Goal: Task Accomplishment & Management: Manage account settings

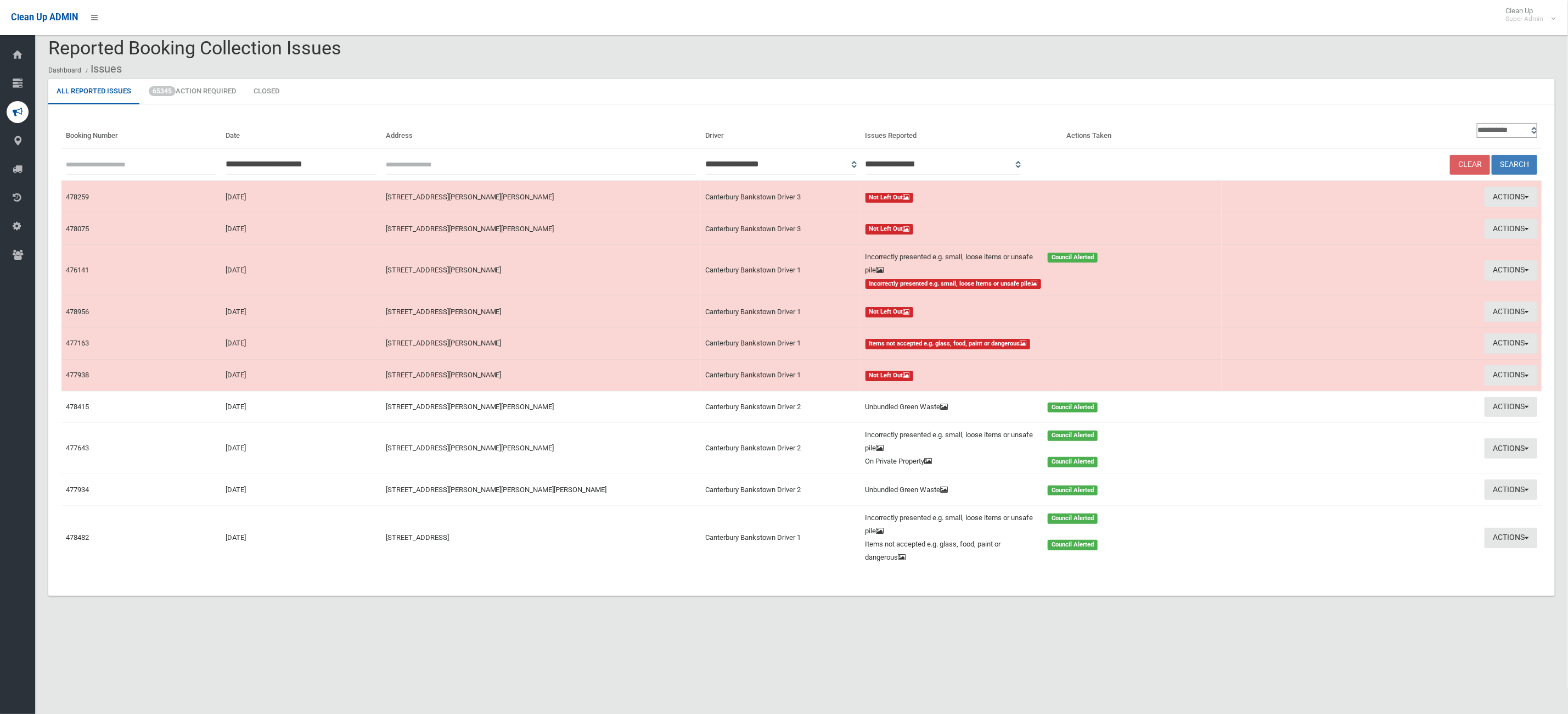
scroll to position [13, 0]
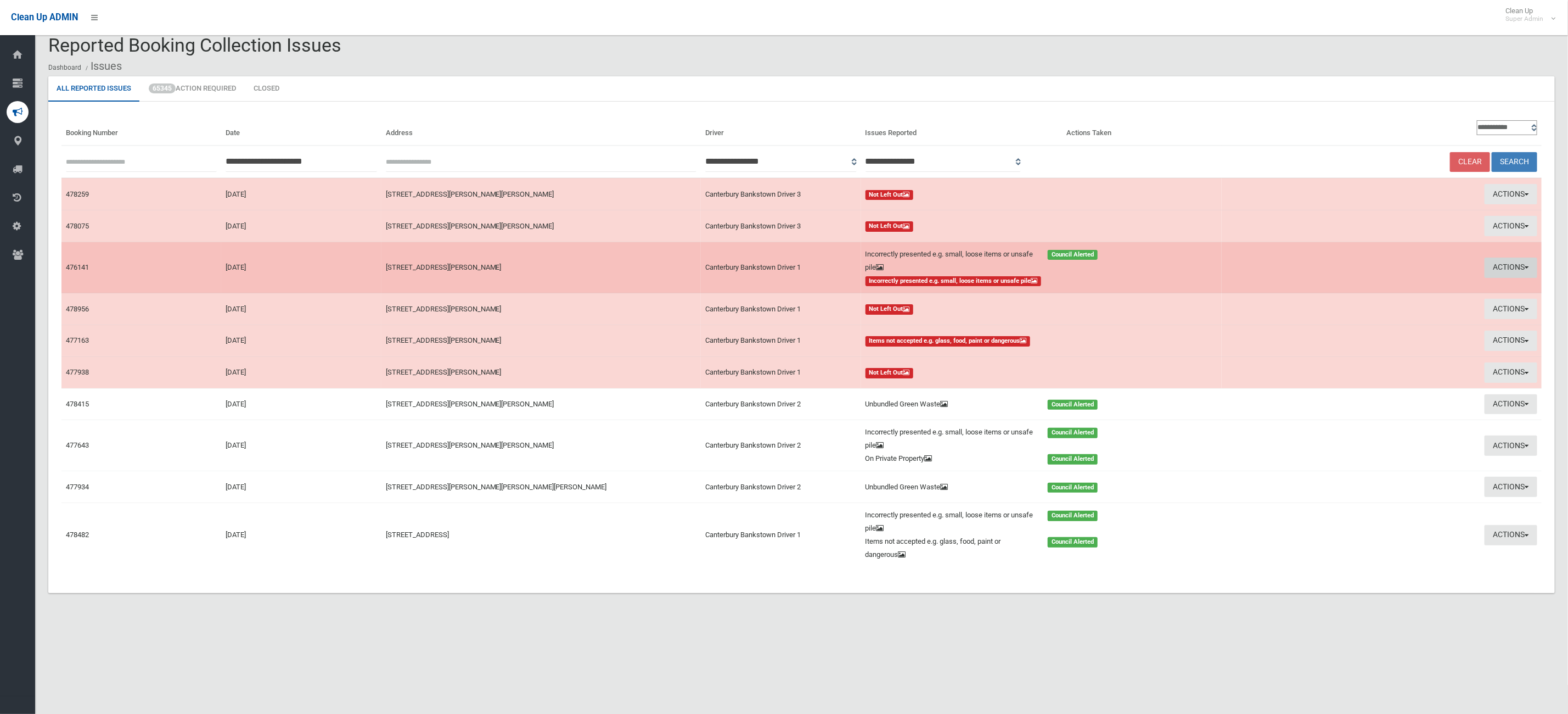
click at [1516, 271] on button "Actions" at bounding box center [1510, 268] width 52 height 21
click at [1296, 288] on link "View Booking" at bounding box center [1292, 291] width 131 height 18
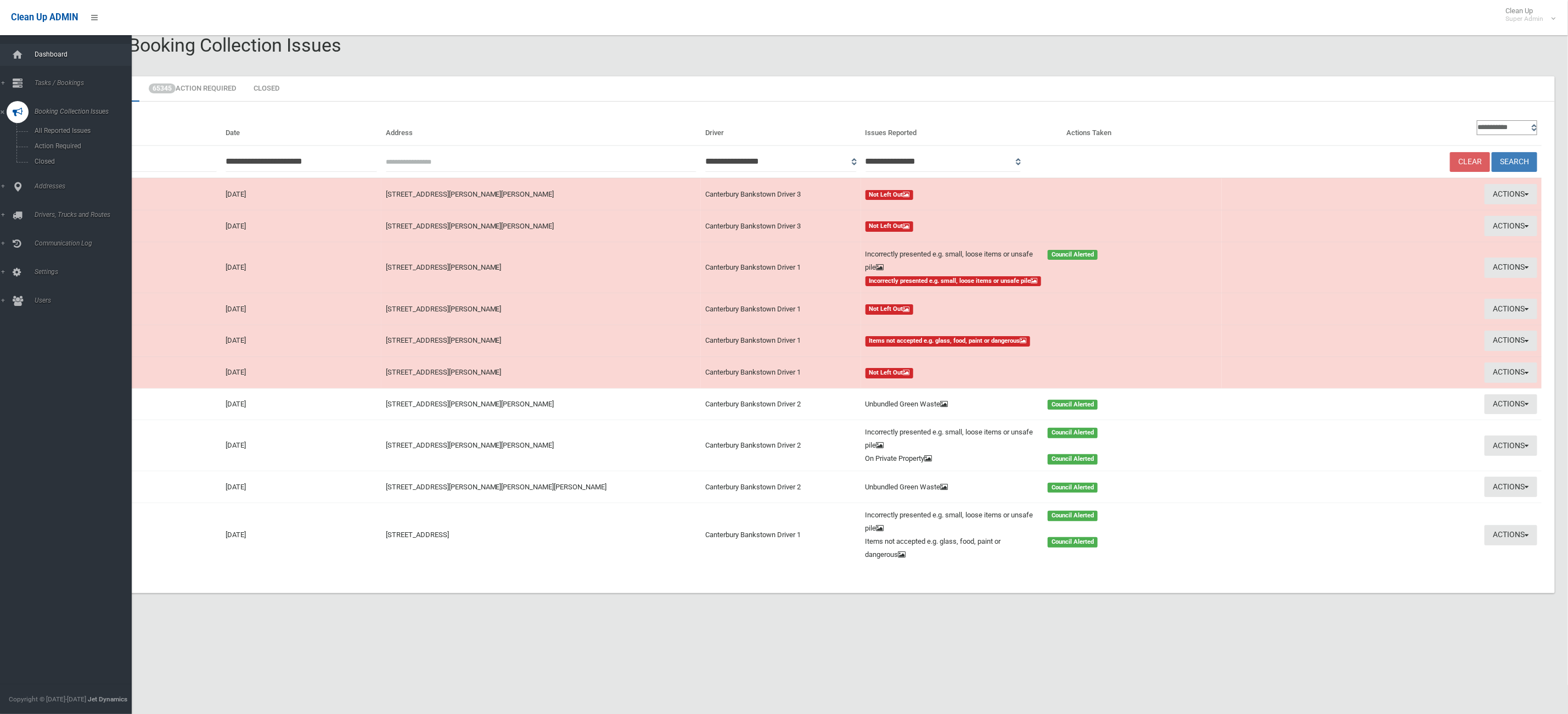
click at [42, 46] on link "Dashboard" at bounding box center [72, 55] width 145 height 22
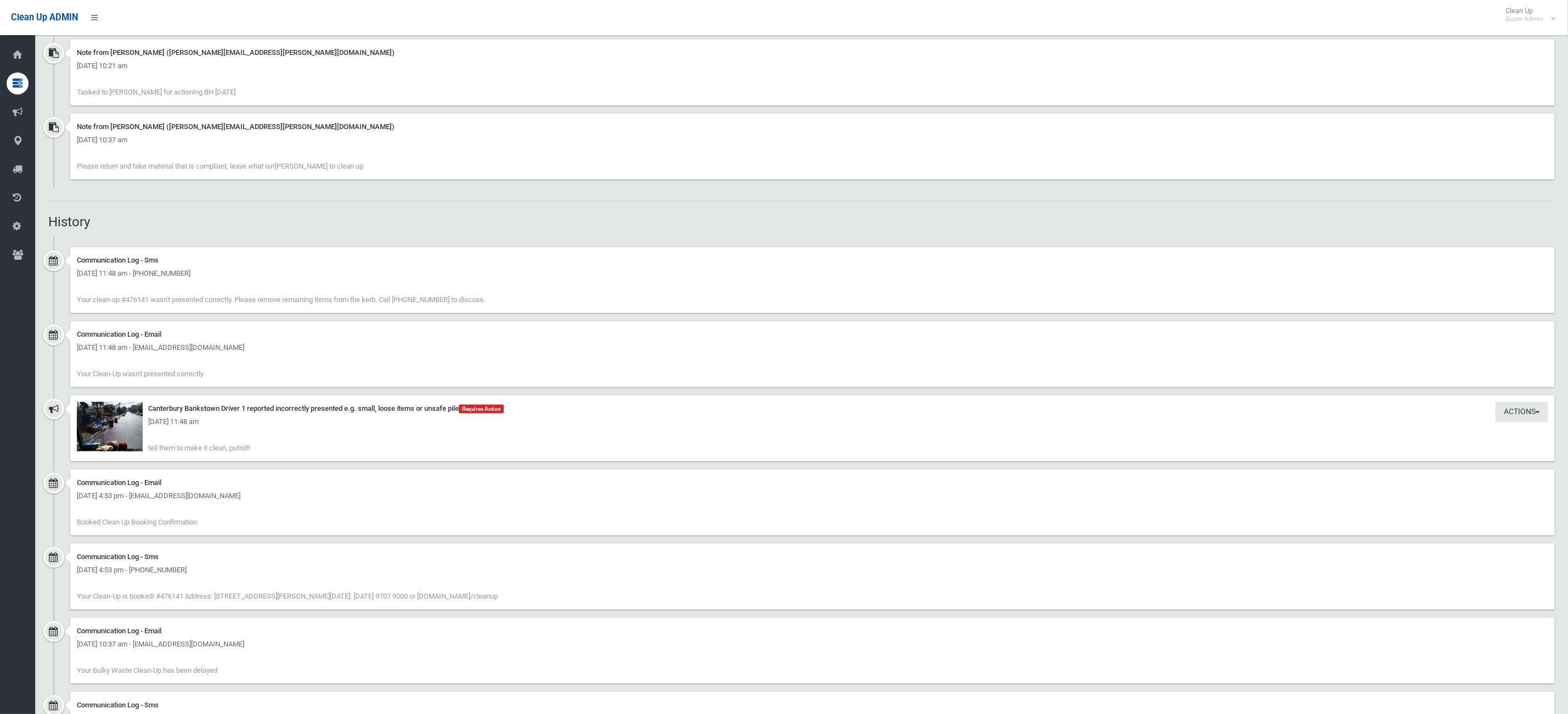
scroll to position [906, 0]
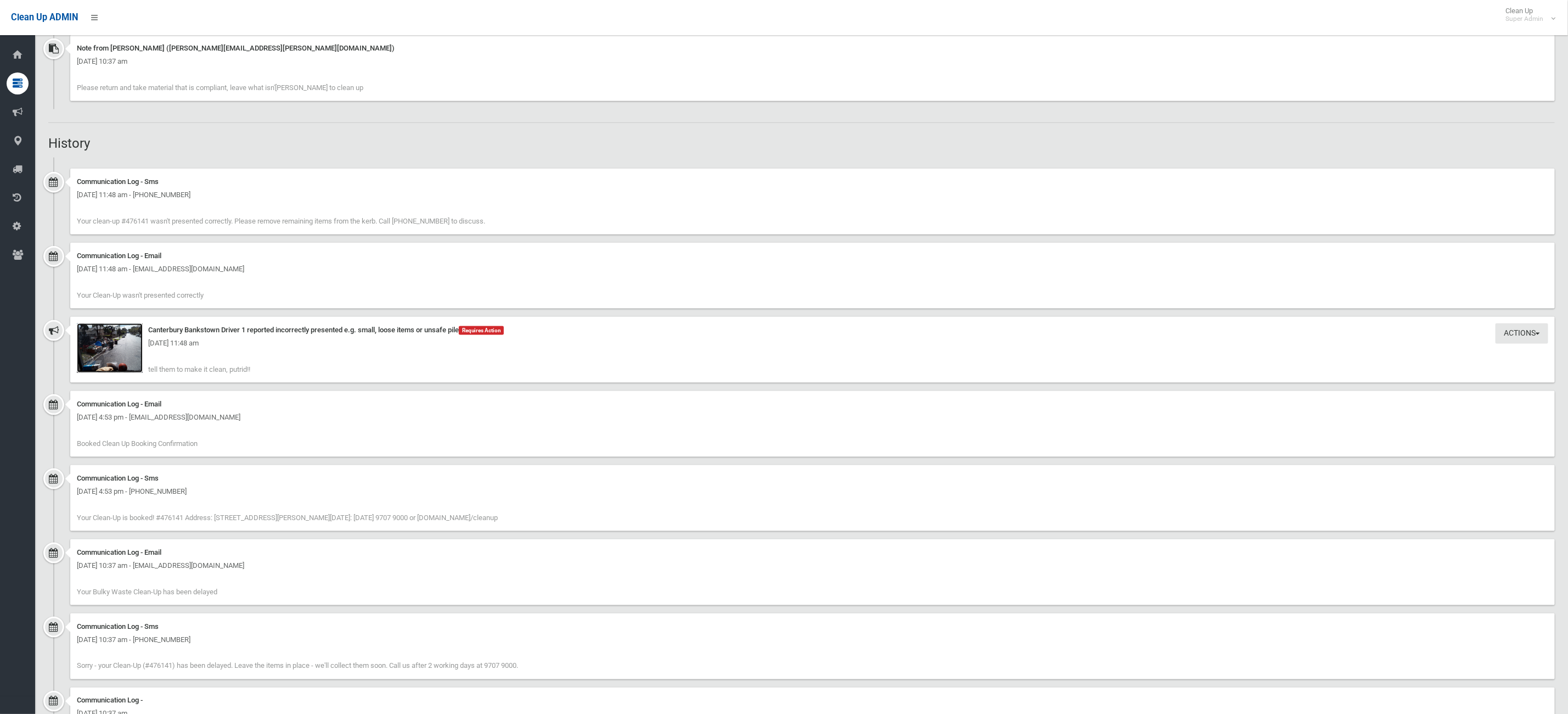
click at [125, 351] on img at bounding box center [109, 347] width 66 height 49
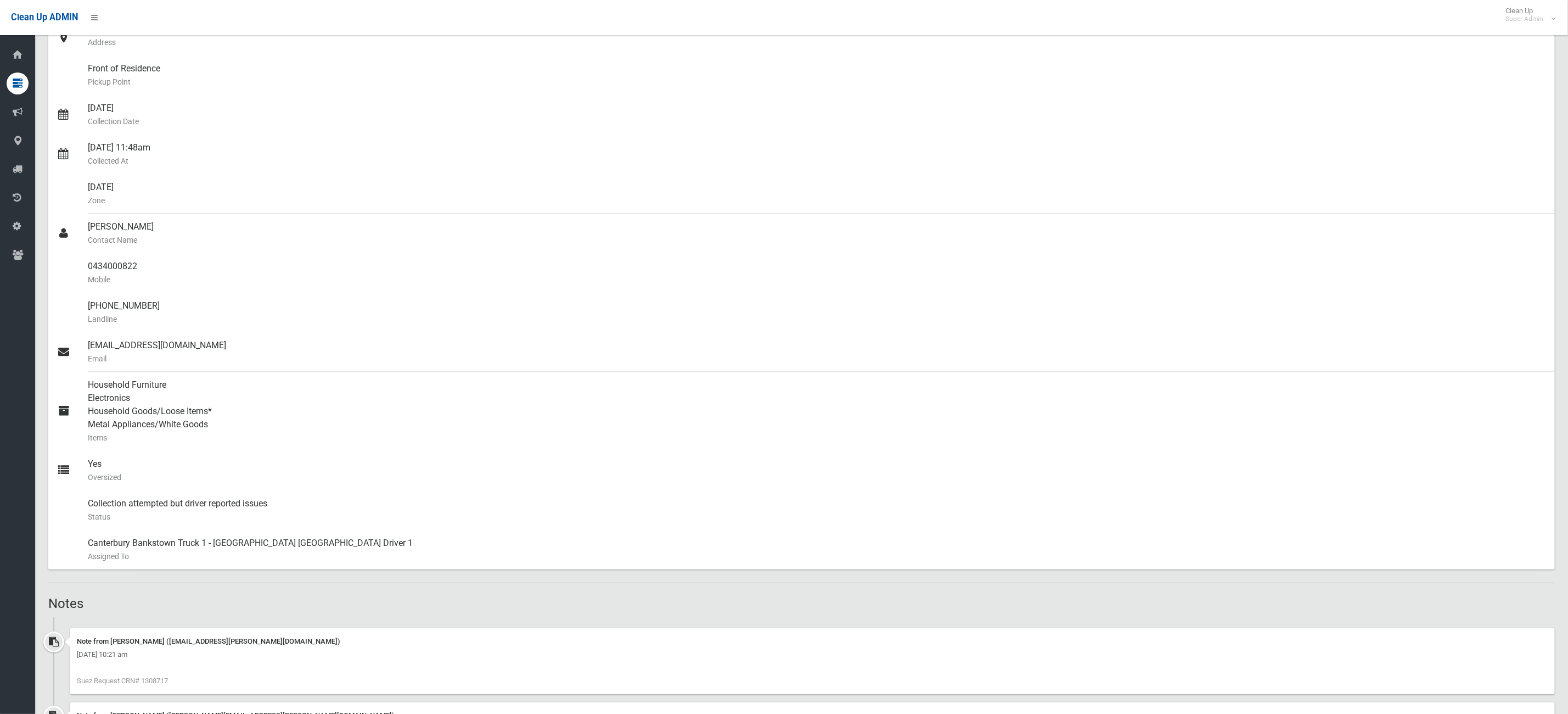
scroll to position [0, 0]
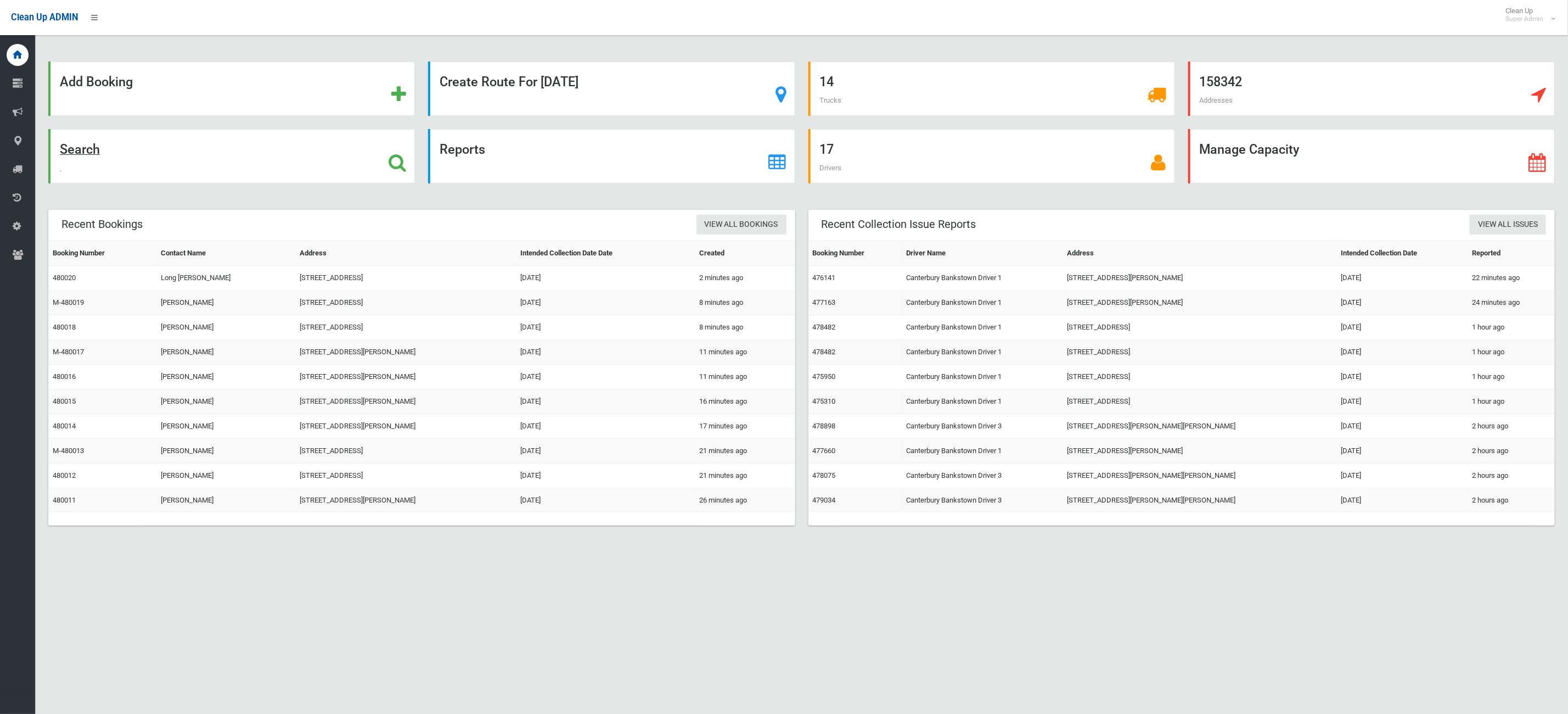
click at [201, 150] on div "Search" at bounding box center [231, 156] width 367 height 55
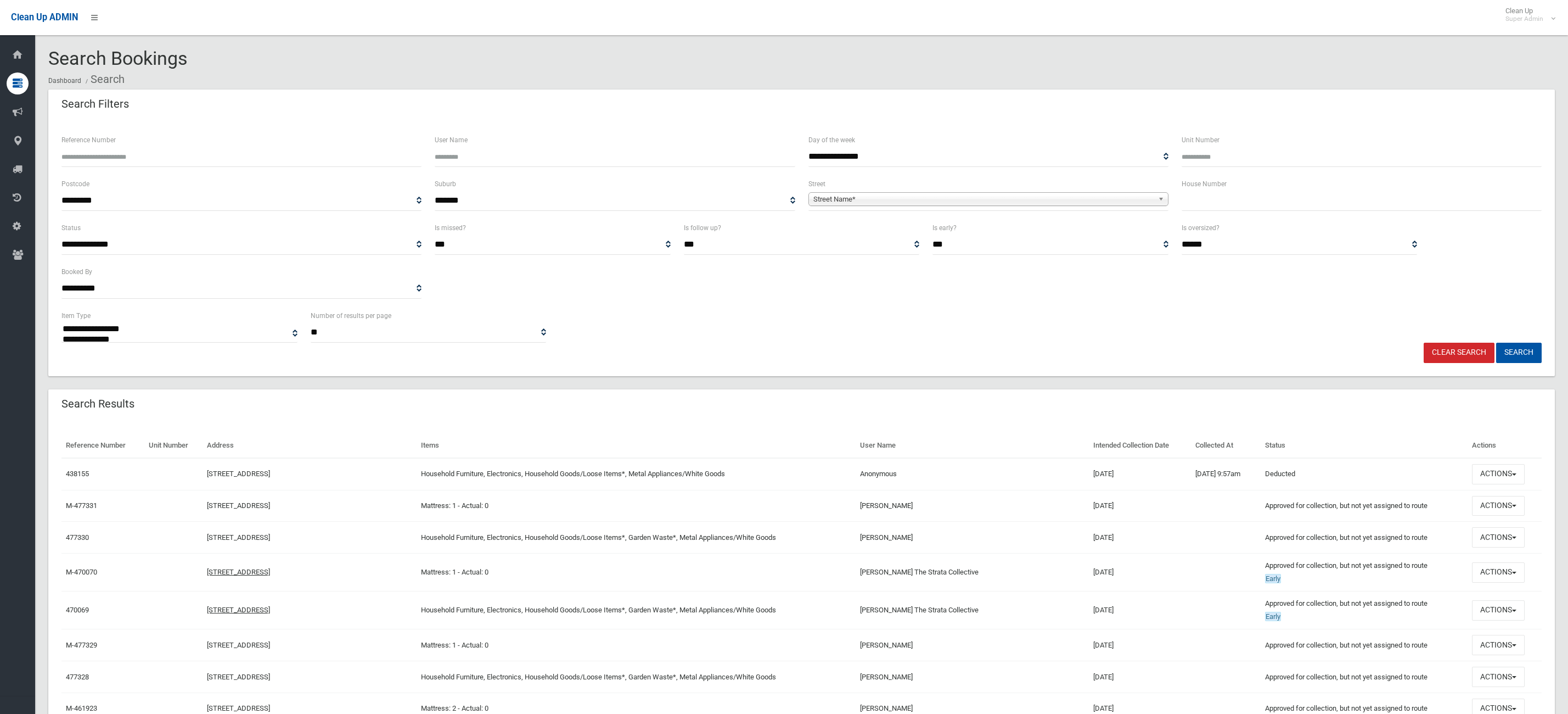
select select
click at [1207, 199] on input "text" at bounding box center [1361, 201] width 360 height 21
type input "**"
click at [946, 201] on span "Street Name*" at bounding box center [983, 199] width 340 height 13
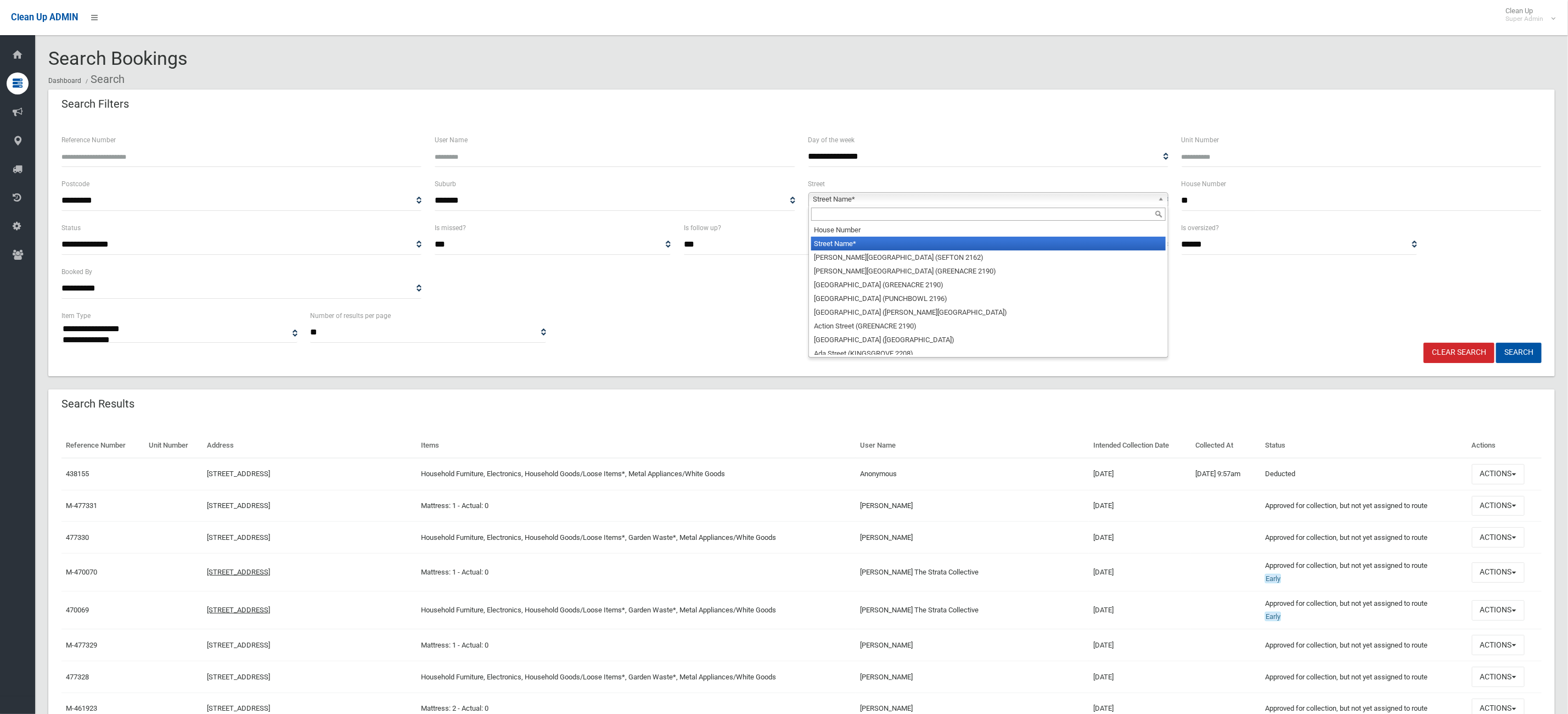
click at [870, 213] on input "text" at bounding box center [988, 214] width 355 height 13
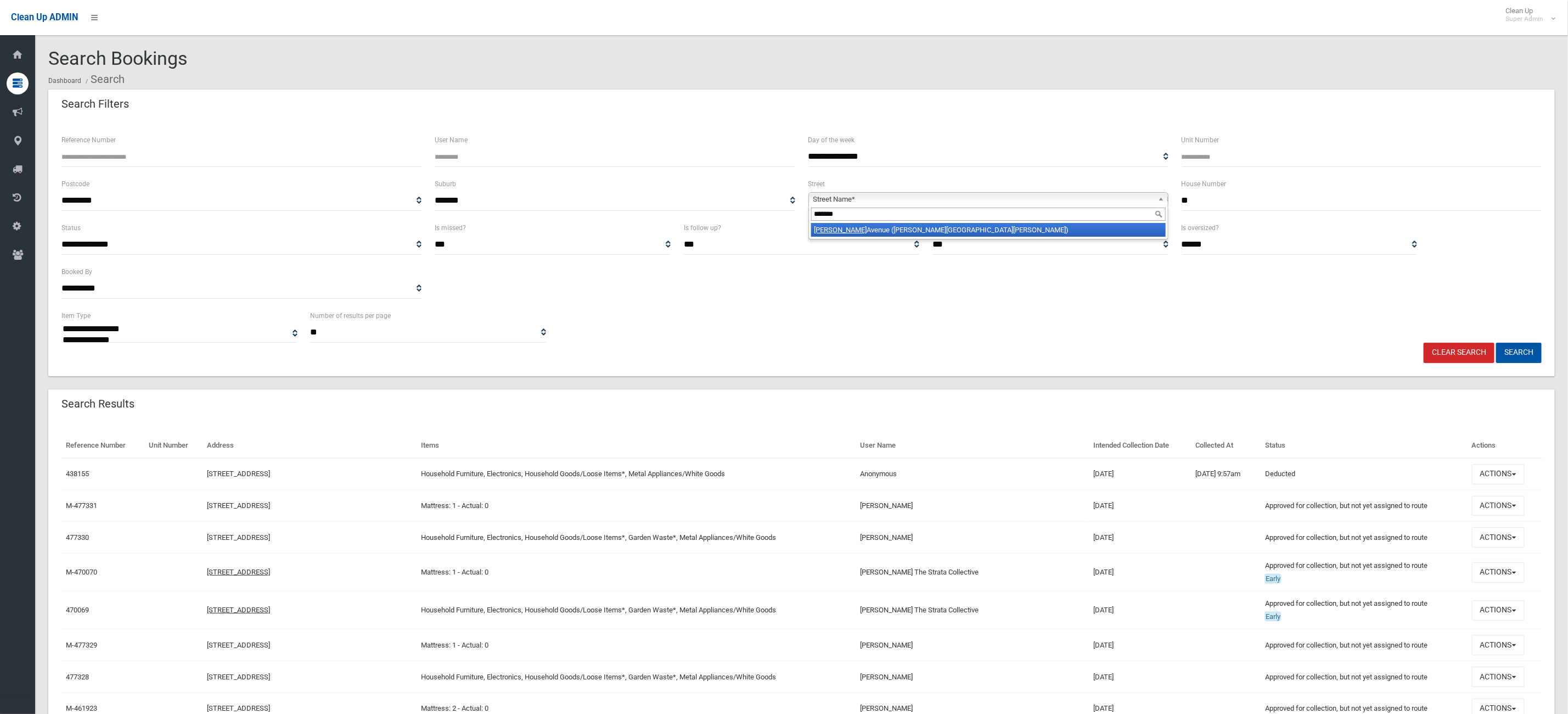
type input "*******"
click at [875, 227] on li "Burrows Avenue (CHESTER HILL 2162)" at bounding box center [988, 229] width 355 height 14
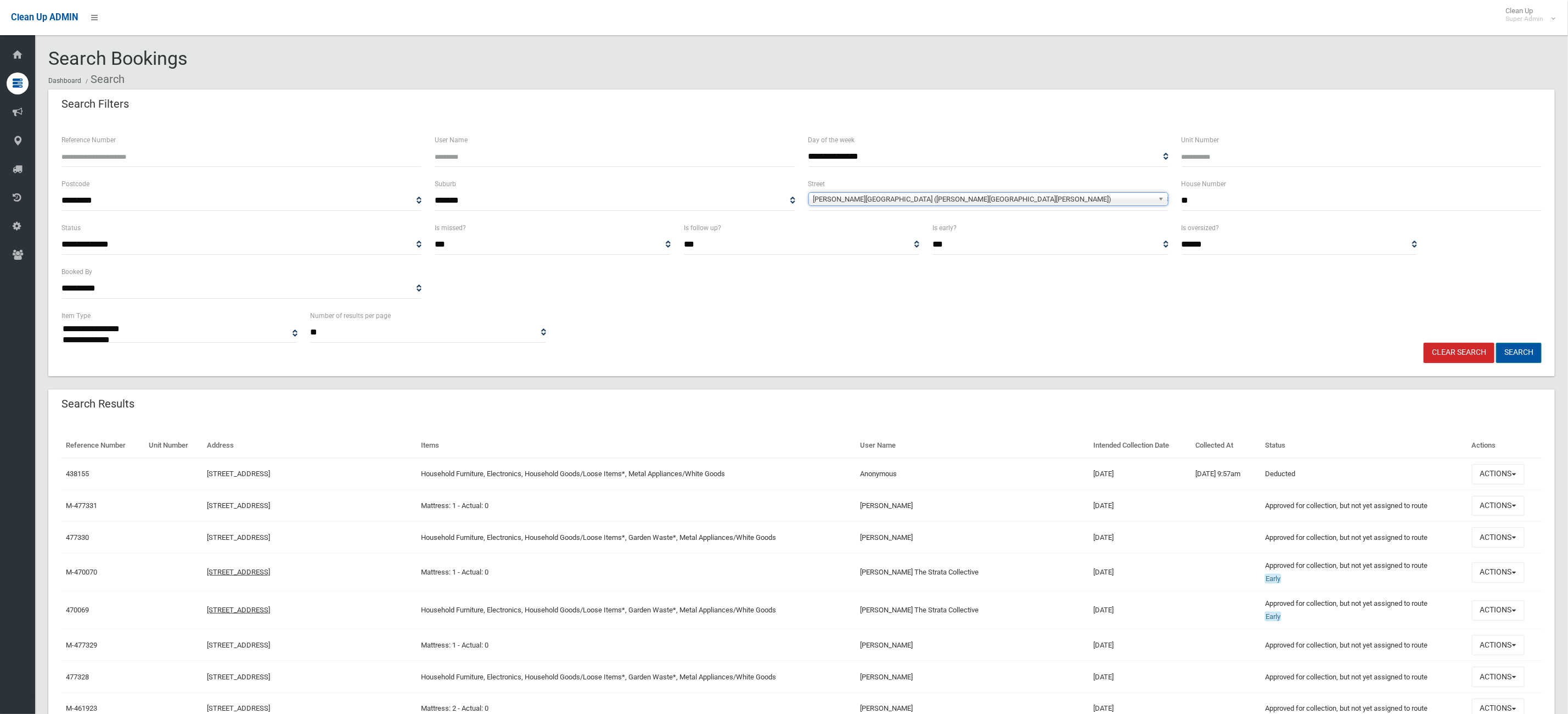
click at [1519, 356] on button "Search" at bounding box center [1519, 353] width 46 height 21
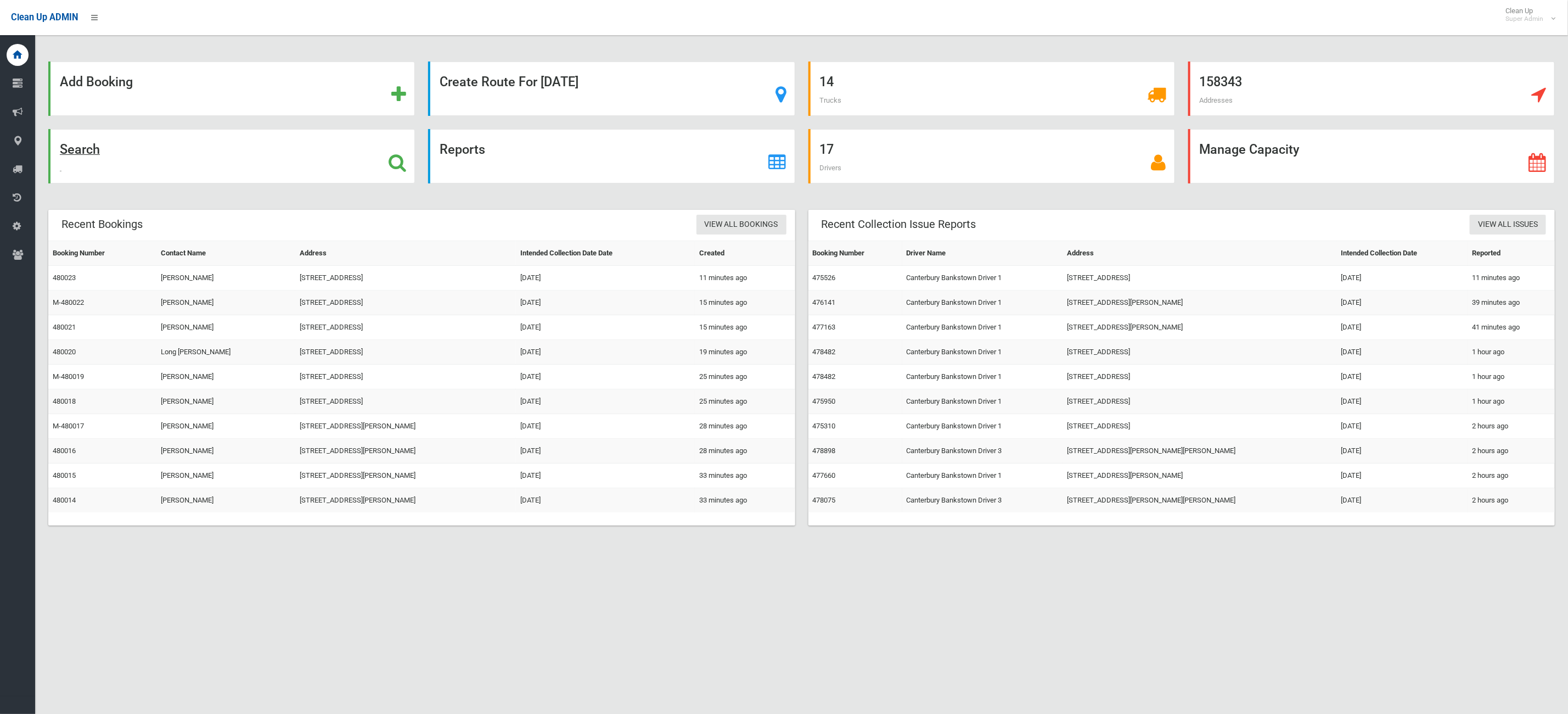
click at [234, 163] on div "Search" at bounding box center [231, 156] width 367 height 55
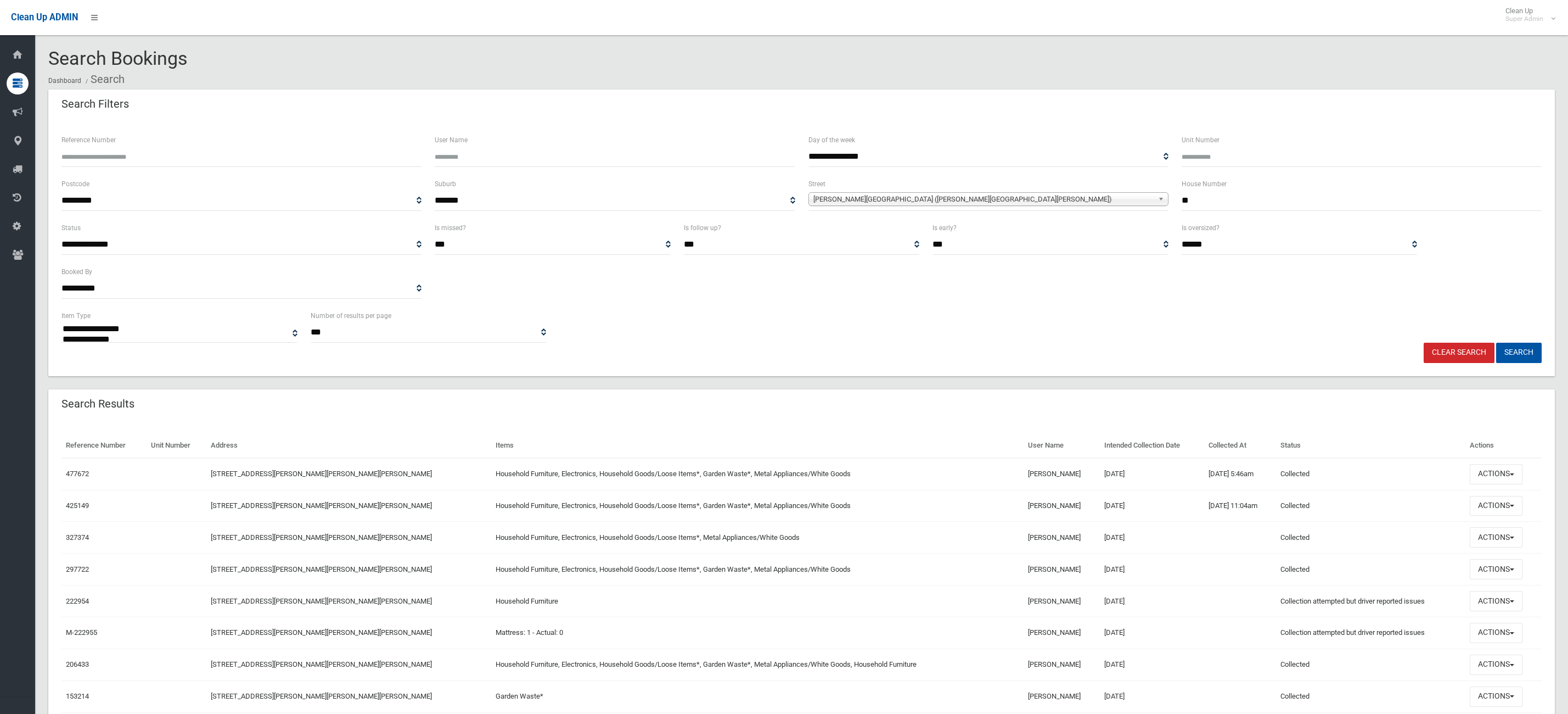
select select
click at [1476, 468] on button "Actions" at bounding box center [1496, 474] width 52 height 21
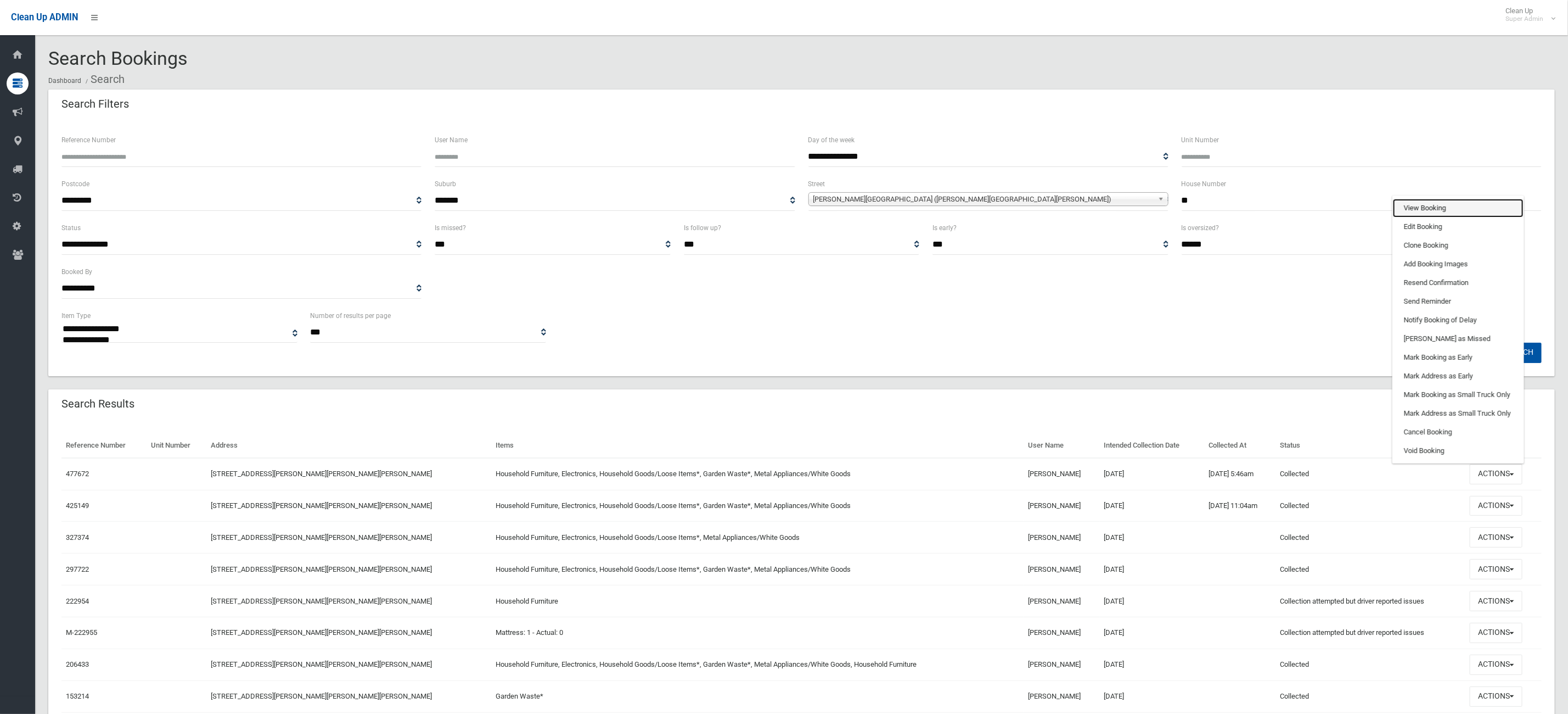
click at [1424, 201] on link "View Booking" at bounding box center [1458, 207] width 131 height 18
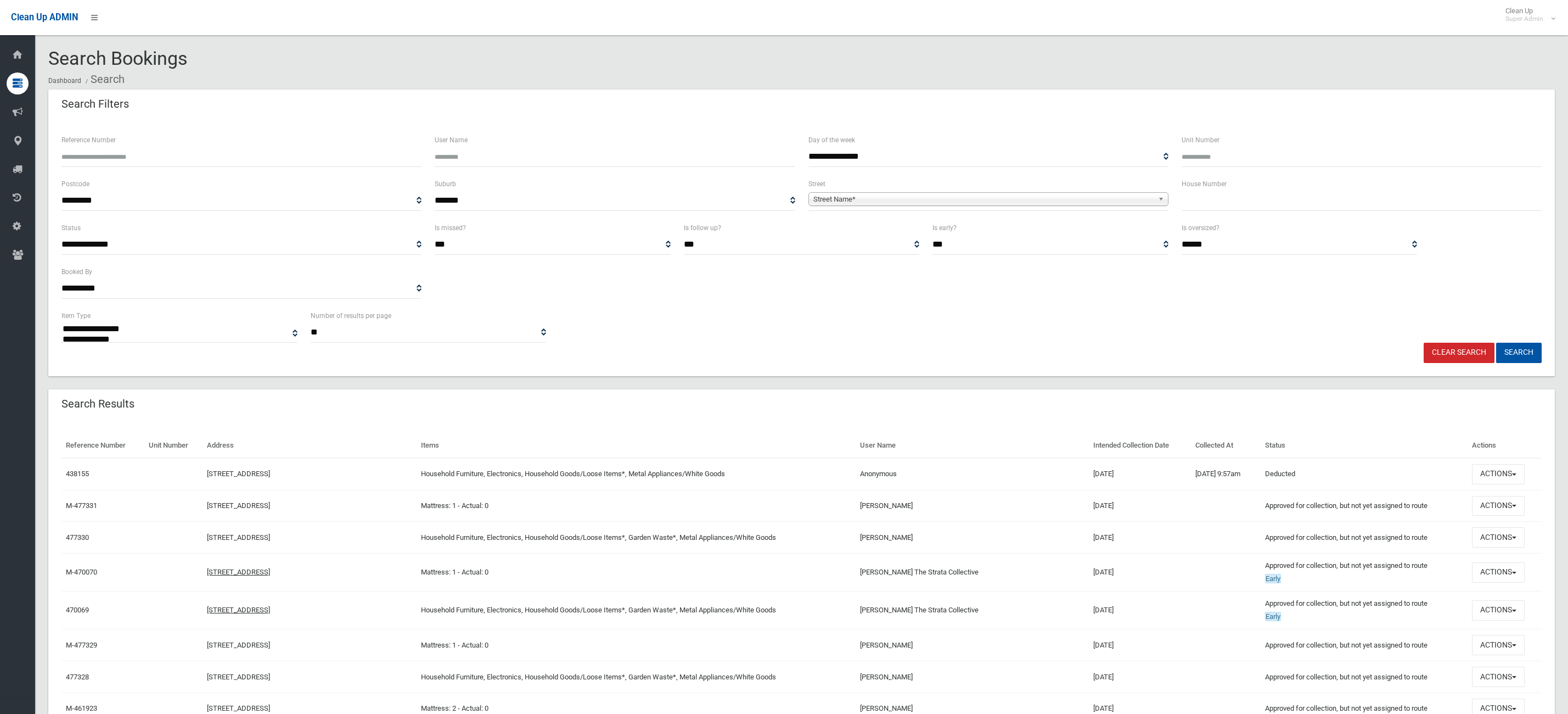
select select
drag, startPoint x: 949, startPoint y: 196, endPoint x: 894, endPoint y: 214, distance: 57.9
click at [949, 196] on span "Street Name*" at bounding box center [983, 199] width 340 height 13
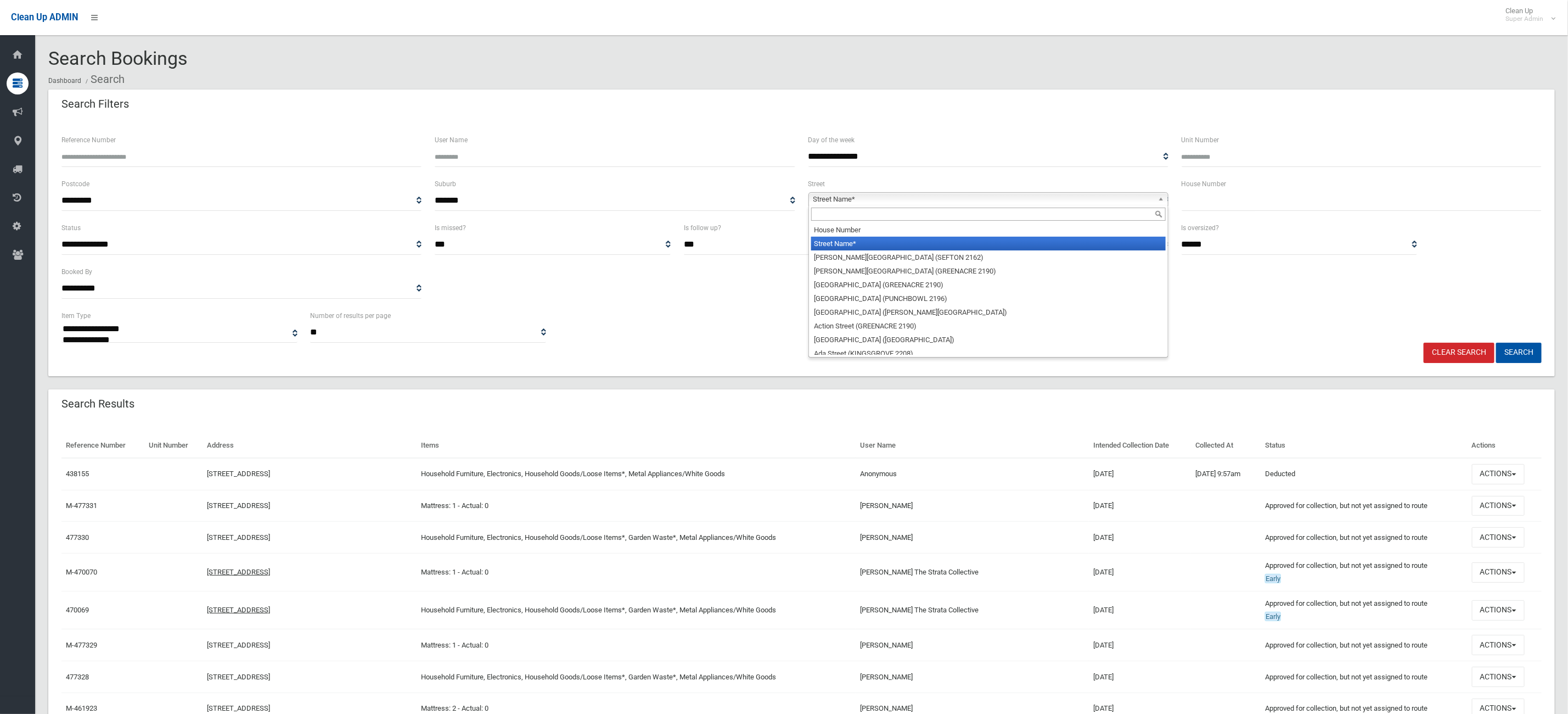
click at [890, 215] on input "text" at bounding box center [988, 214] width 355 height 13
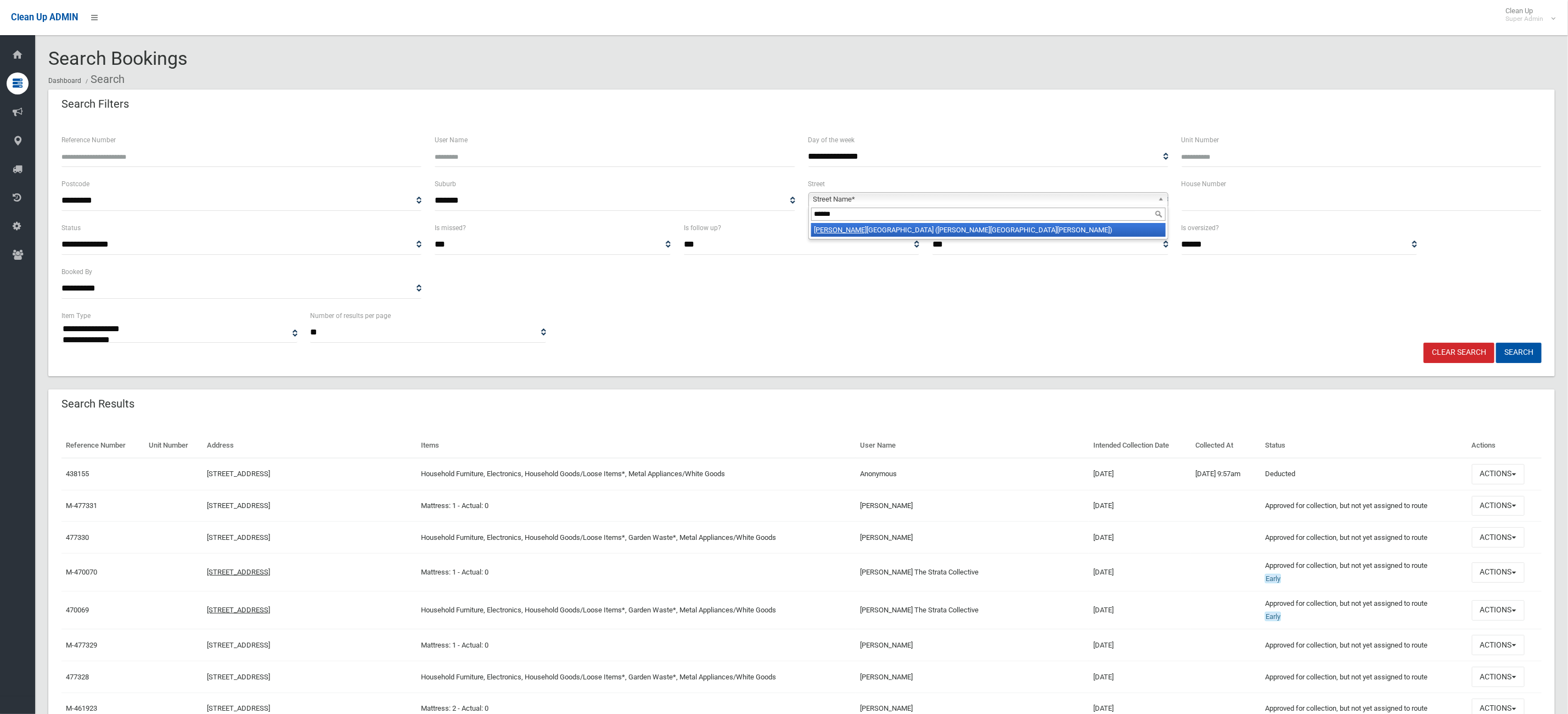
type input "******"
click at [873, 226] on li "Burrow s Avenue (CHESTER HILL 2162)" at bounding box center [988, 229] width 355 height 14
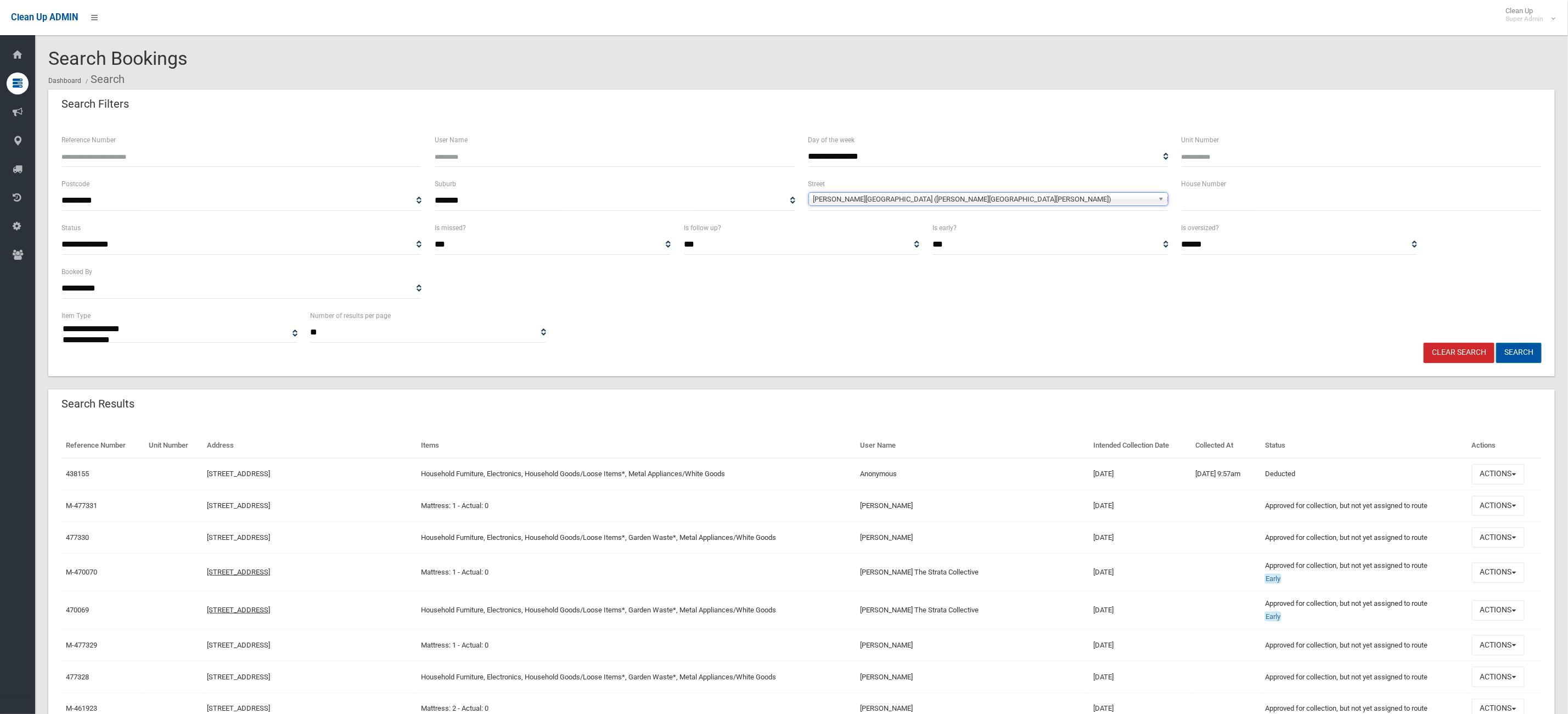
click at [1525, 356] on button "Search" at bounding box center [1519, 353] width 46 height 21
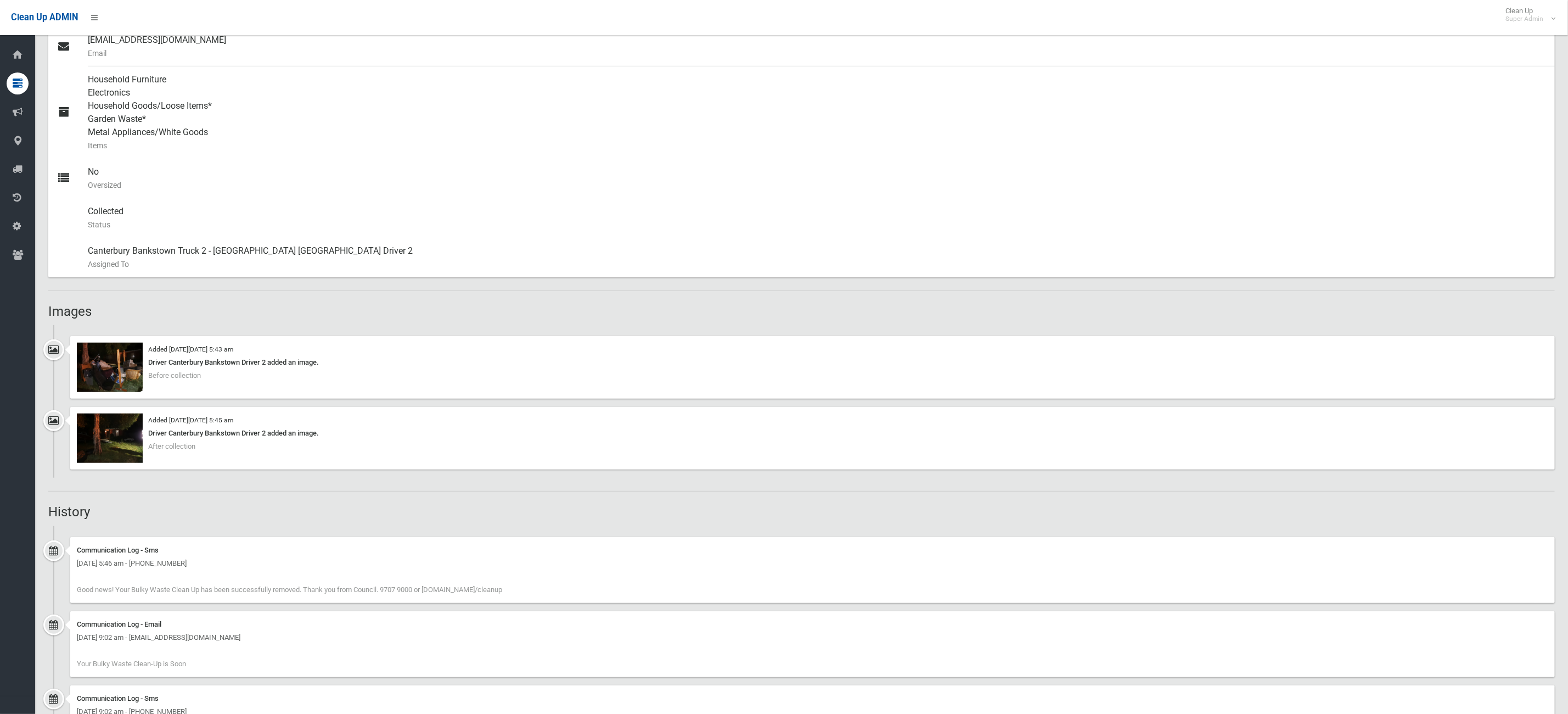
scroll to position [427, 0]
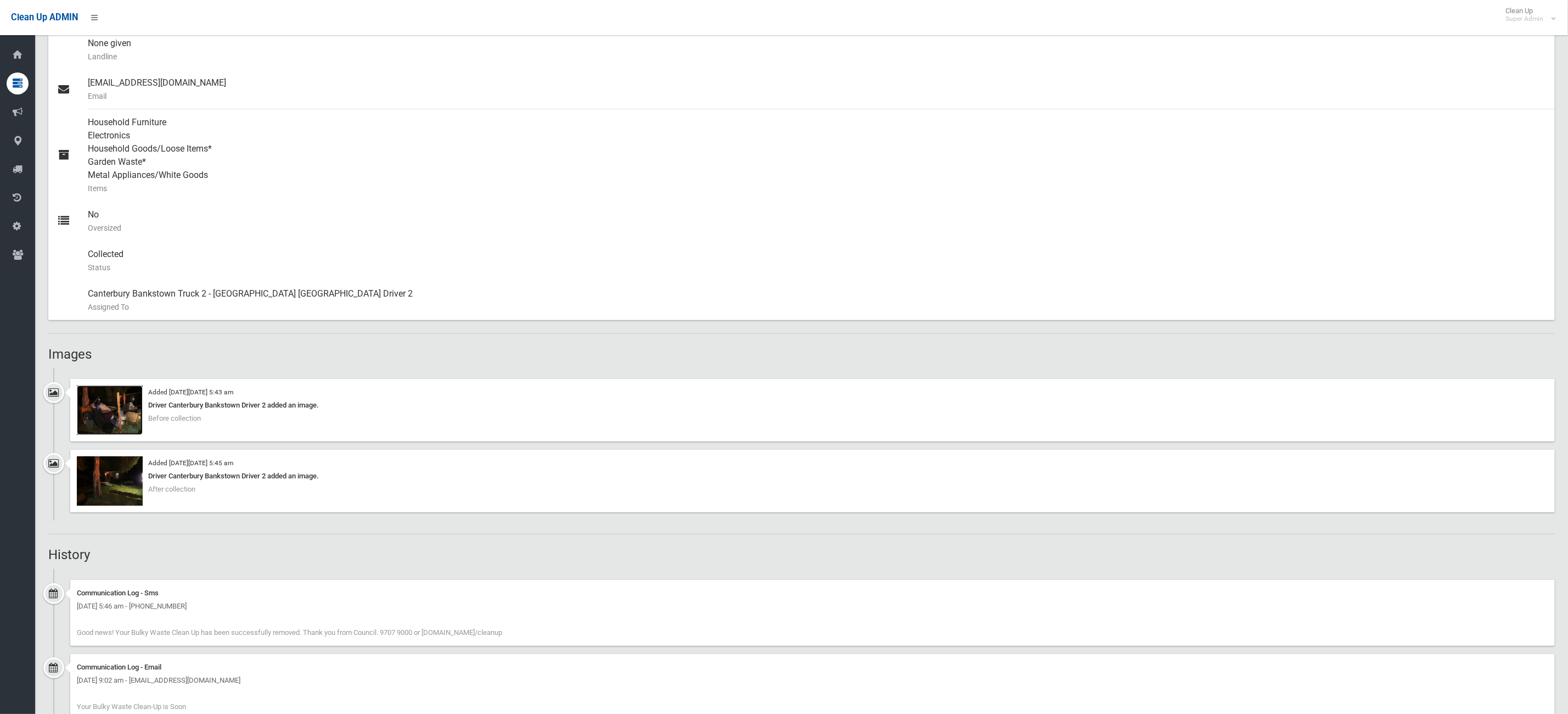
click at [119, 411] on img at bounding box center [109, 409] width 66 height 49
click at [114, 474] on img at bounding box center [109, 481] width 66 height 49
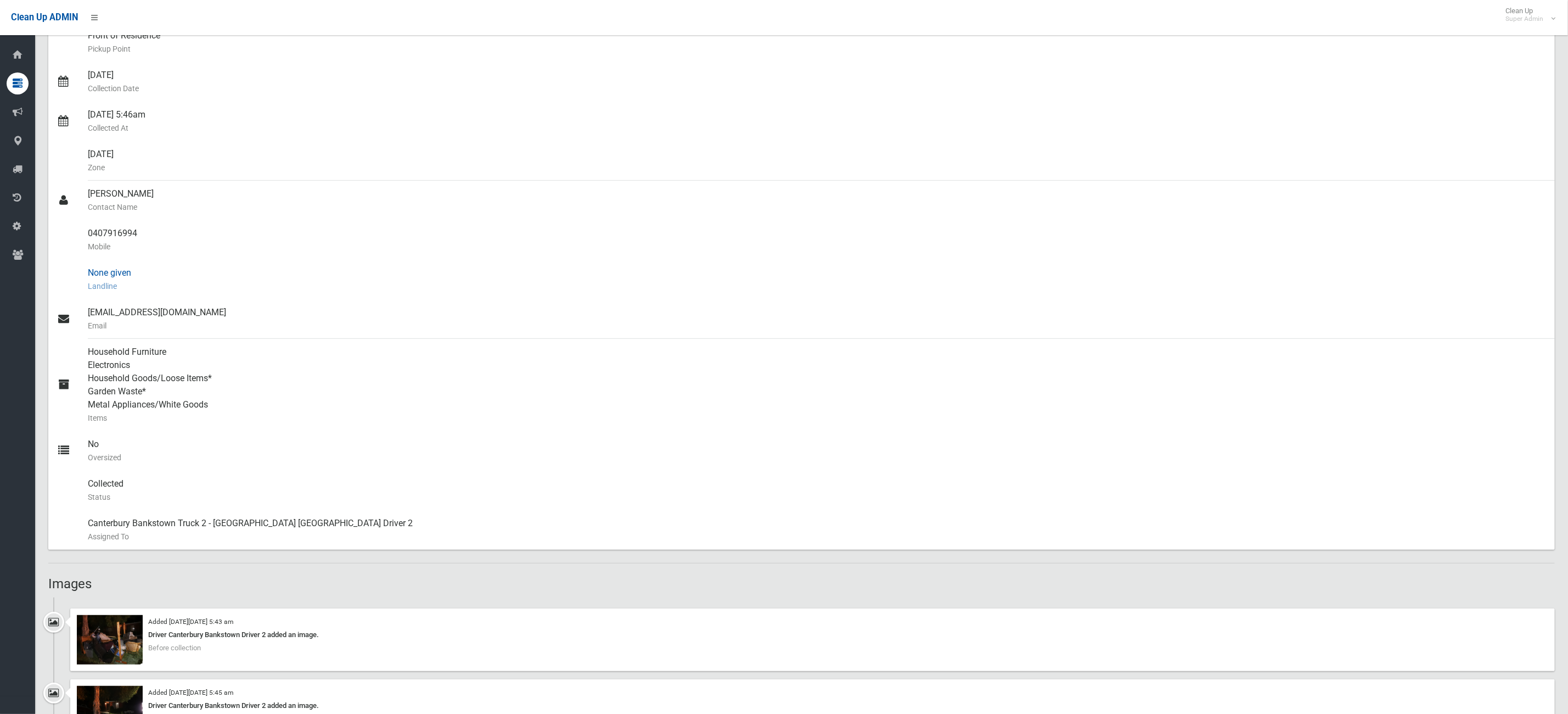
scroll to position [0, 0]
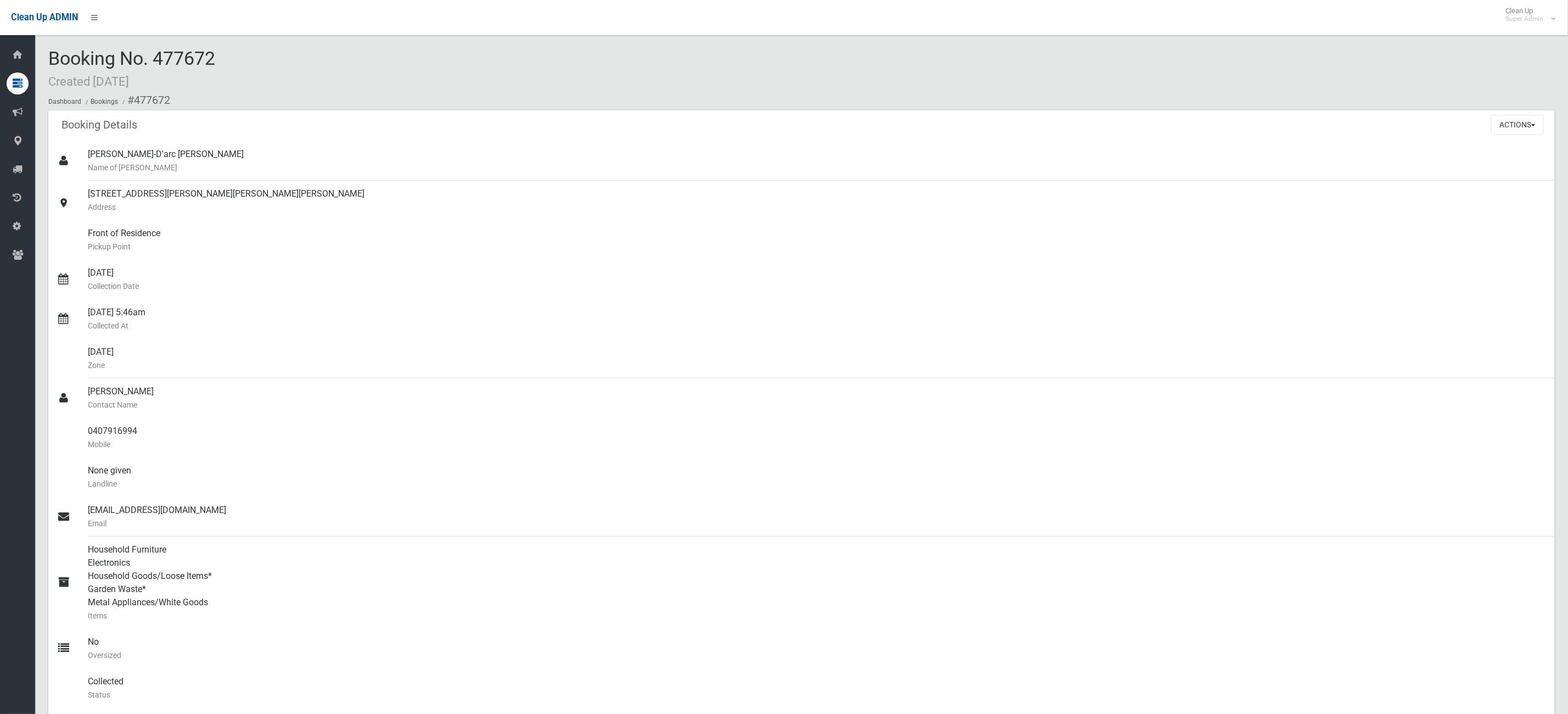
click at [1534, 122] on button "Actions" at bounding box center [1517, 125] width 52 height 21
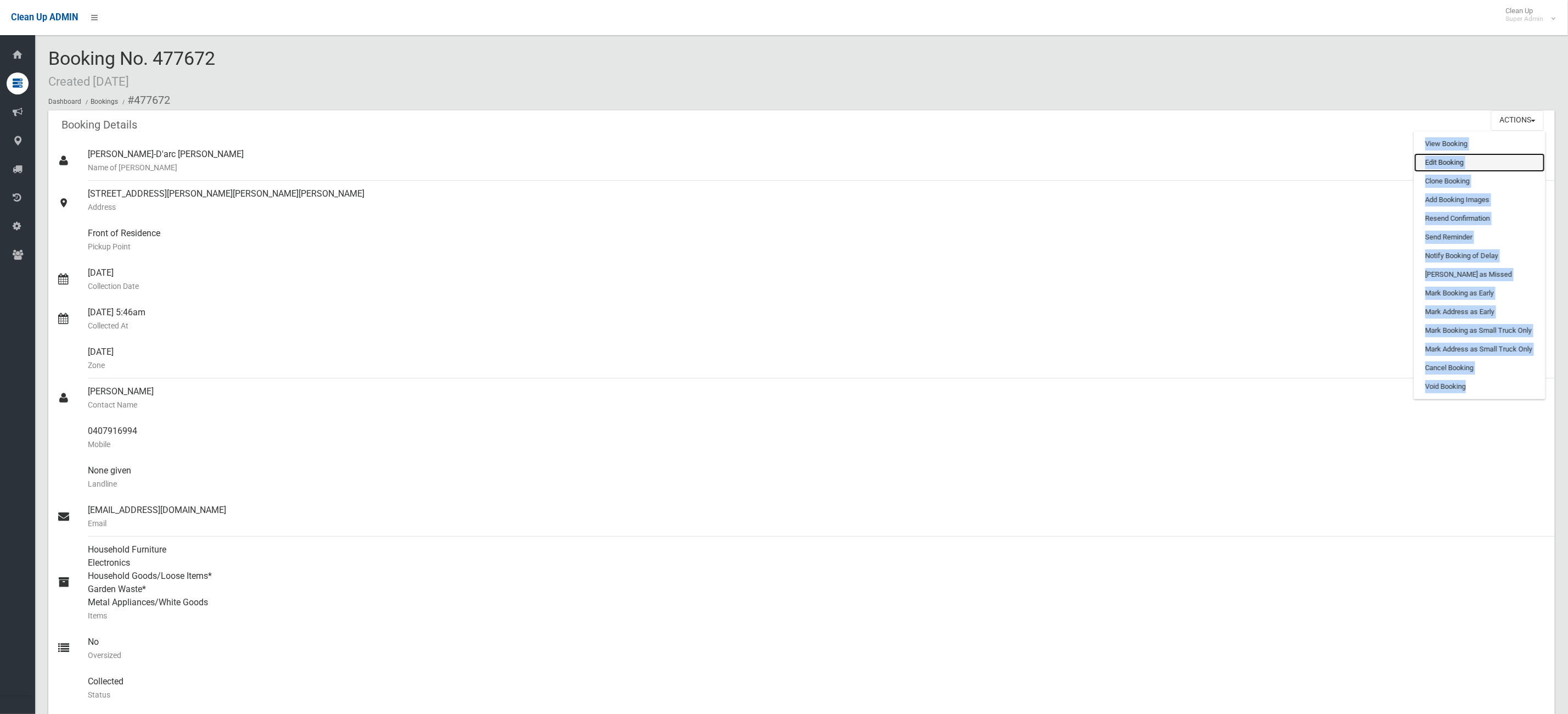
click at [1446, 156] on link "Edit Booking" at bounding box center [1479, 162] width 131 height 18
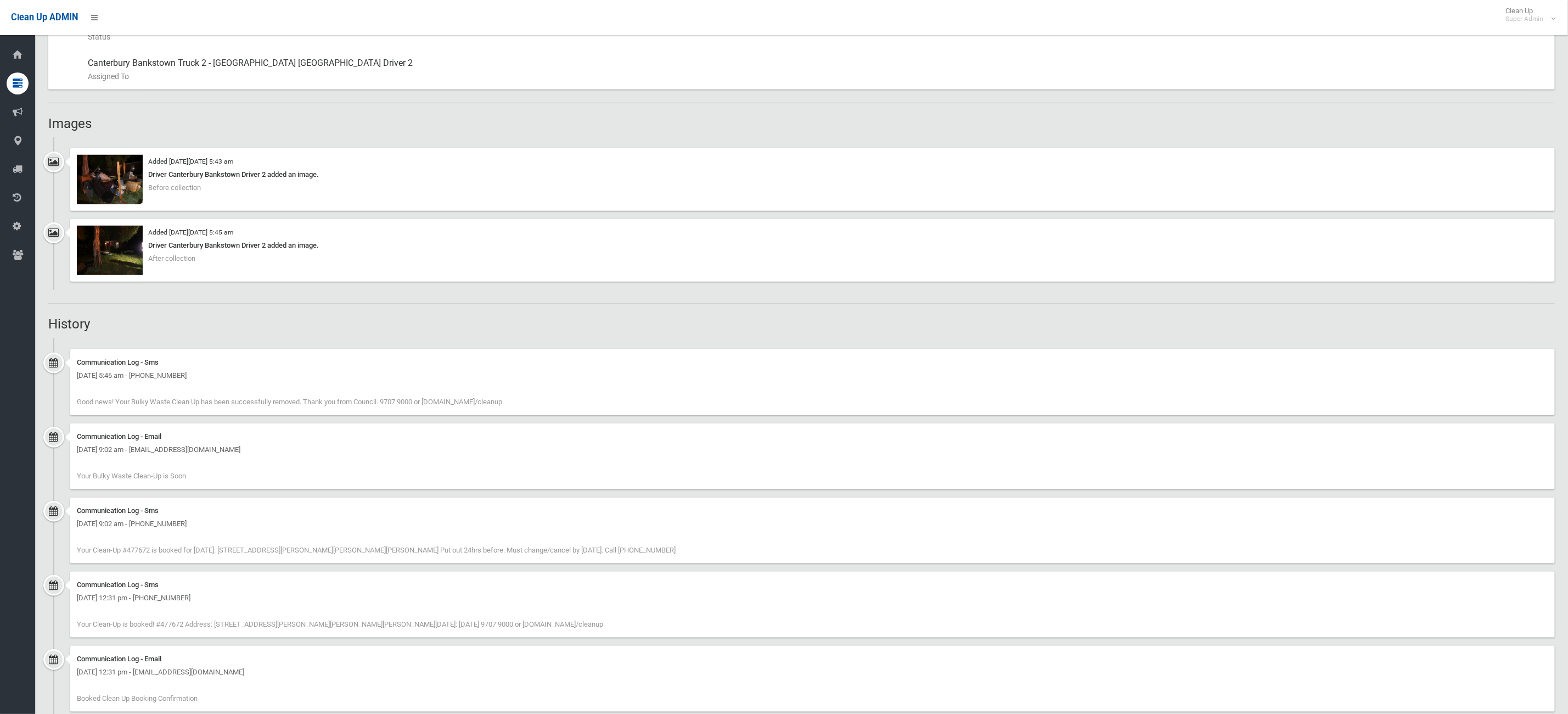
scroll to position [757, 0]
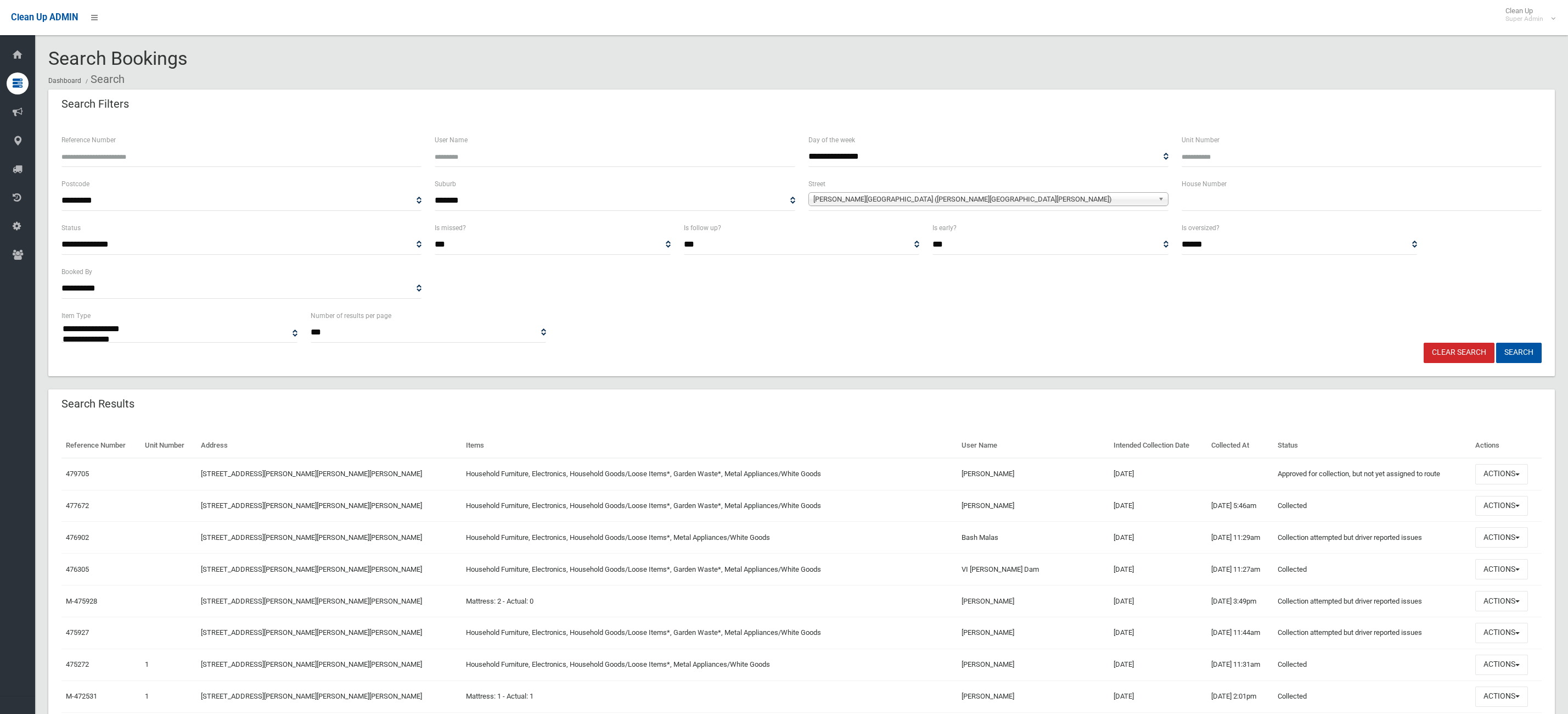
select select
drag, startPoint x: 1041, startPoint y: 595, endPoint x: 1012, endPoint y: 629, distance: 44.7
click at [1018, 648] on td "[PERSON_NAME]" at bounding box center [1033, 632] width 153 height 32
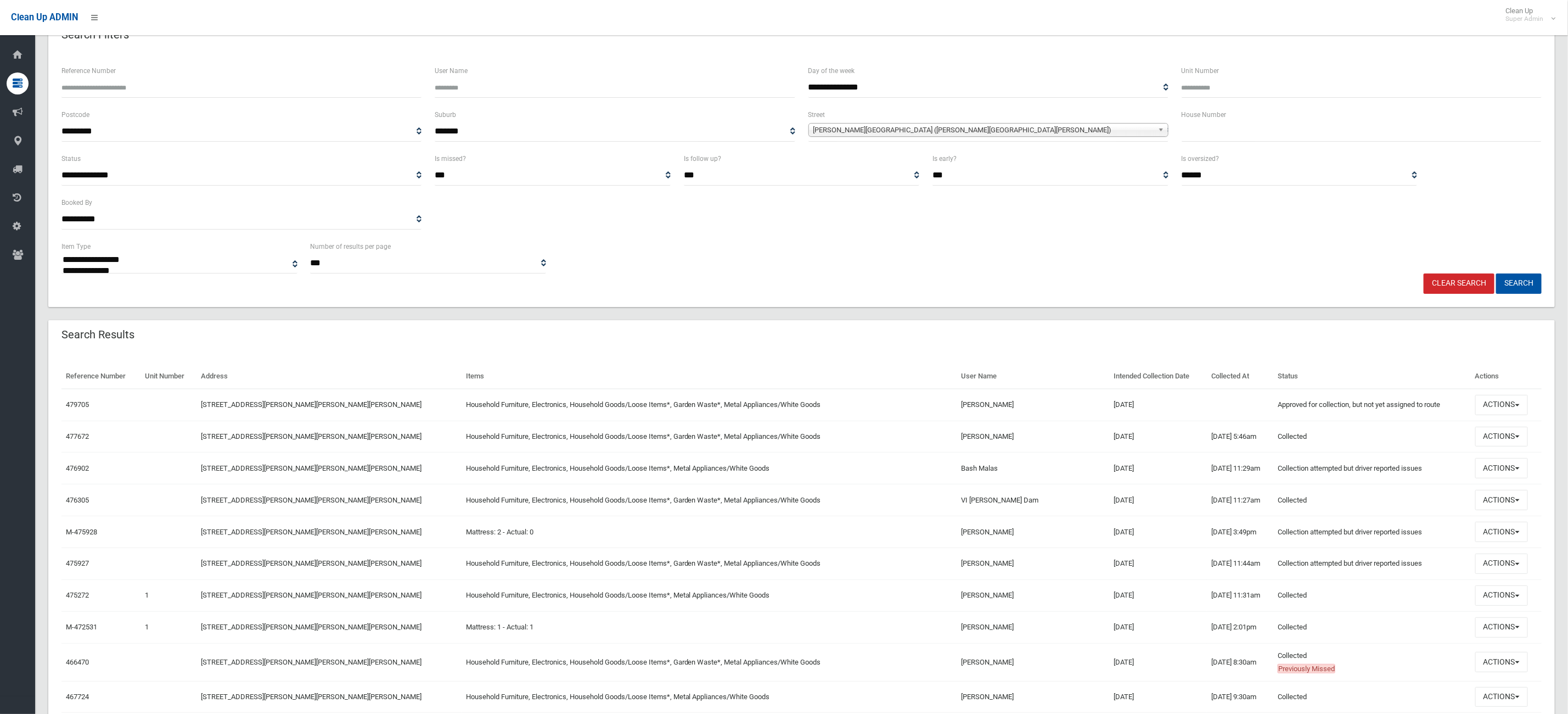
scroll to position [164, 0]
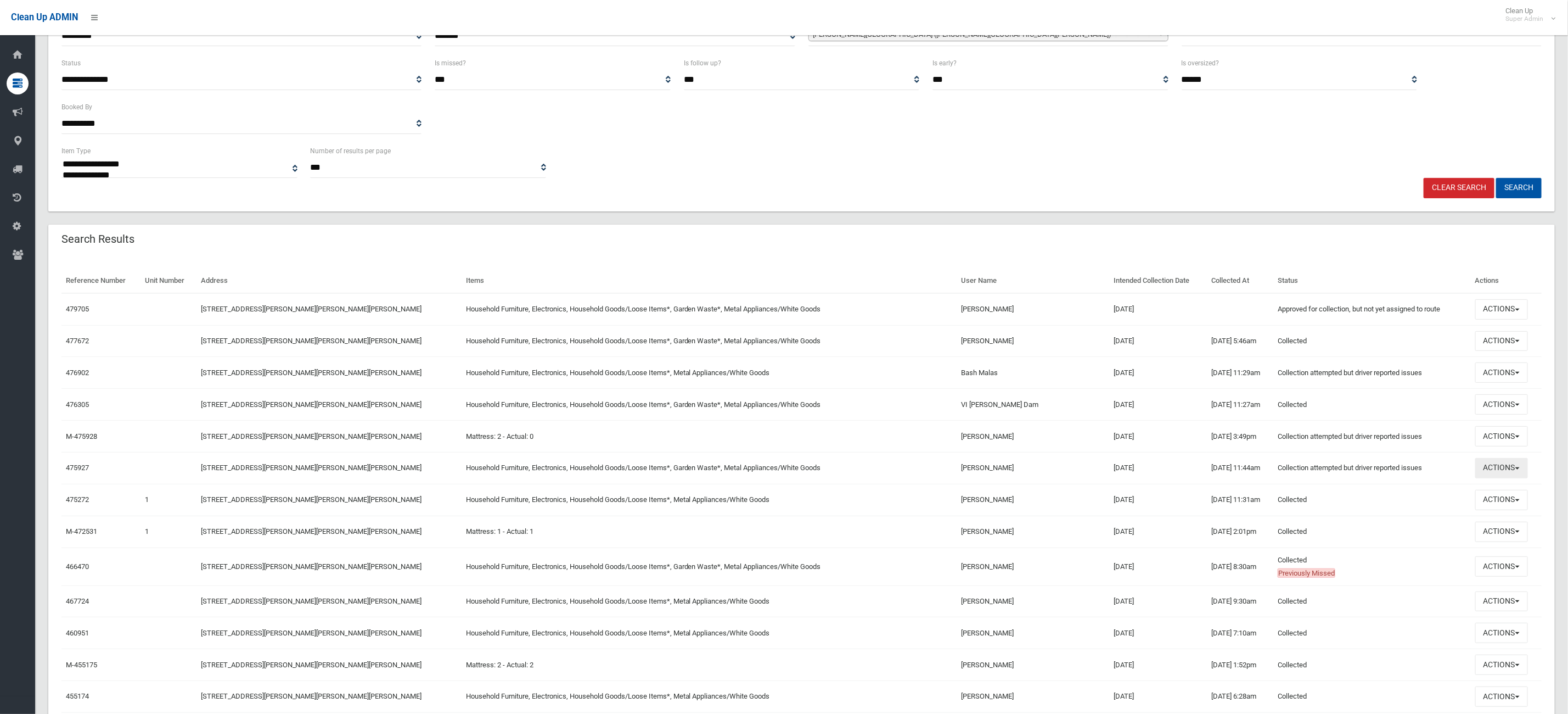
click at [1516, 474] on button "Actions" at bounding box center [1502, 468] width 52 height 21
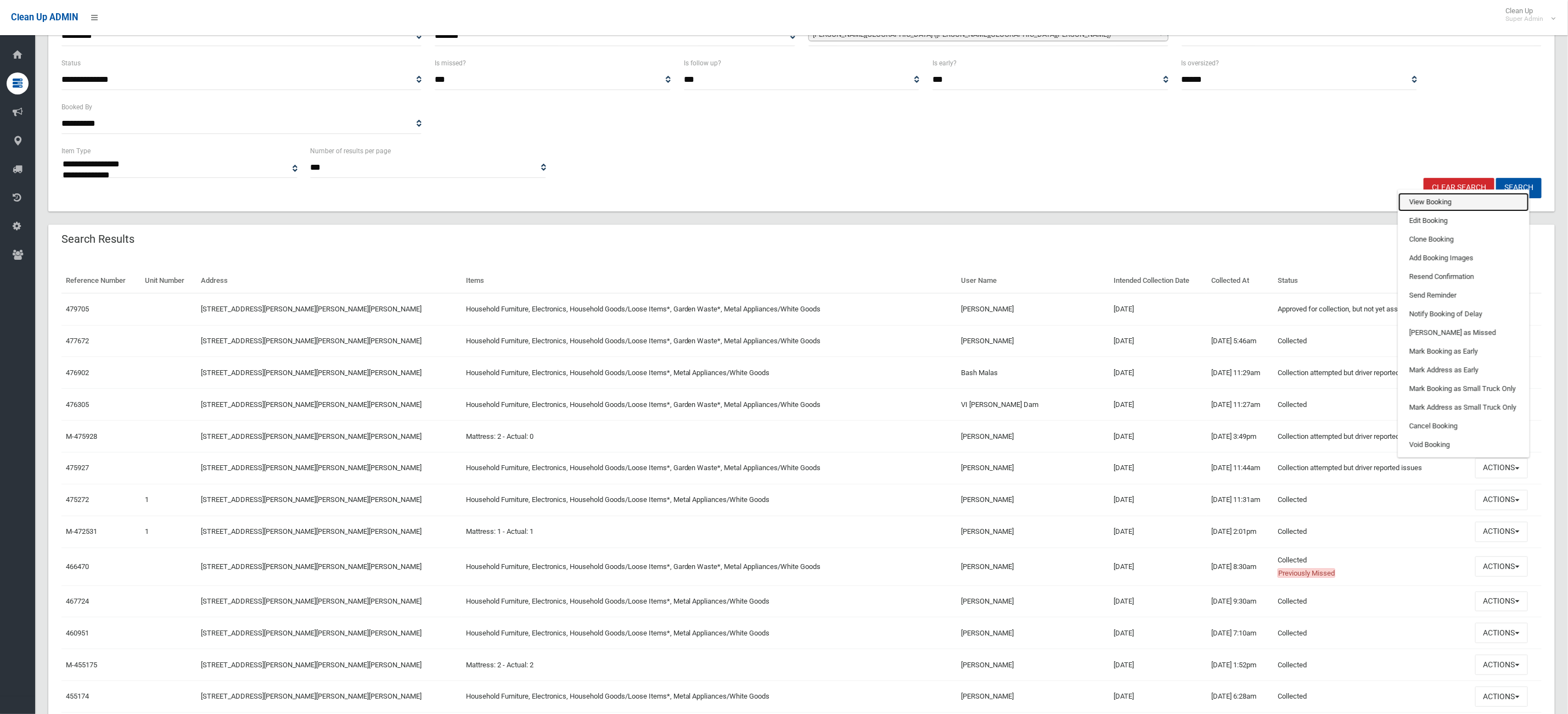
click at [1443, 203] on link "View Booking" at bounding box center [1463, 201] width 131 height 18
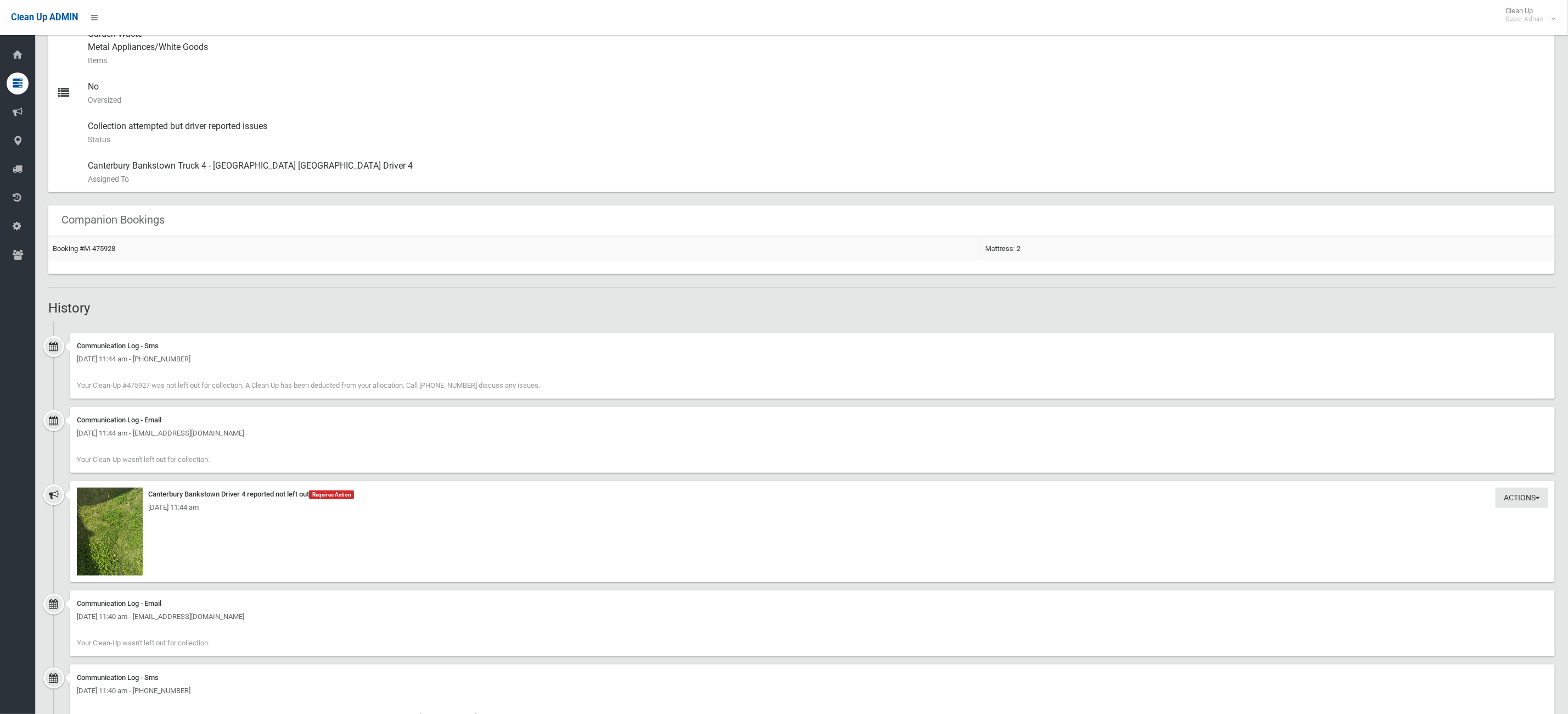
scroll to position [497, 0]
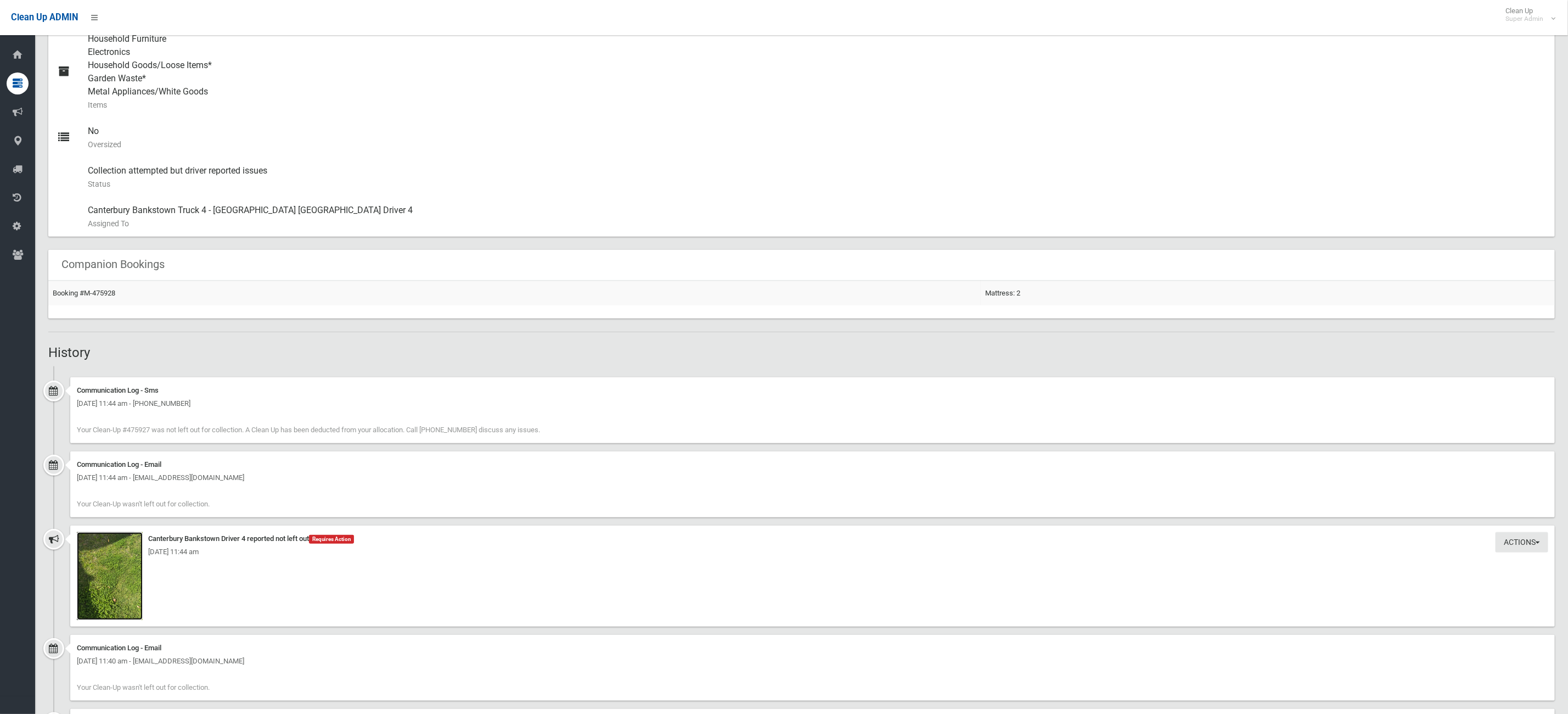
click at [97, 590] on img at bounding box center [109, 575] width 66 height 88
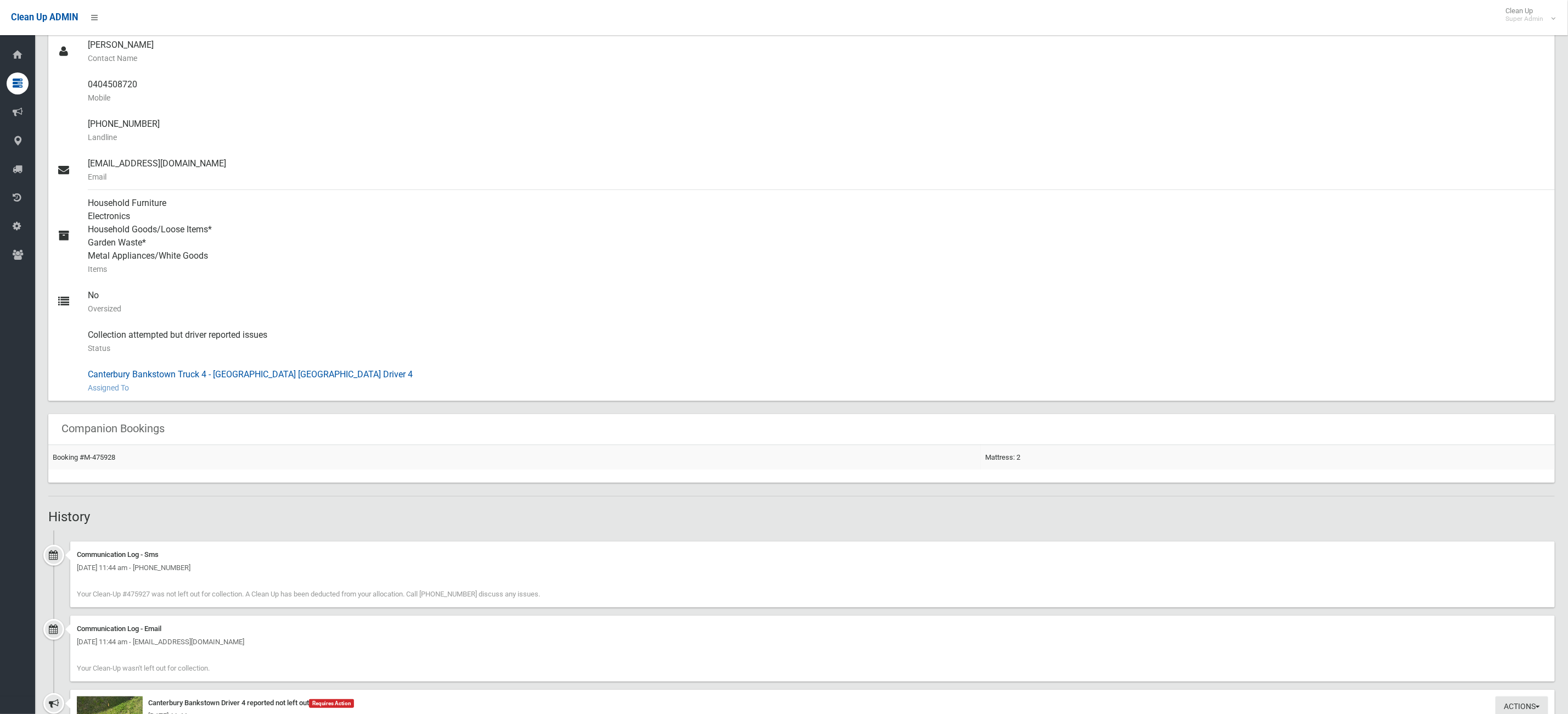
scroll to position [415, 0]
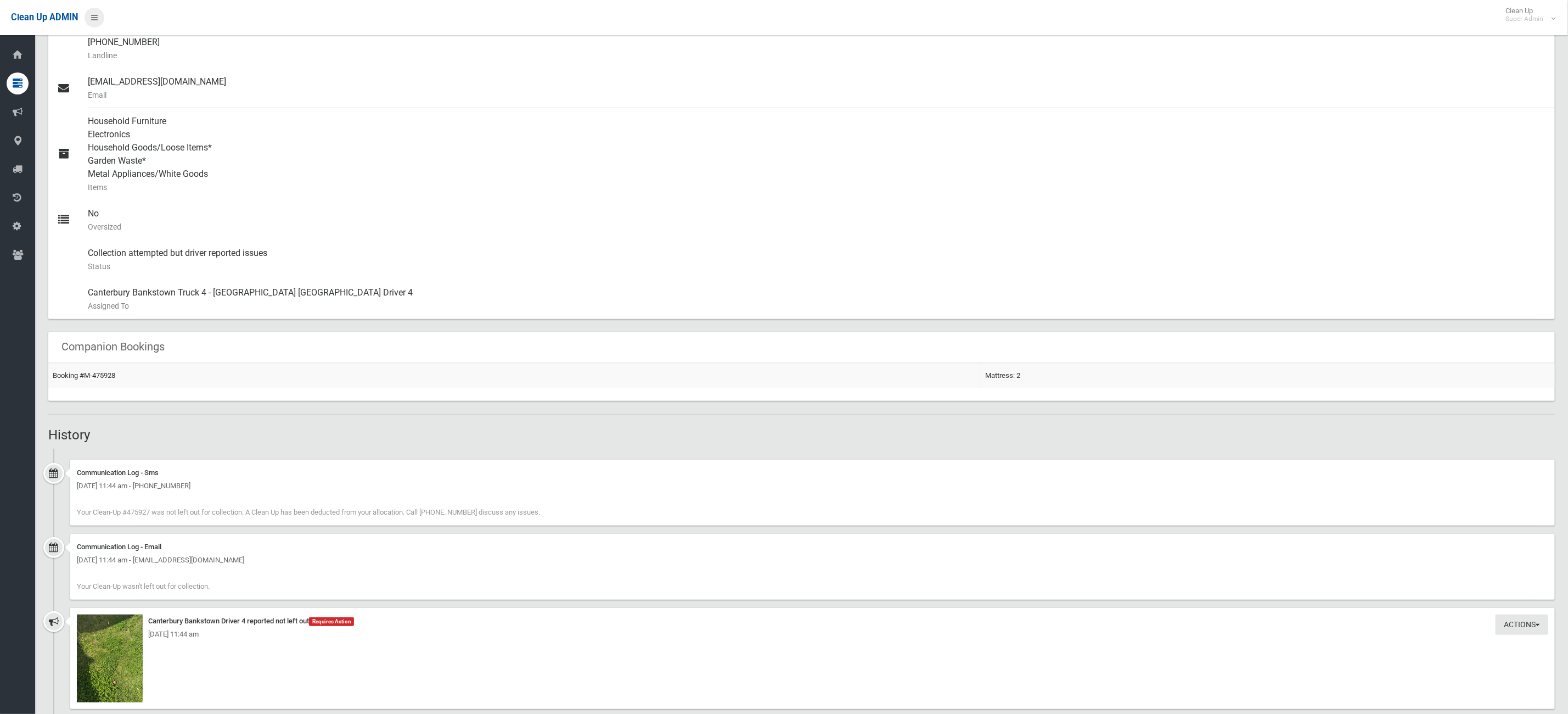
drag, startPoint x: 400, startPoint y: 453, endPoint x: 89, endPoint y: 27, distance: 527.4
click at [259, 410] on div "Booking Details Actions View Booking Edit Booking Clone Booking Add Booking Ima…" at bounding box center [801, 483] width 1507 height 1576
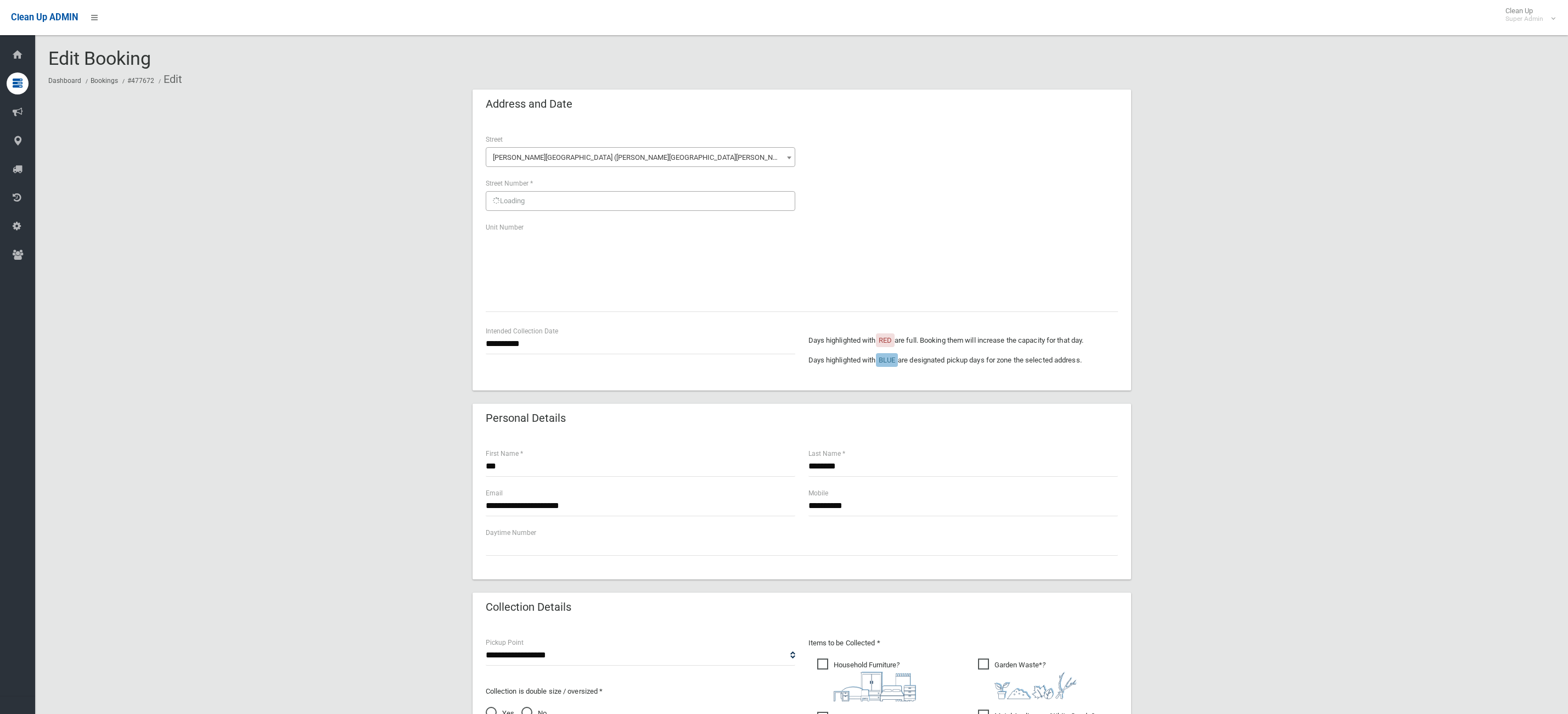
scroll to position [374, 0]
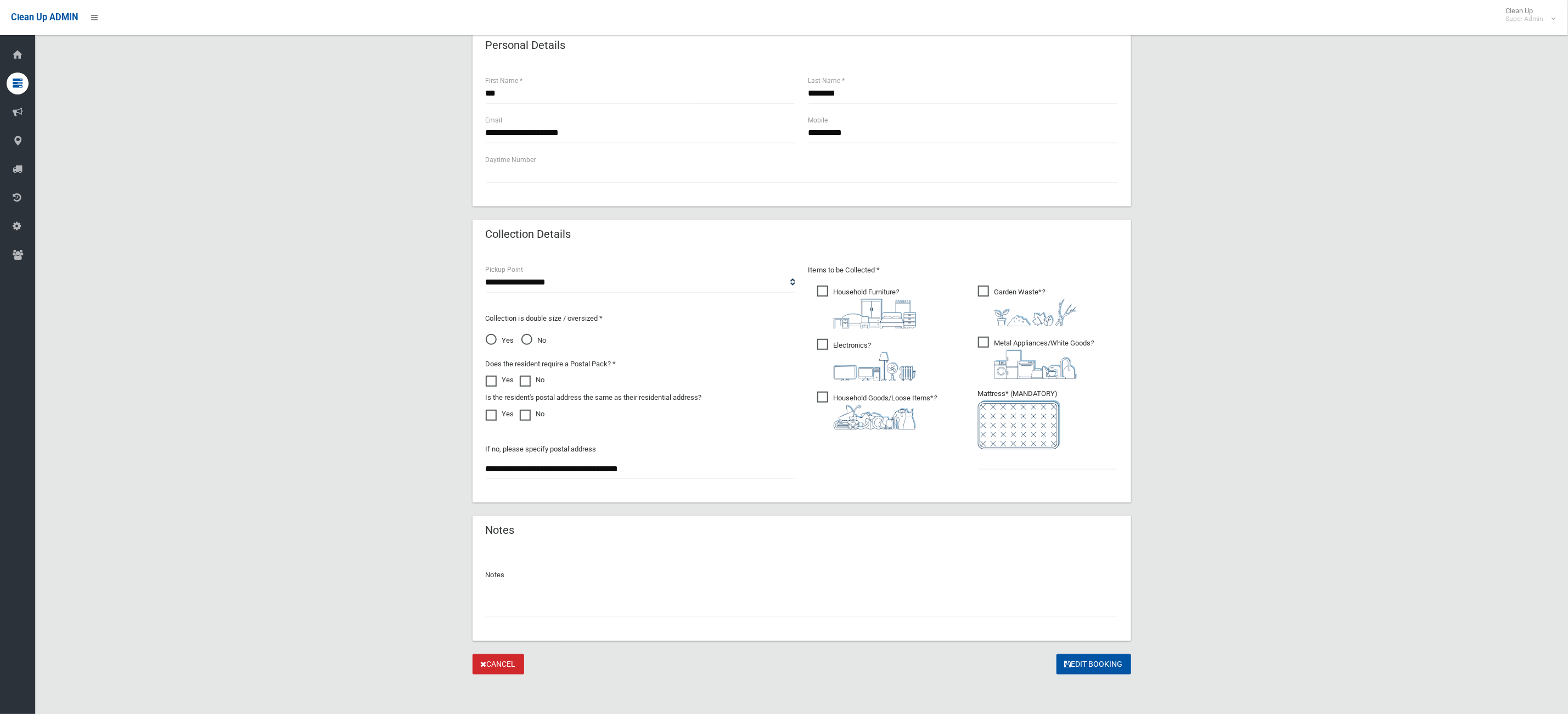
click at [644, 598] on input "text" at bounding box center [802, 607] width 632 height 21
type input "*"
type input "**********"
click at [1016, 468] on input "text" at bounding box center [1048, 460] width 140 height 21
type input "*"
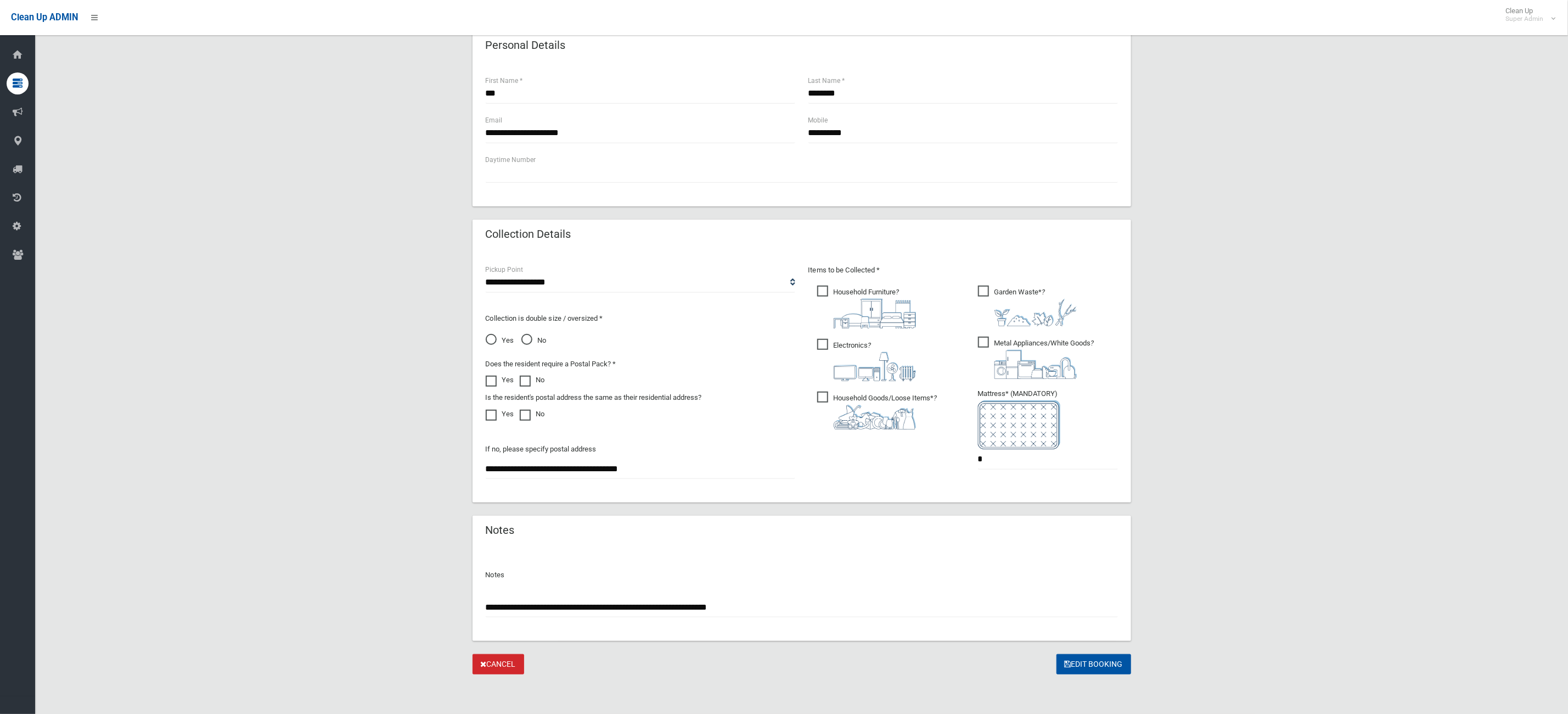
click at [1097, 652] on form "**********" at bounding box center [802, 195] width 659 height 957
click at [1097, 665] on button "Edit Booking" at bounding box center [1094, 664] width 74 height 21
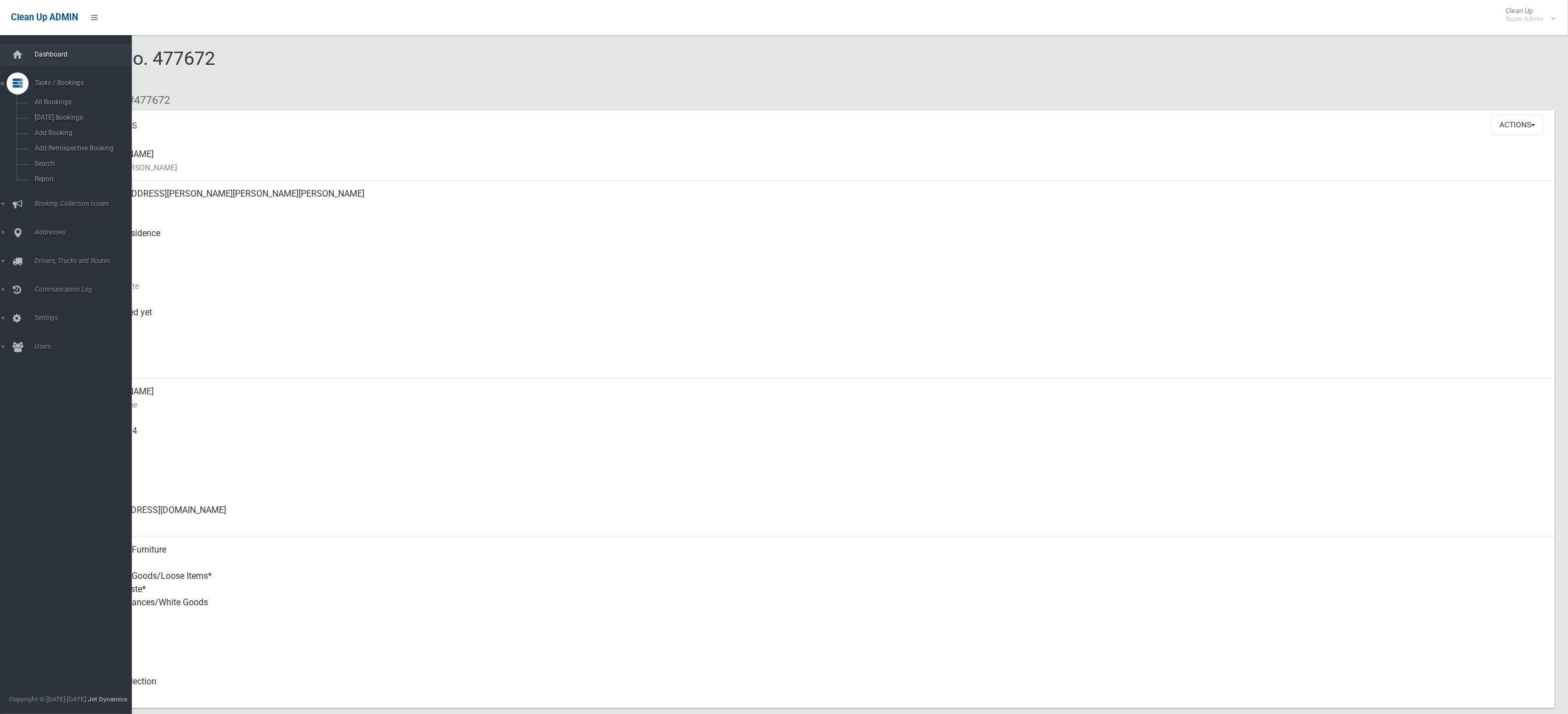
click at [74, 53] on span "Dashboard" at bounding box center [87, 54] width 113 height 7
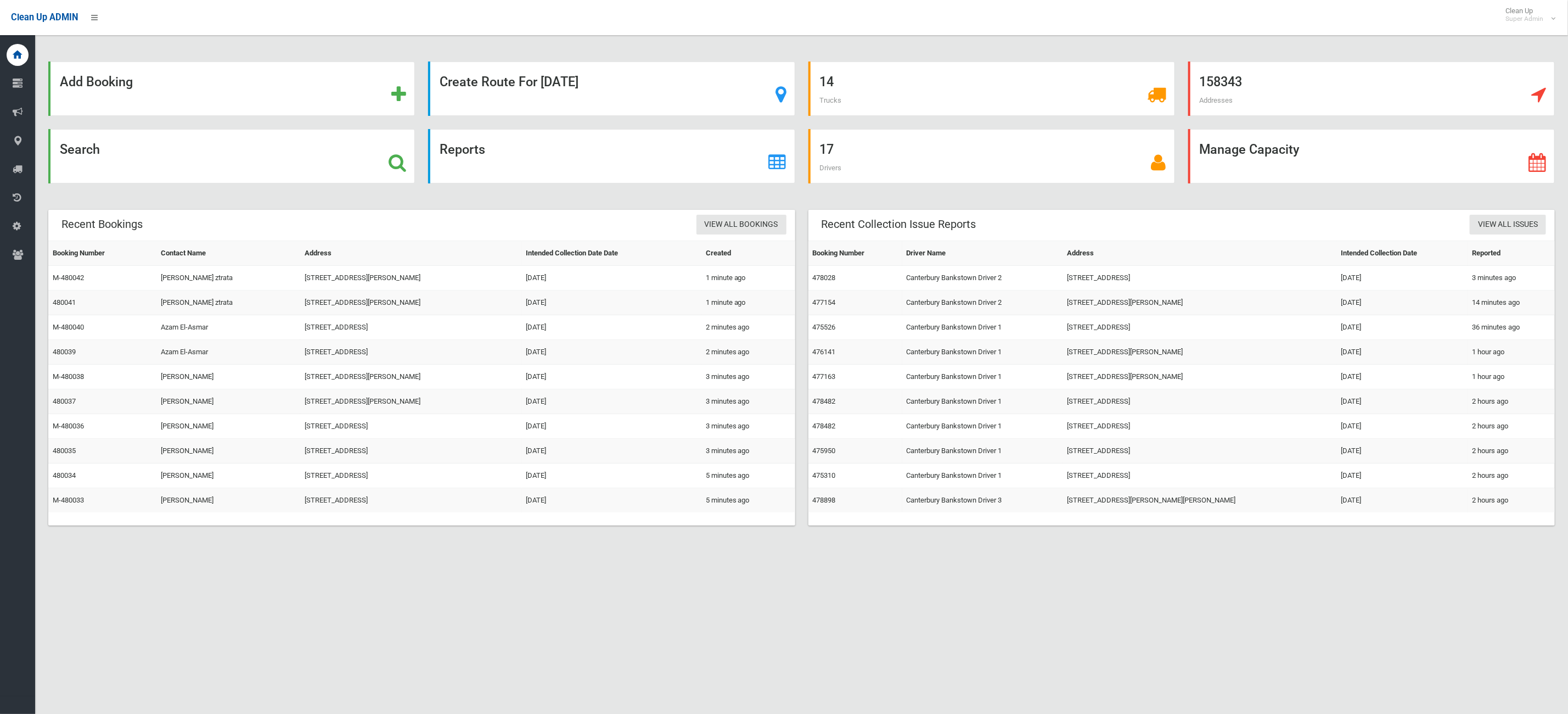
click at [203, 188] on div "Search" at bounding box center [232, 163] width 380 height 68
click at [203, 170] on div "Search" at bounding box center [231, 156] width 367 height 55
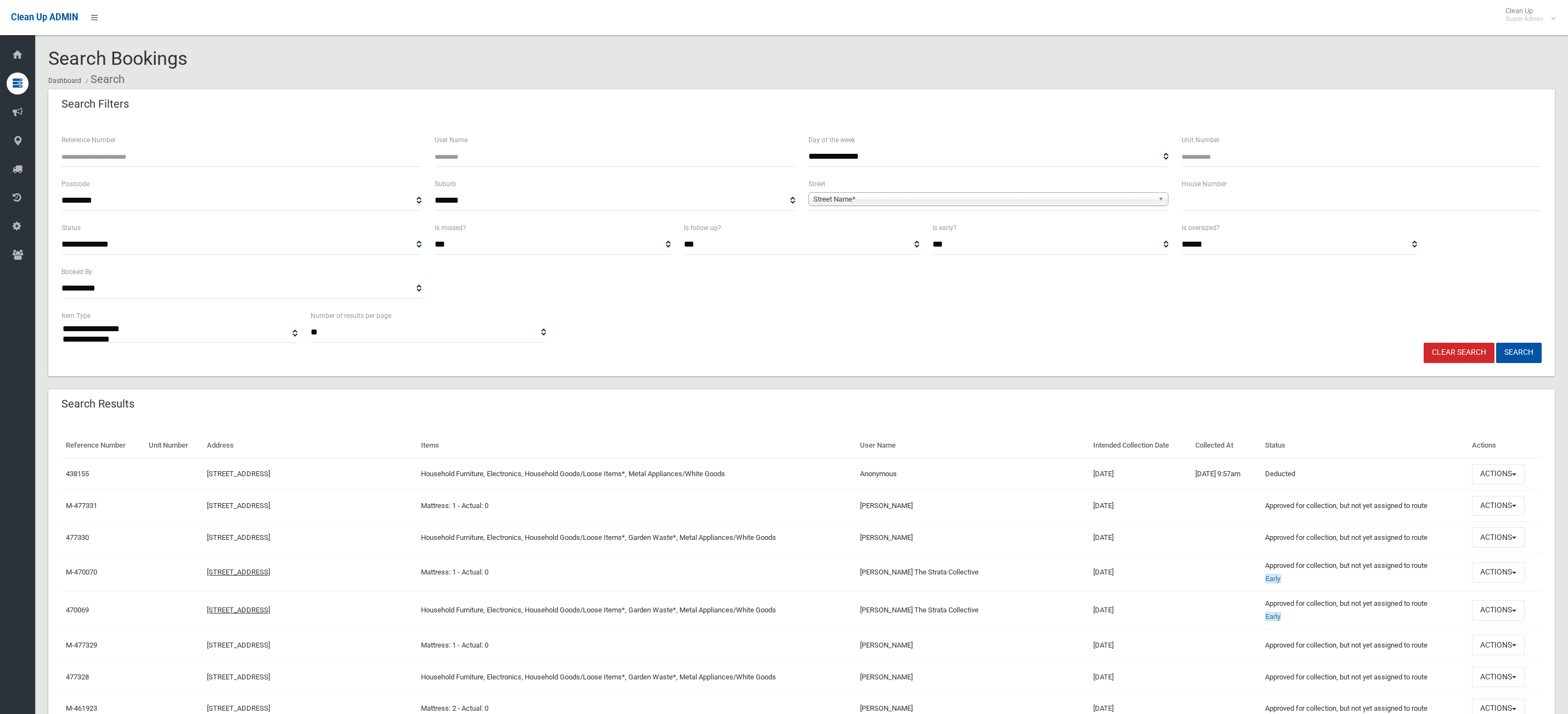
select select
click at [1218, 193] on input "text" at bounding box center [1361, 201] width 360 height 21
type input "***"
click at [971, 203] on span "Street Name*" at bounding box center [983, 199] width 340 height 13
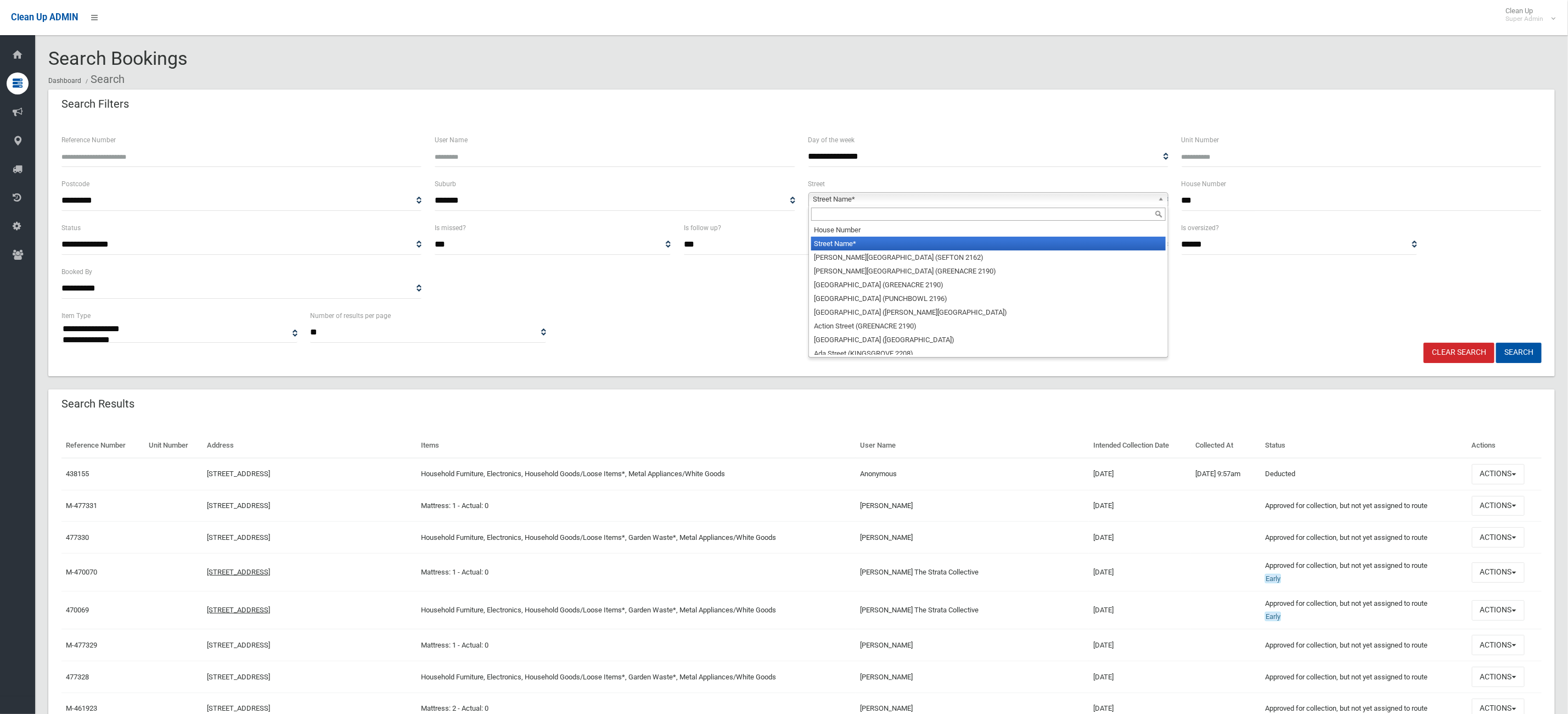
click at [865, 220] on input "text" at bounding box center [988, 214] width 355 height 13
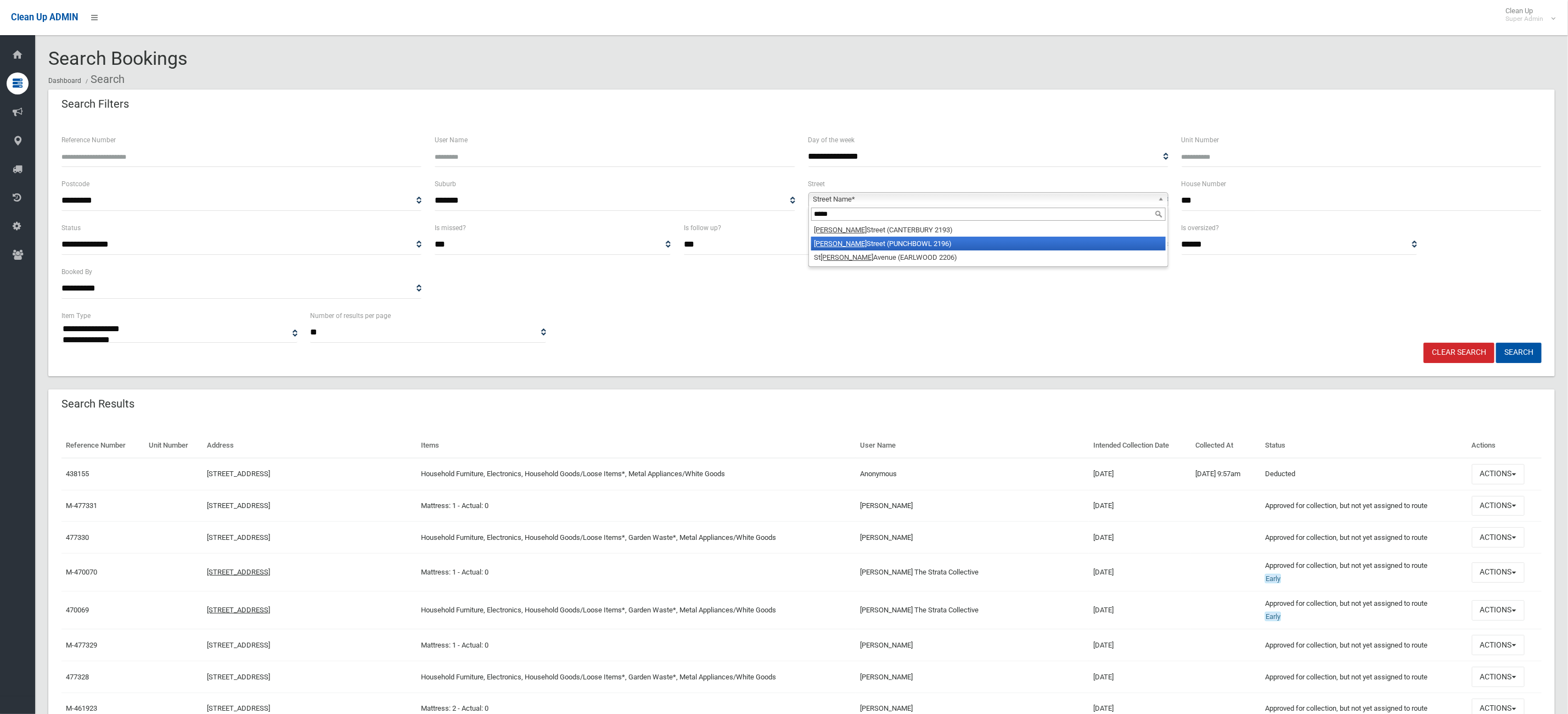
type input "*****"
click at [877, 240] on li "James Street (PUNCHBOWL 2196)" at bounding box center [988, 243] width 355 height 14
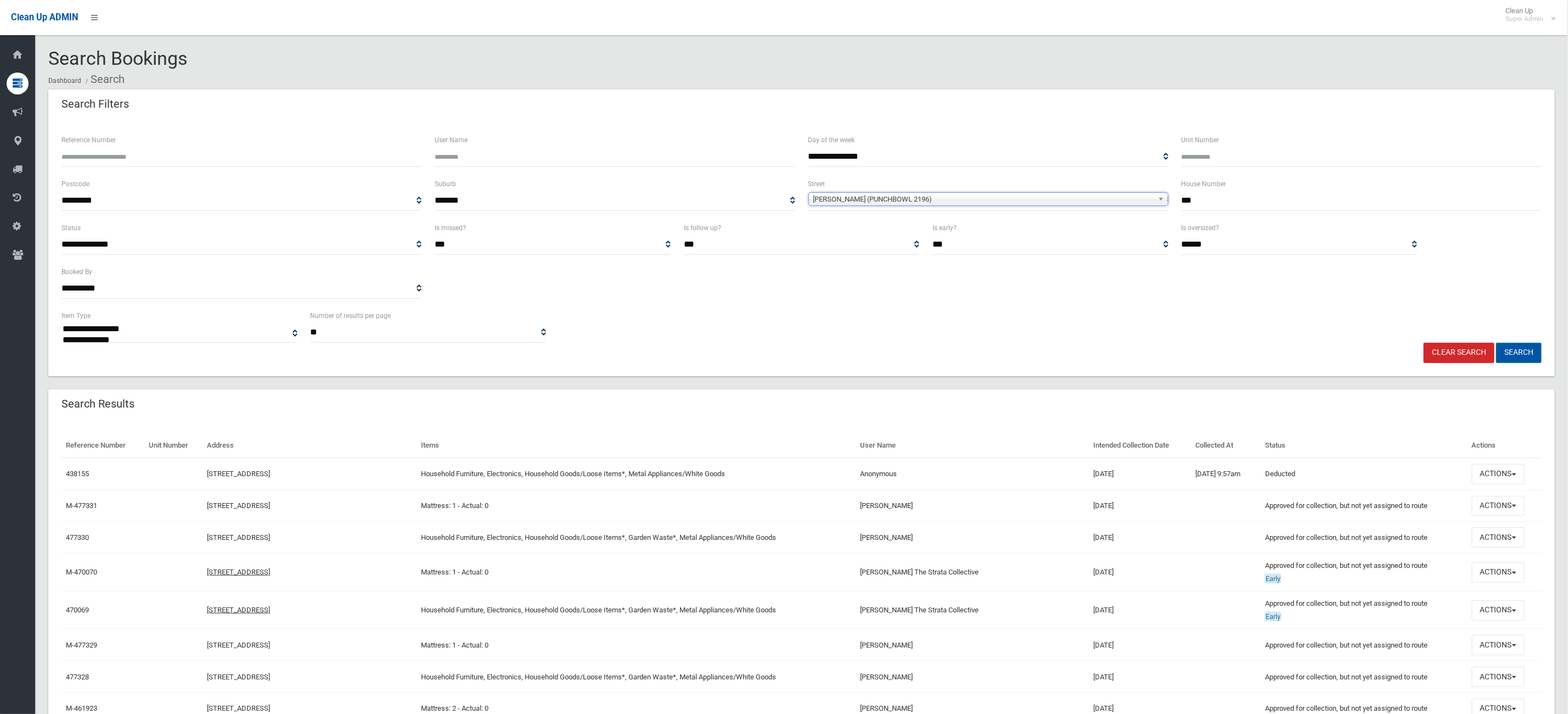
click at [1527, 344] on button "Search" at bounding box center [1519, 353] width 46 height 21
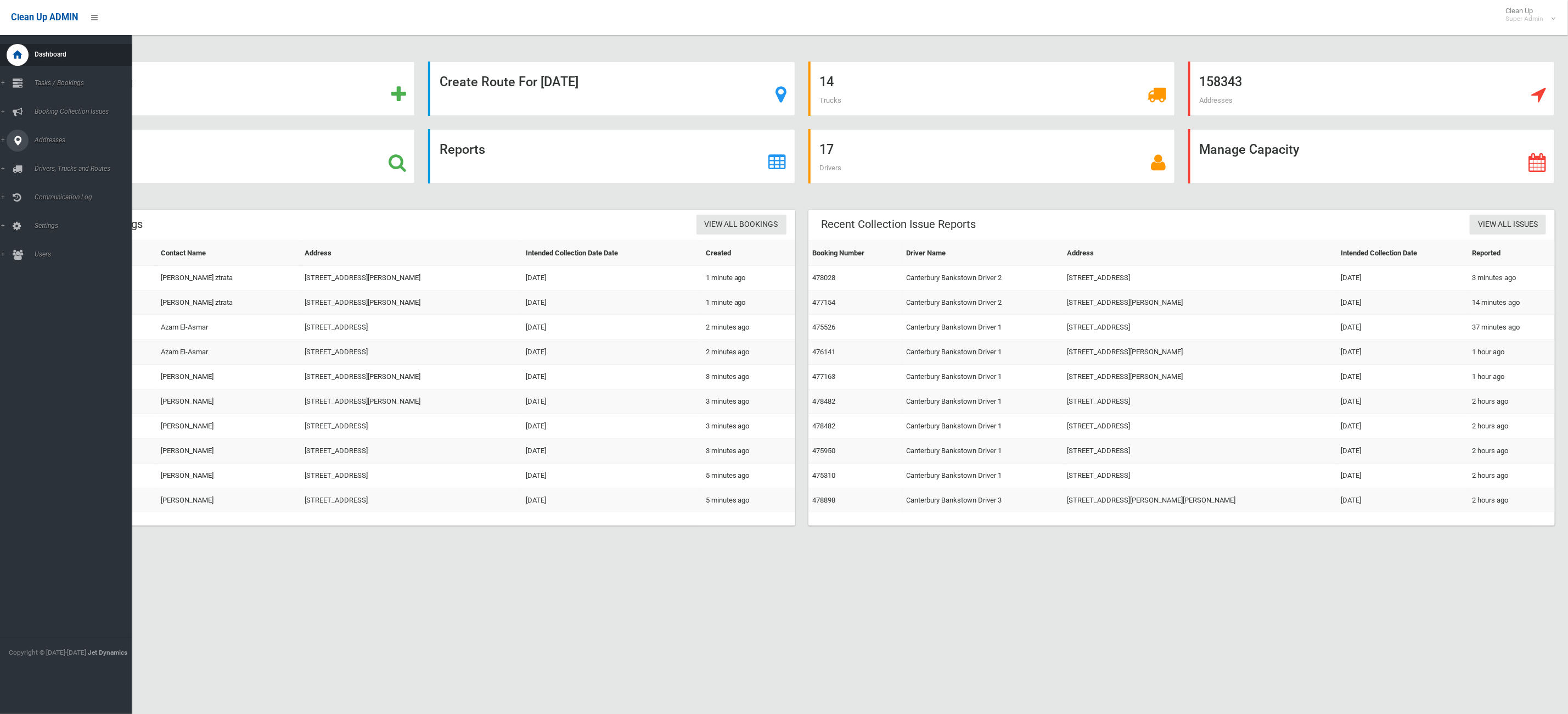
drag, startPoint x: 5, startPoint y: 145, endPoint x: 46, endPoint y: 170, distance: 48.0
click at [4, 145] on link "Addresses" at bounding box center [72, 141] width 145 height 22
drag, startPoint x: 48, startPoint y: 164, endPoint x: 109, endPoint y: 171, distance: 61.4
click at [48, 164] on link "All Addresses" at bounding box center [72, 159] width 145 height 15
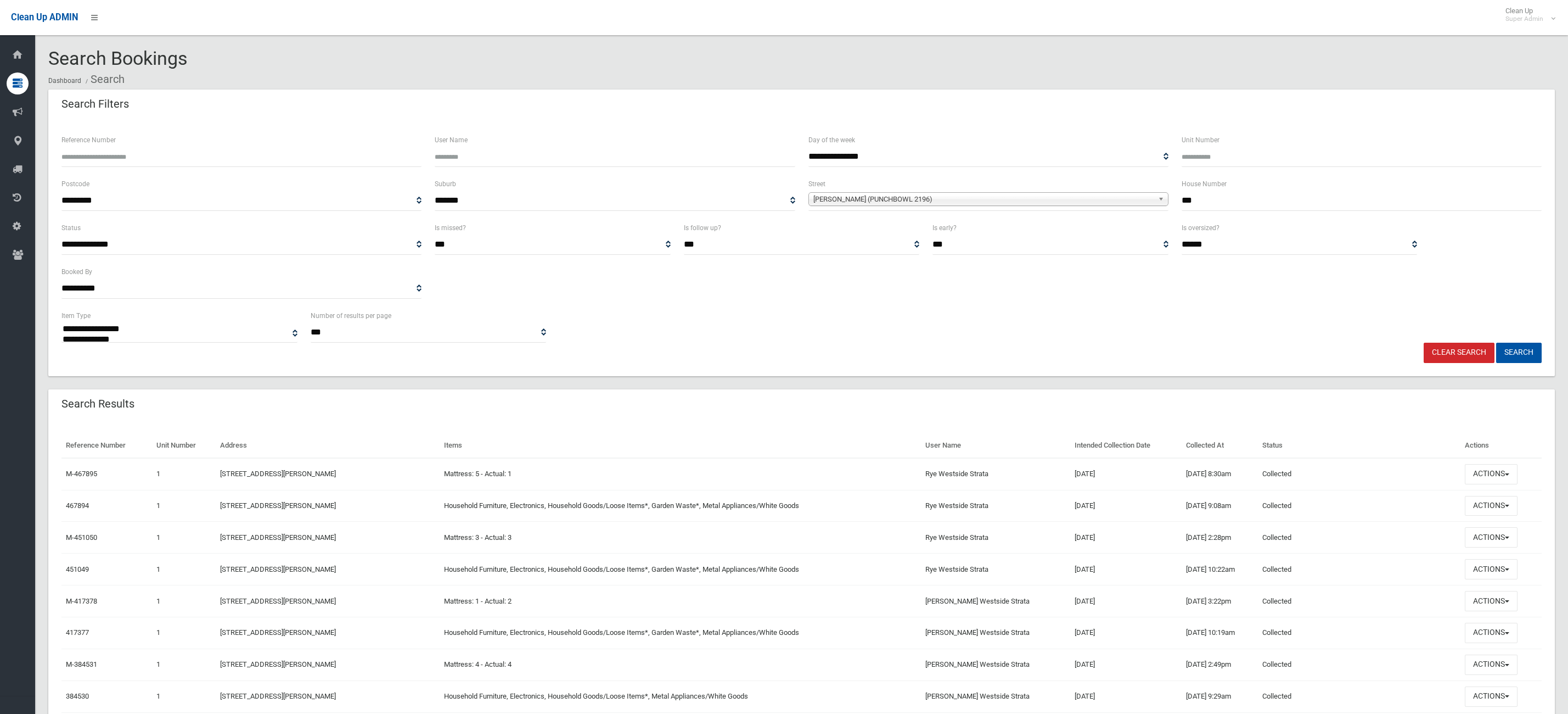
select select
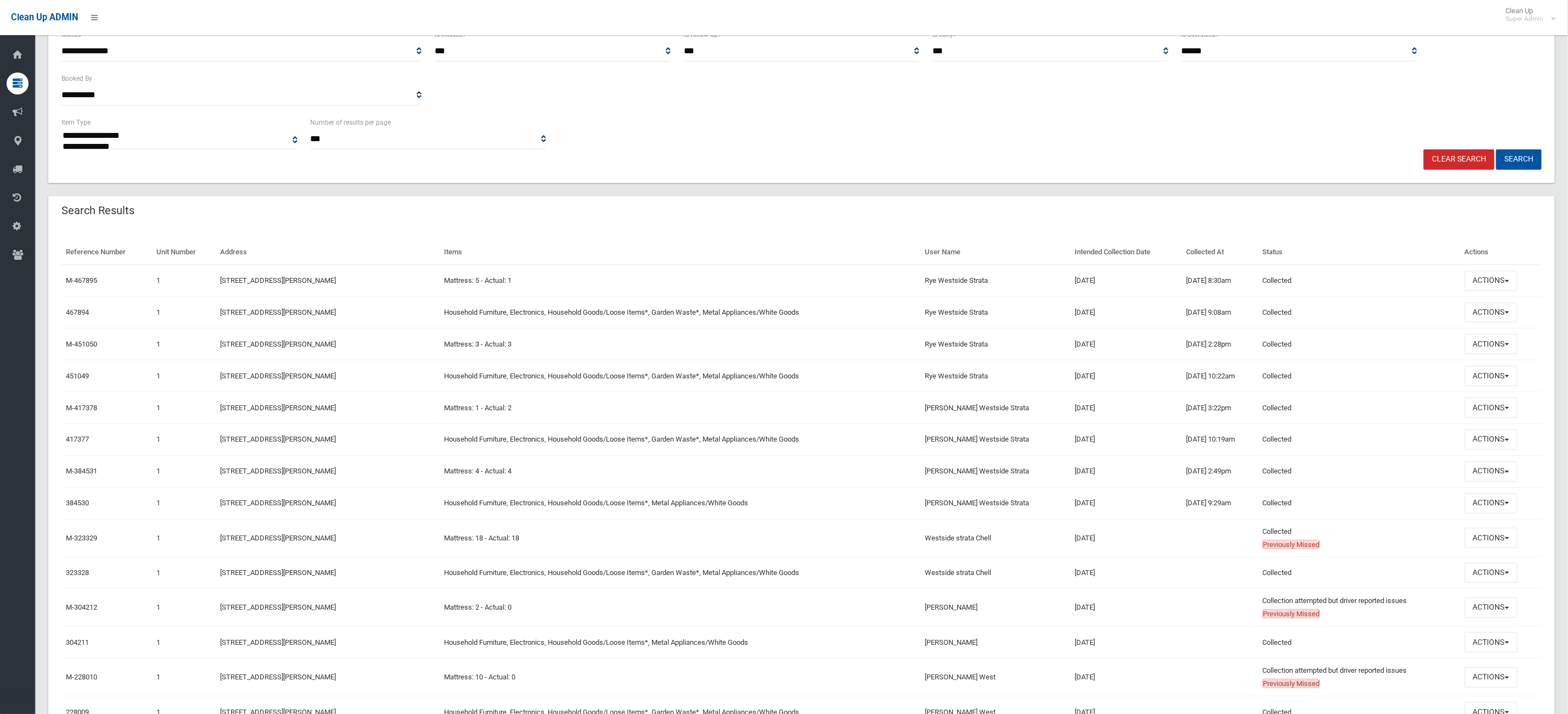
scroll to position [366, 0]
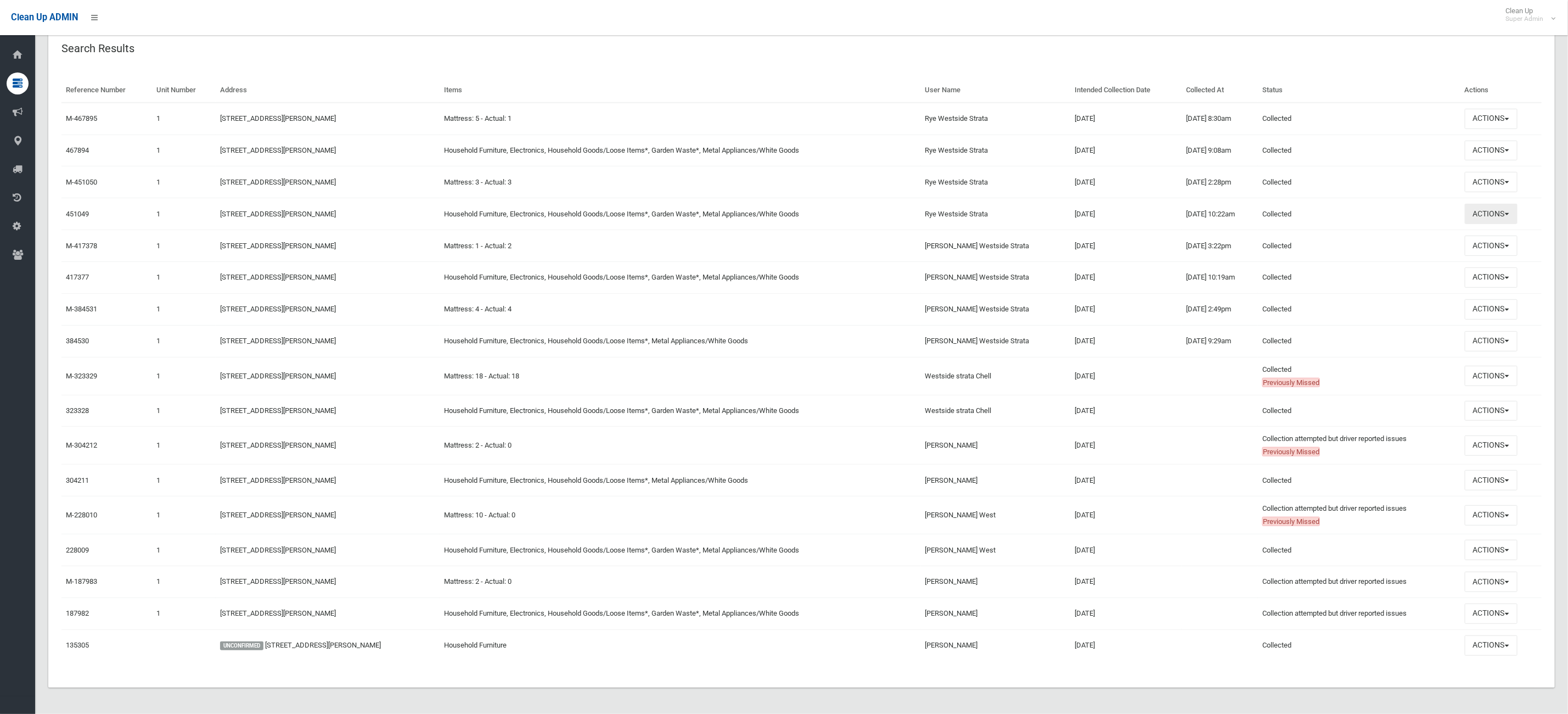
click at [1482, 207] on button "Actions" at bounding box center [1491, 214] width 52 height 21
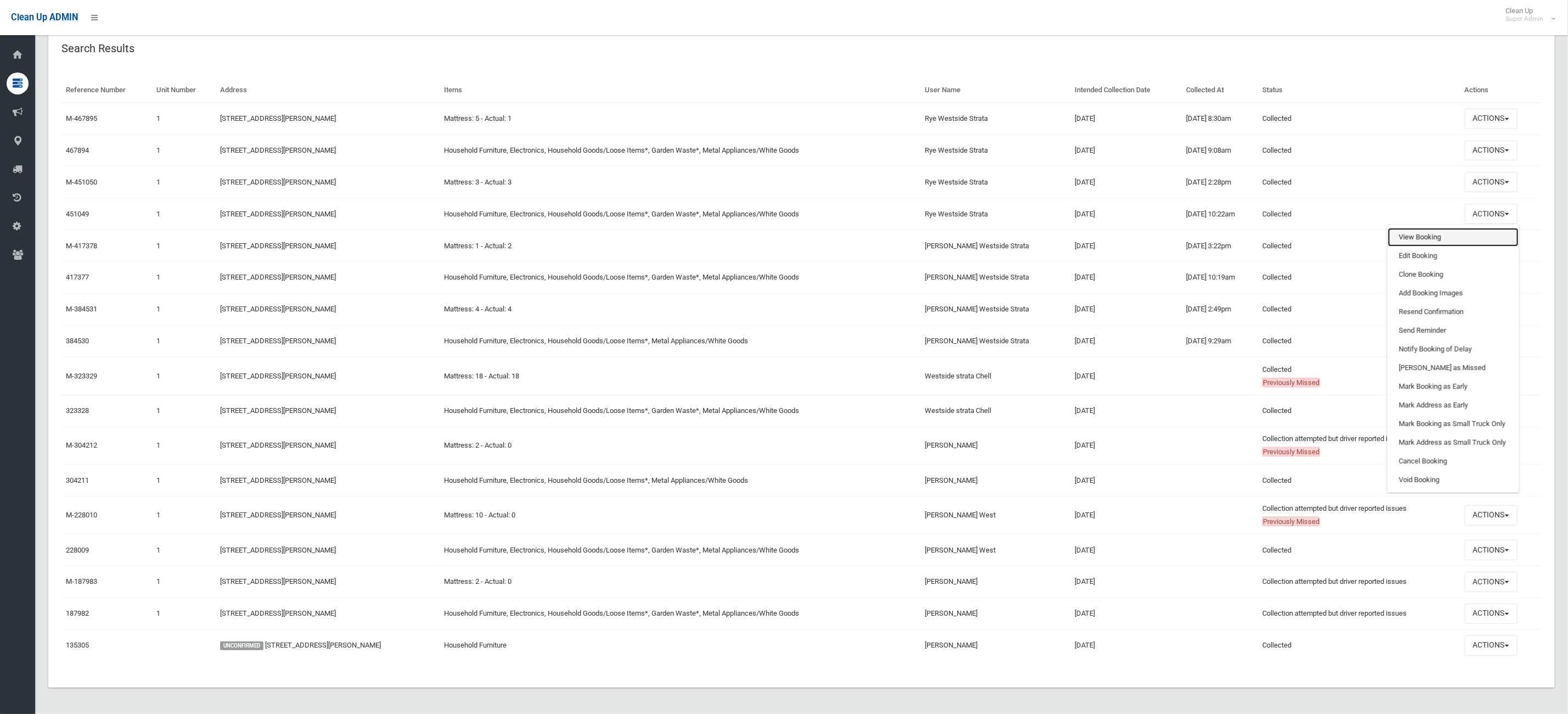
click at [1437, 228] on link "View Booking" at bounding box center [1453, 237] width 131 height 18
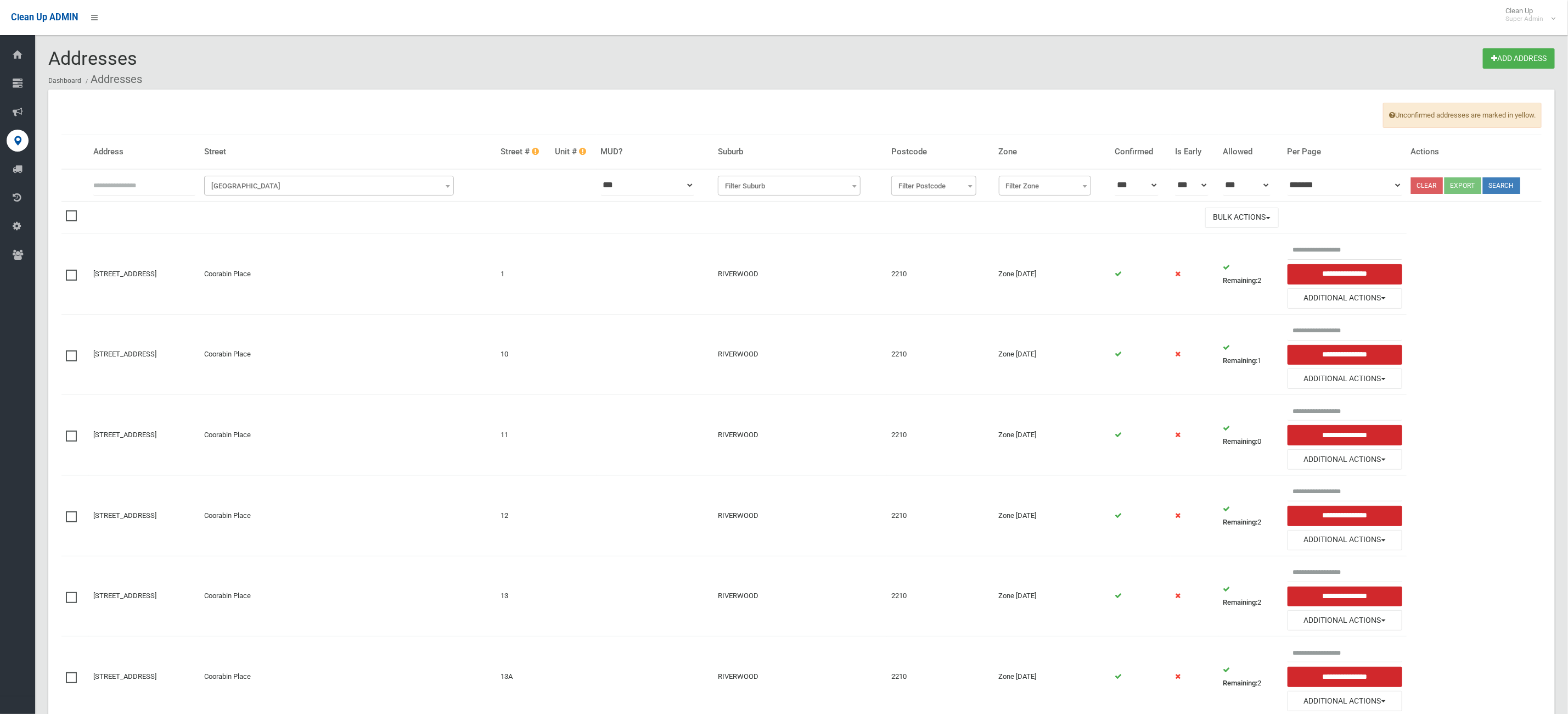
click at [147, 181] on input "text" at bounding box center [145, 185] width 102 height 21
type input "***"
click at [282, 190] on span "Filter Street" at bounding box center [330, 186] width 245 height 15
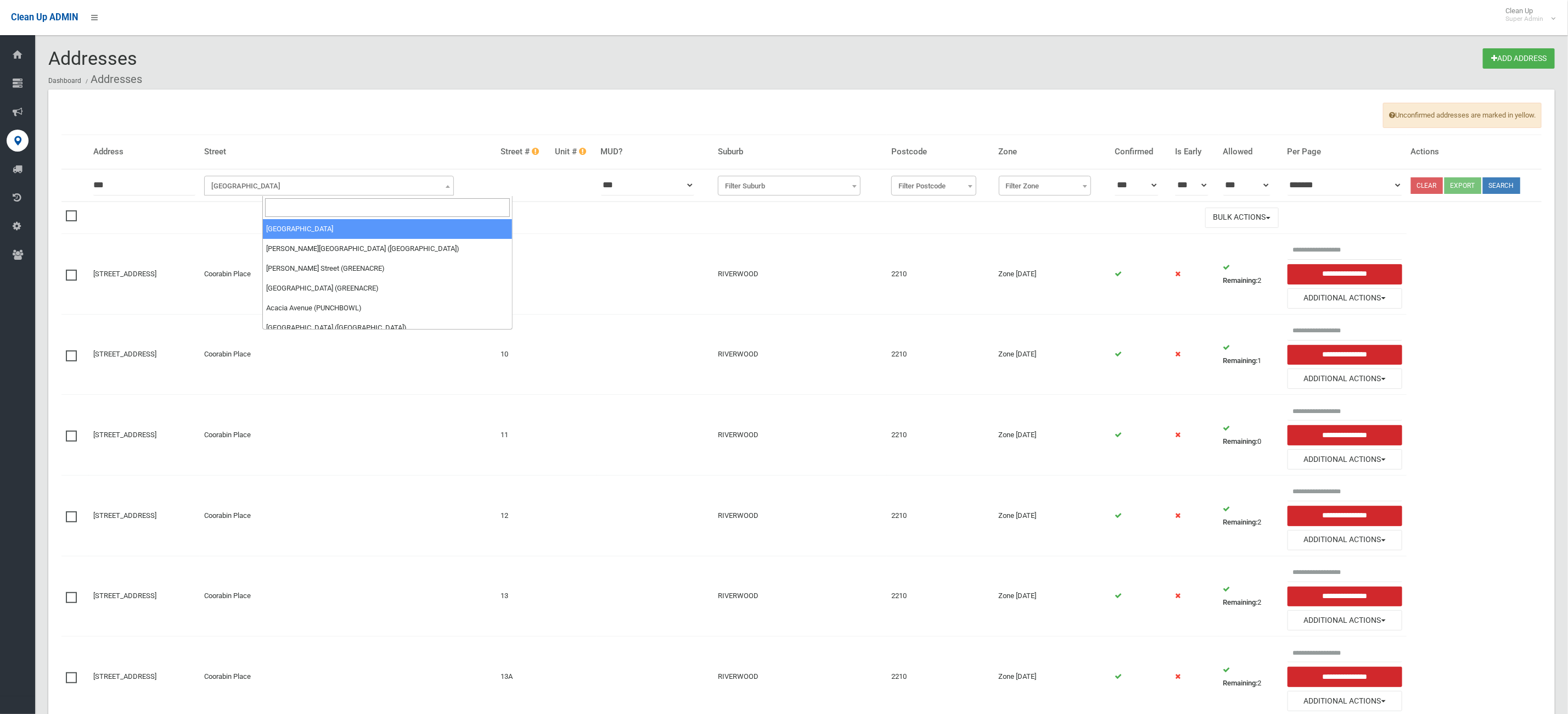
click at [308, 208] on input "search" at bounding box center [387, 207] width 245 height 18
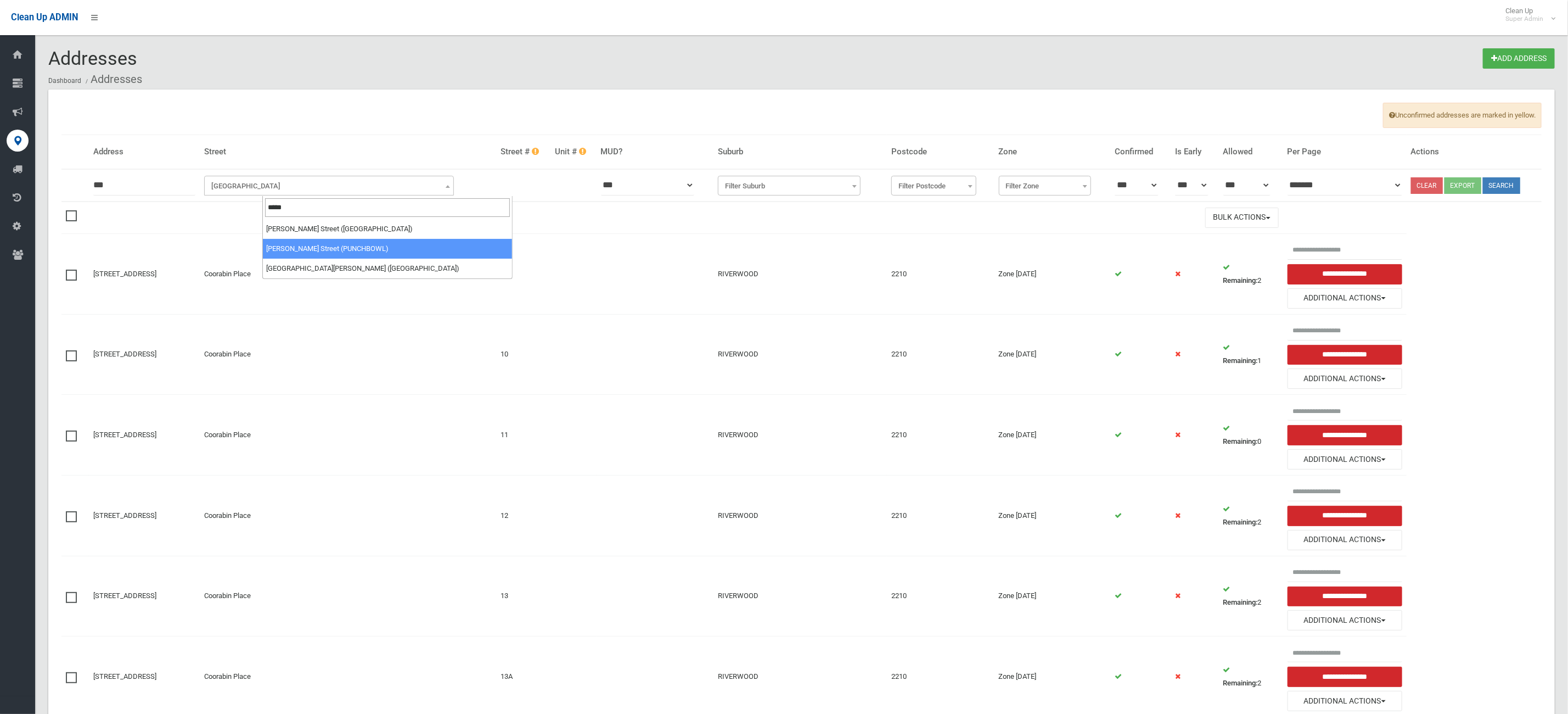
type input "*****"
select select "****"
click at [1513, 188] on button "Search" at bounding box center [1502, 185] width 38 height 16
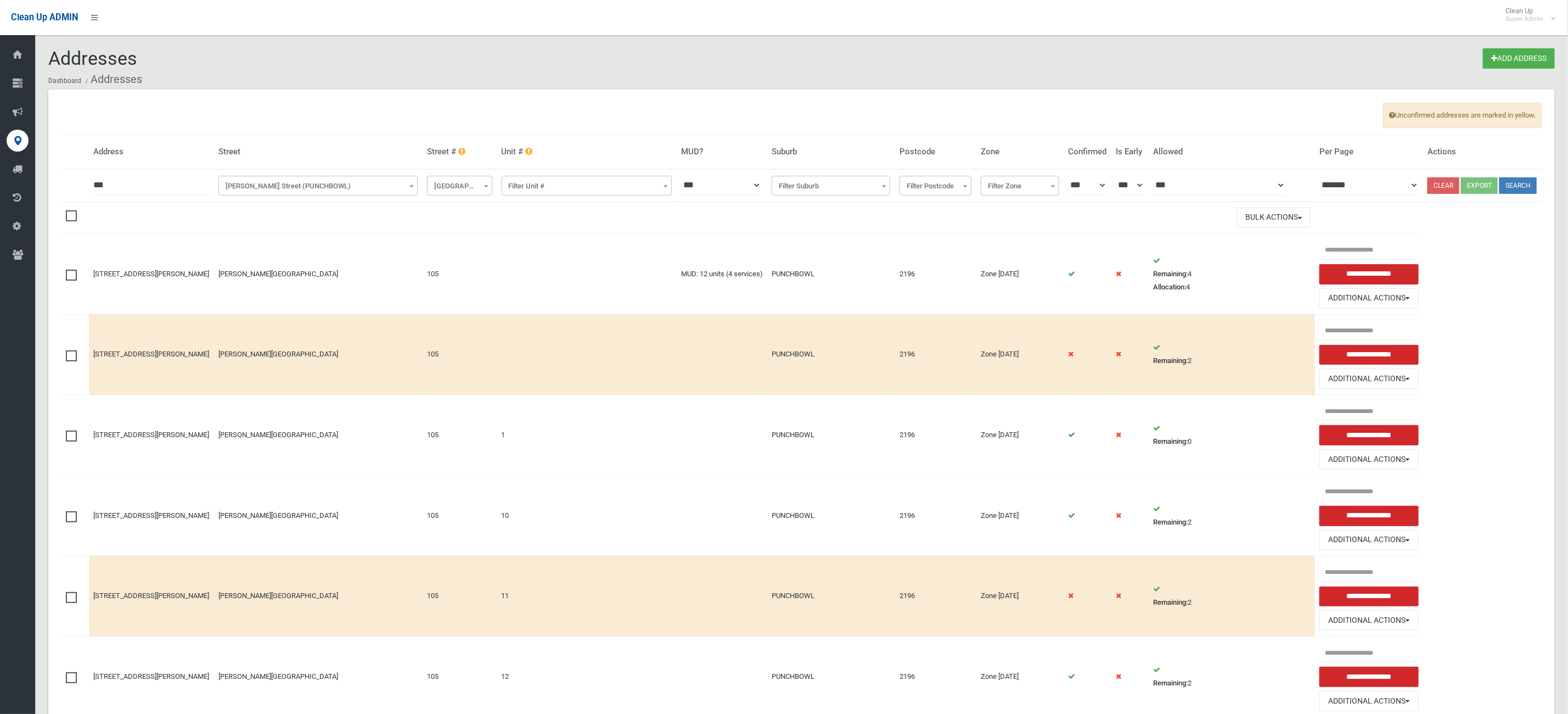
click at [78, 221] on label at bounding box center [74, 215] width 16 height 13
click at [69, 269] on span at bounding box center [74, 269] width 16 height 0
click at [1242, 228] on button "Bulk Actions" at bounding box center [1274, 218] width 74 height 21
click at [1240, 250] on link "Delete Selected" at bounding box center [1302, 240] width 131 height 18
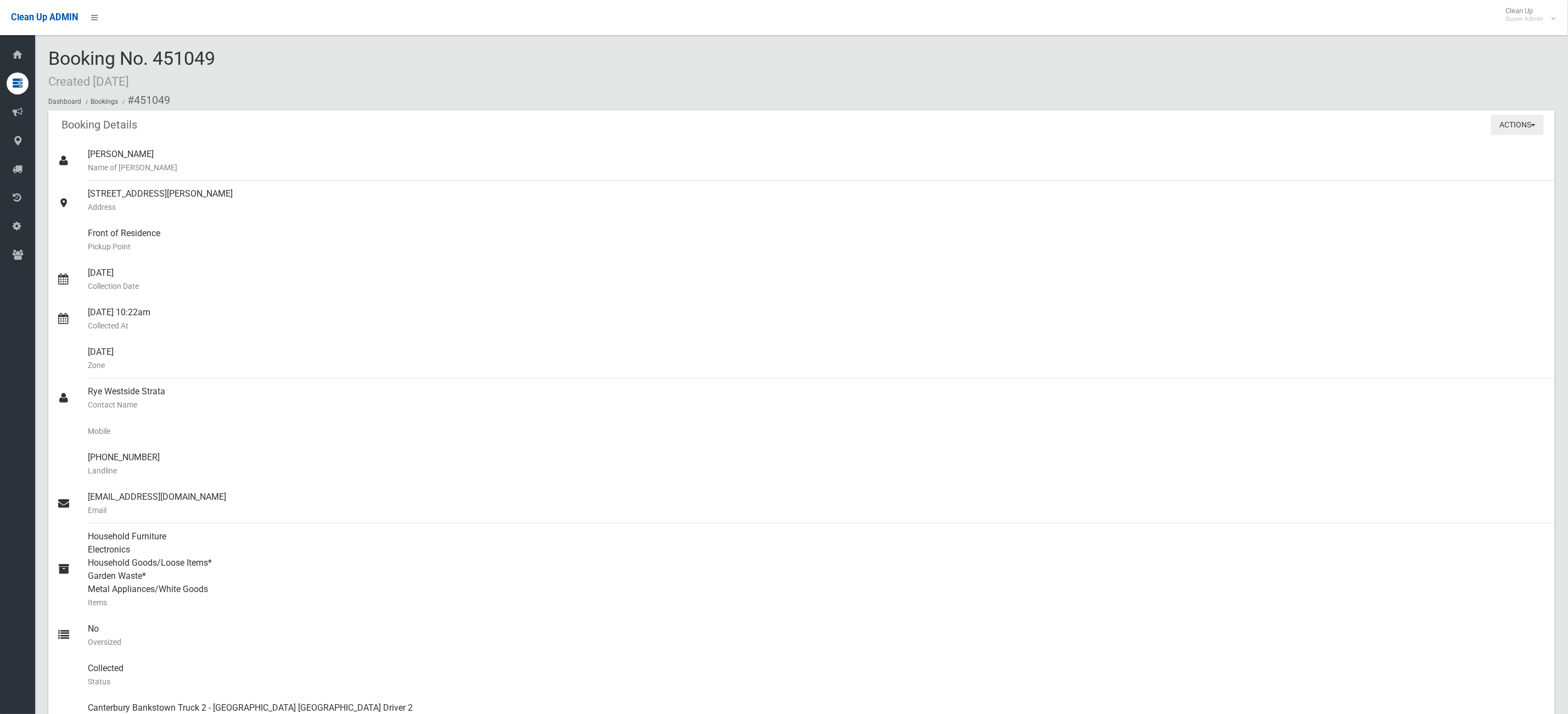
click at [1510, 123] on button "Actions" at bounding box center [1517, 125] width 52 height 21
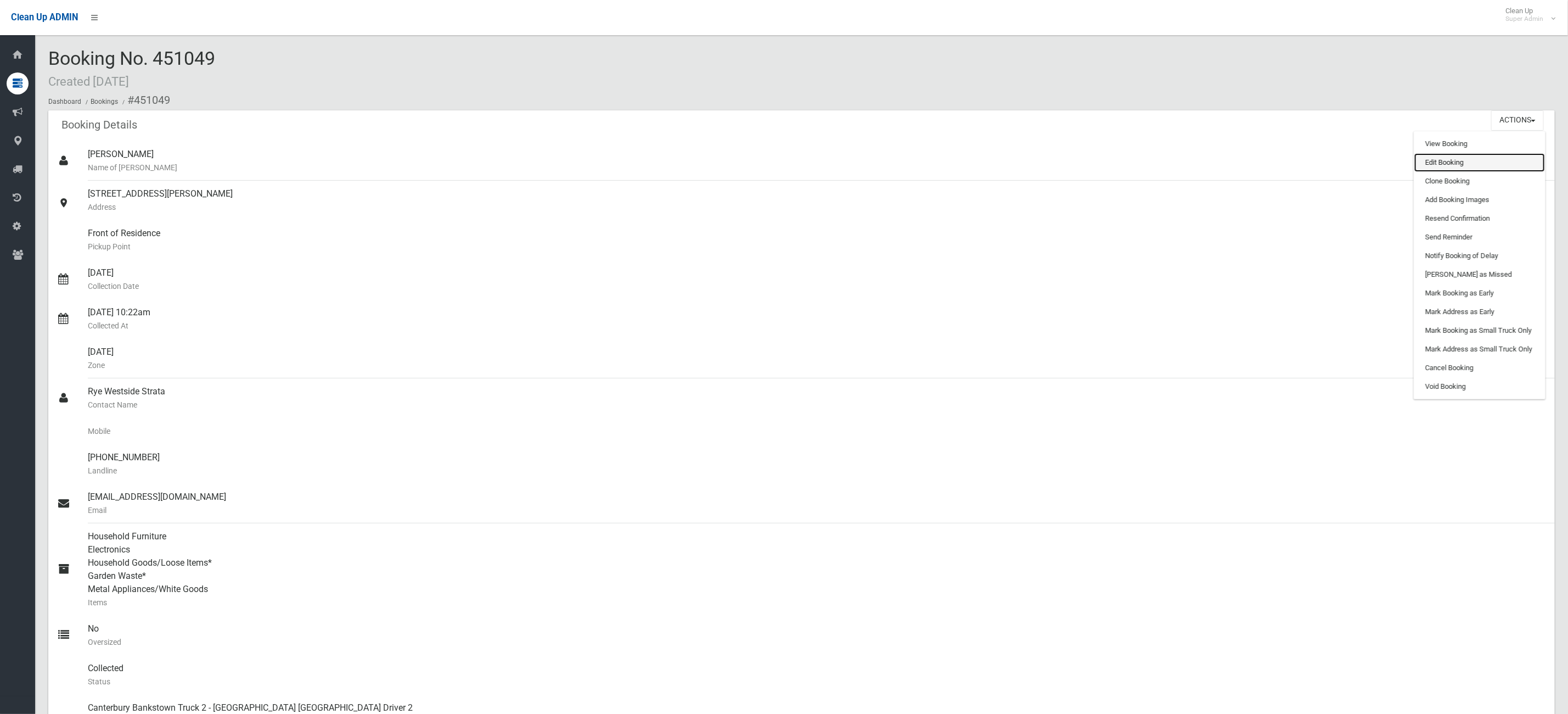
click at [1491, 162] on link "Edit Booking" at bounding box center [1479, 162] width 131 height 18
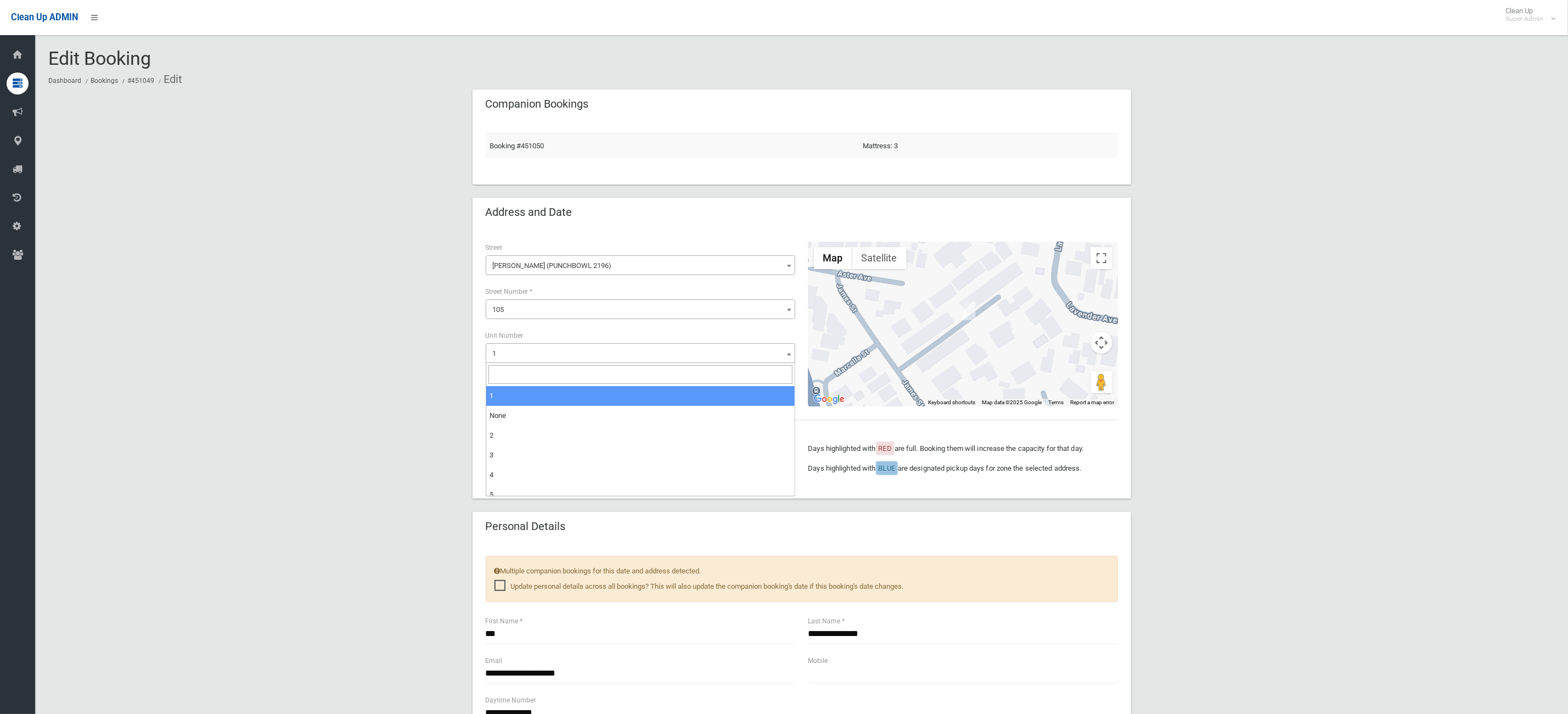
click at [551, 347] on span "1" at bounding box center [640, 353] width 304 height 15
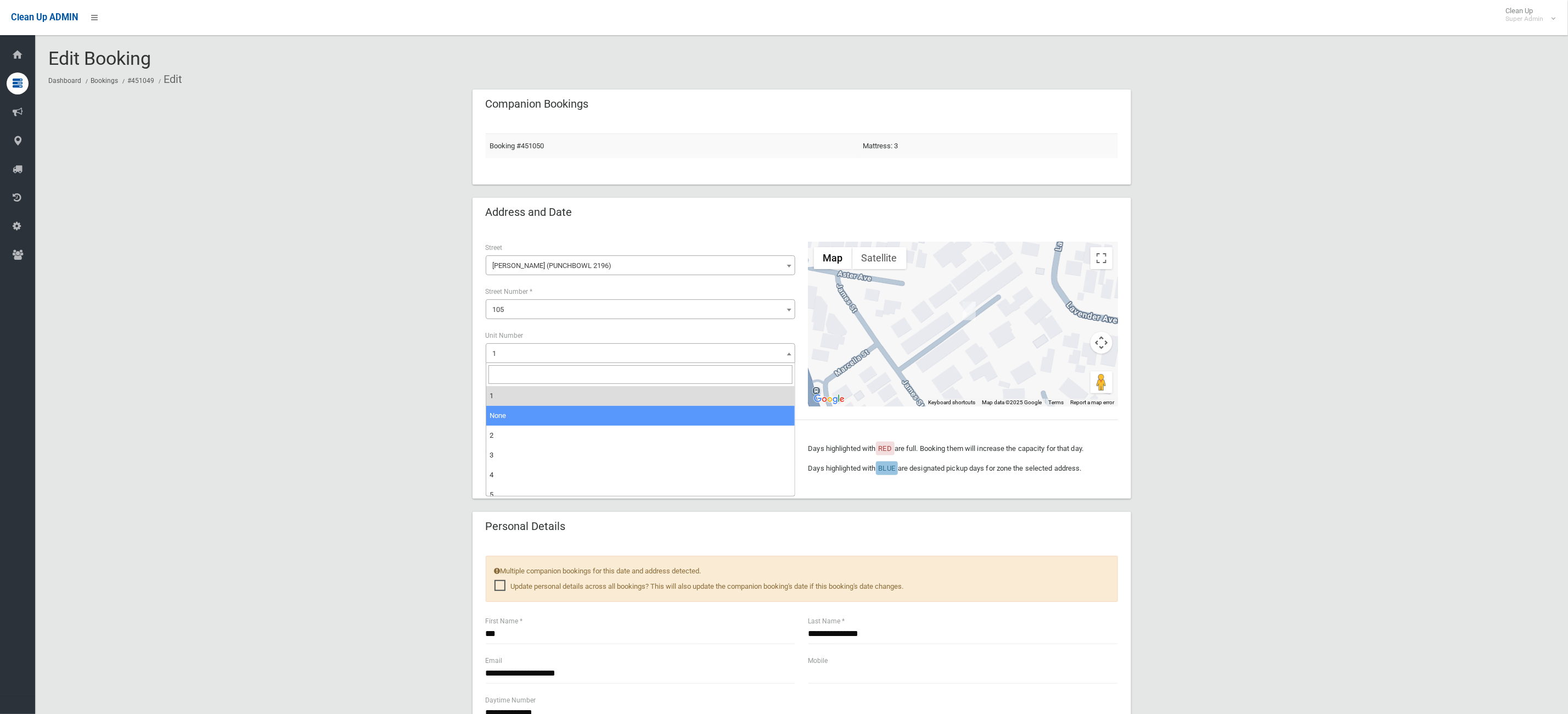
select select "*"
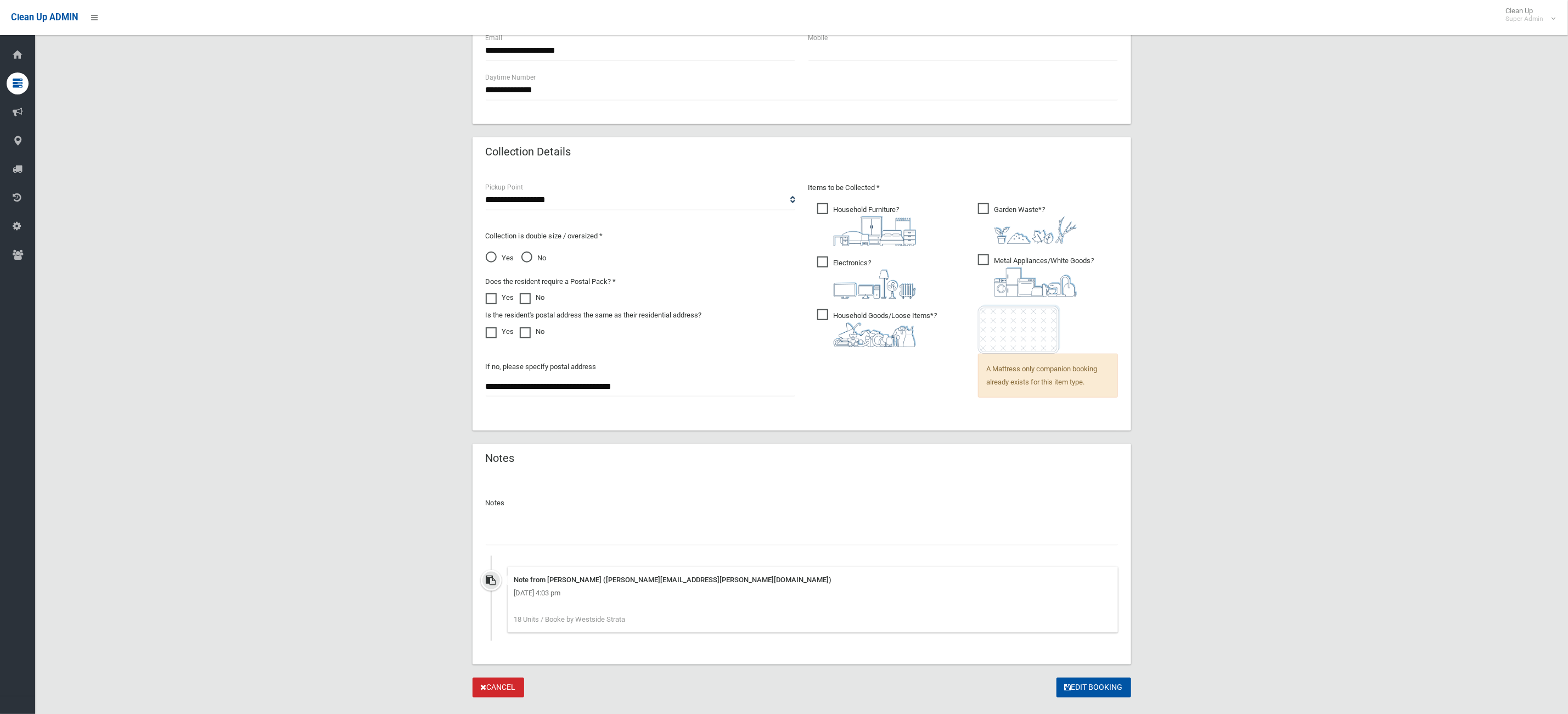
scroll to position [648, 0]
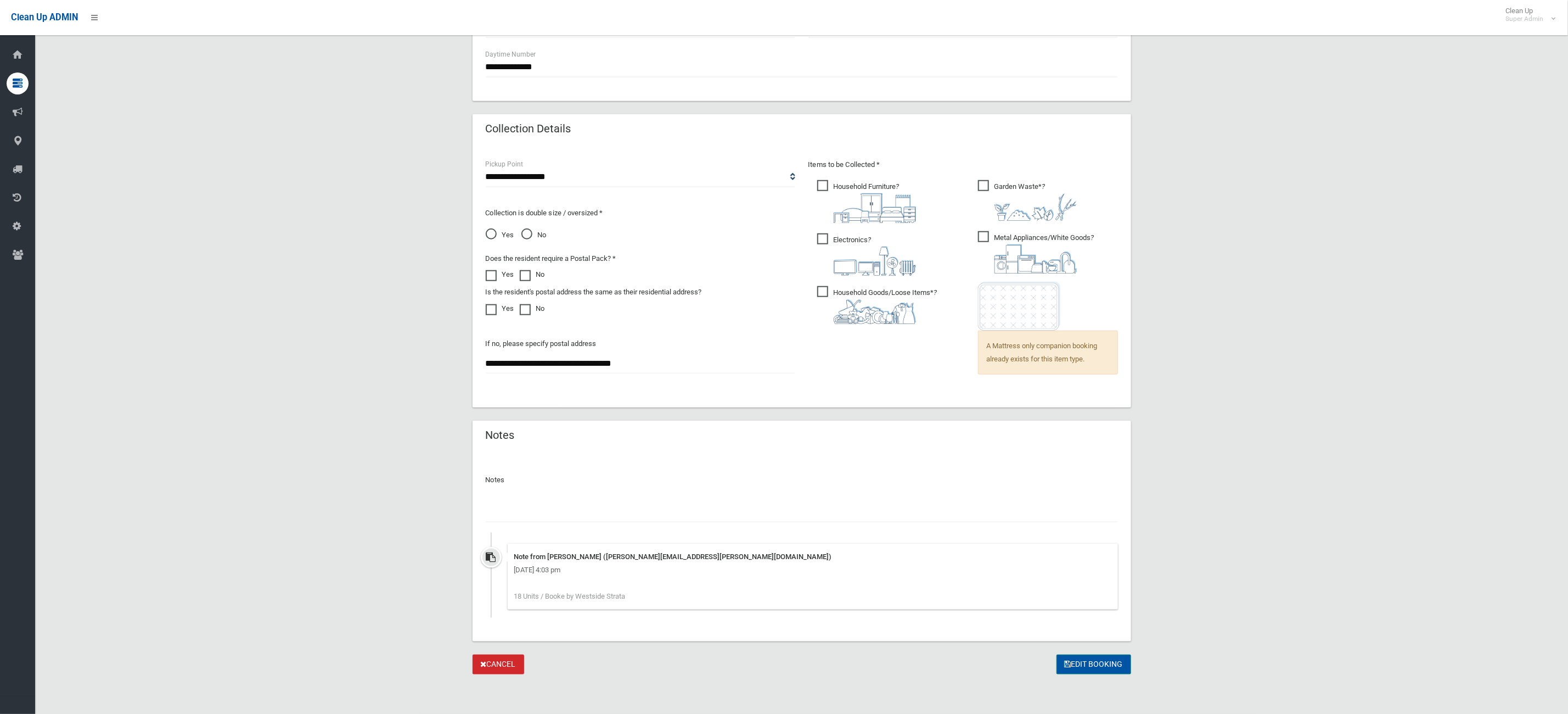
click at [1105, 667] on button "Edit Booking" at bounding box center [1094, 665] width 74 height 21
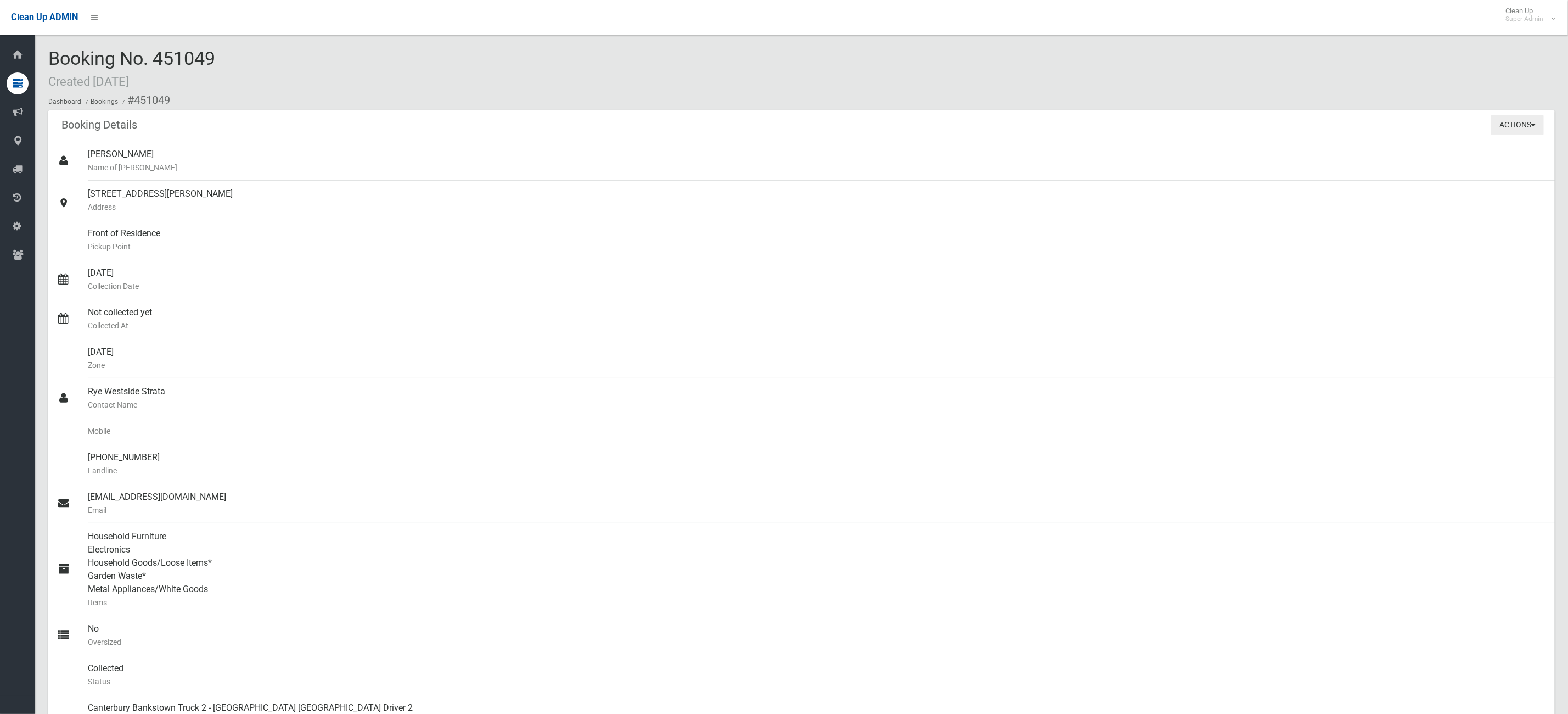
click at [1501, 124] on button "Actions" at bounding box center [1517, 125] width 52 height 21
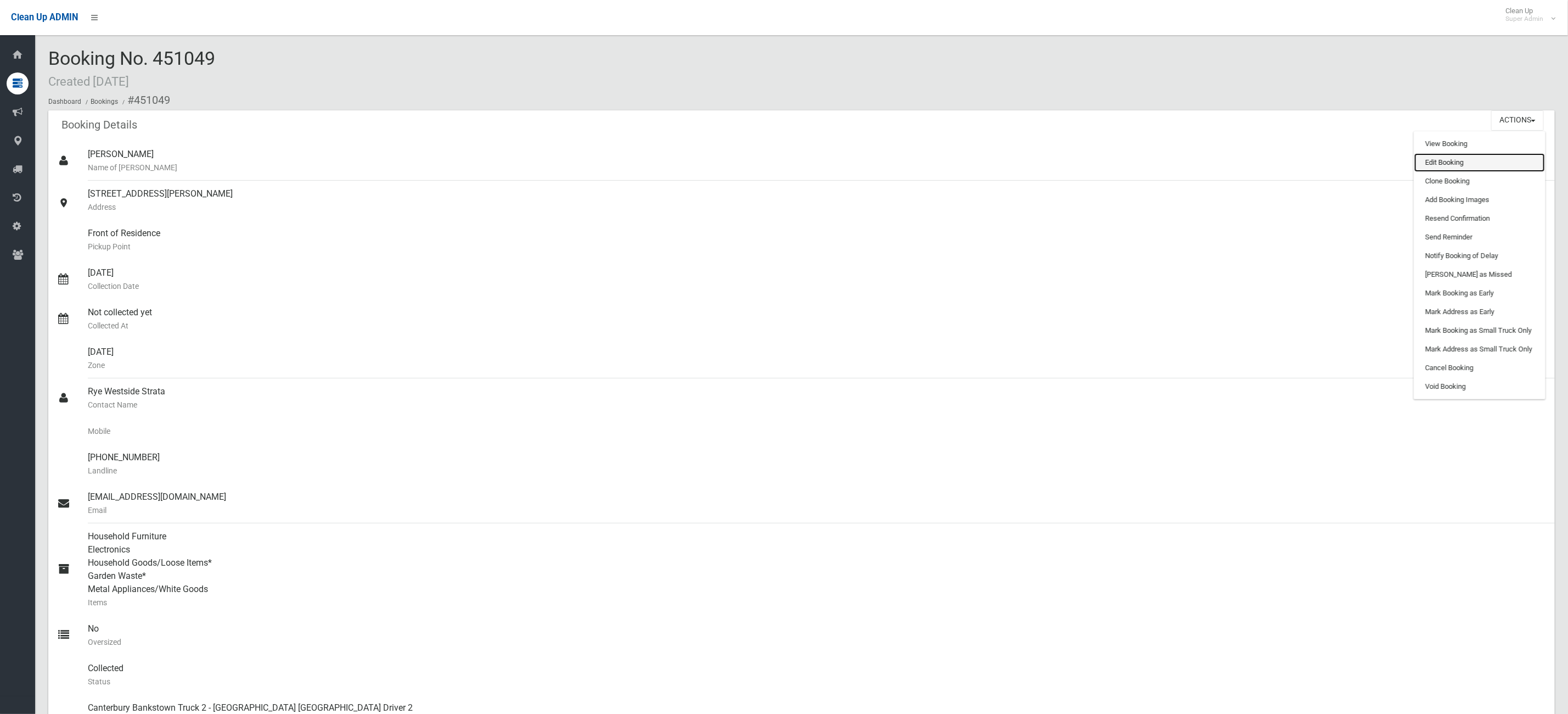
click at [1453, 163] on link "Edit Booking" at bounding box center [1479, 162] width 131 height 18
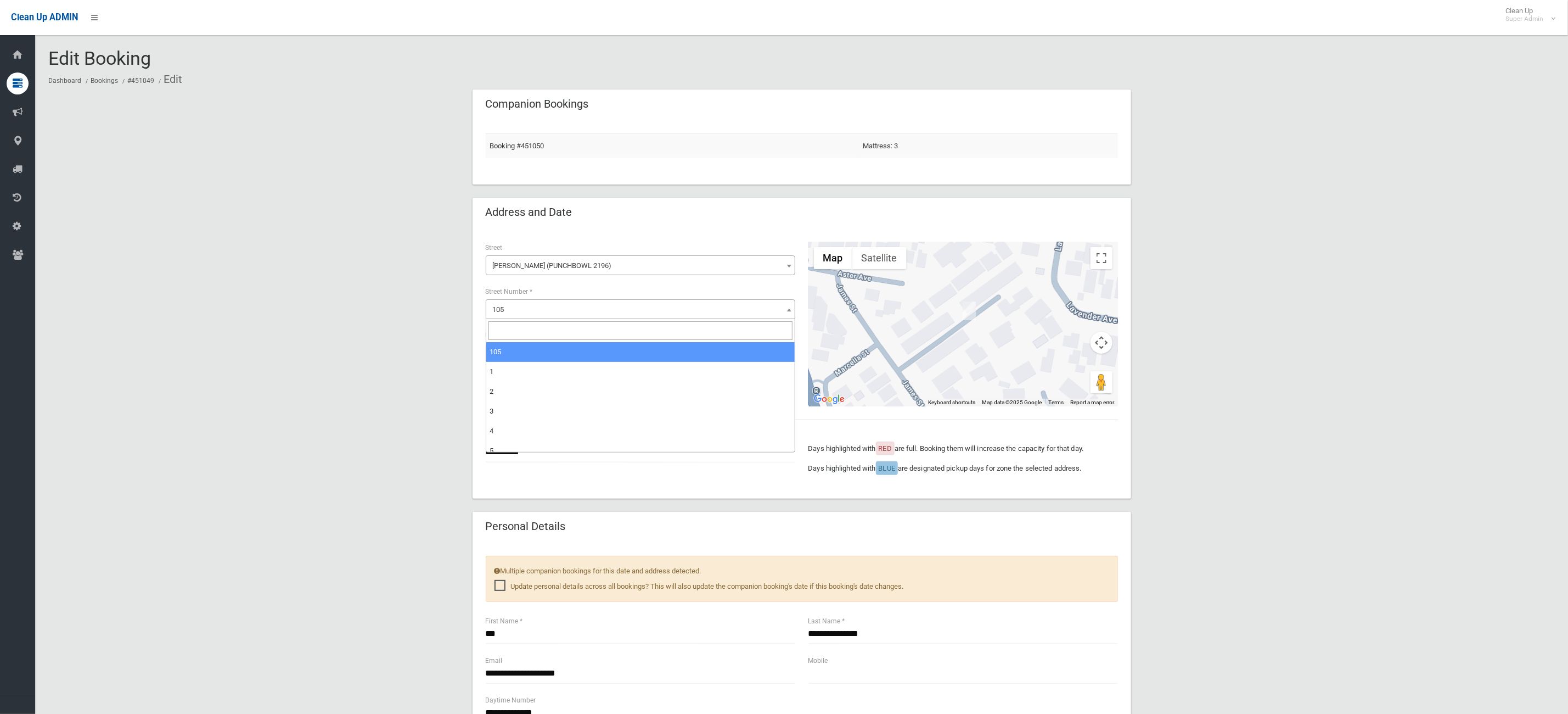
click at [589, 302] on span "105" at bounding box center [640, 309] width 304 height 15
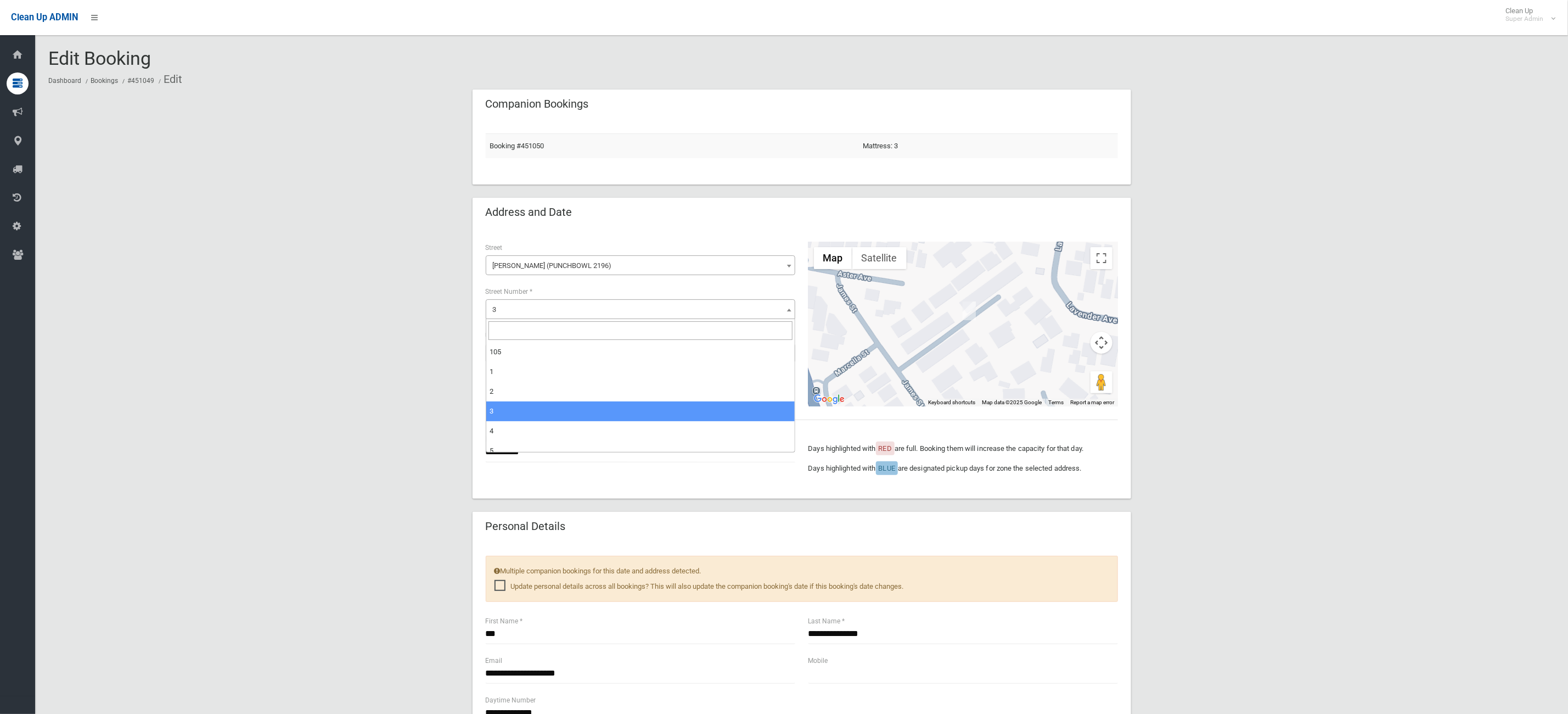
click at [559, 304] on span "3" at bounding box center [640, 309] width 304 height 15
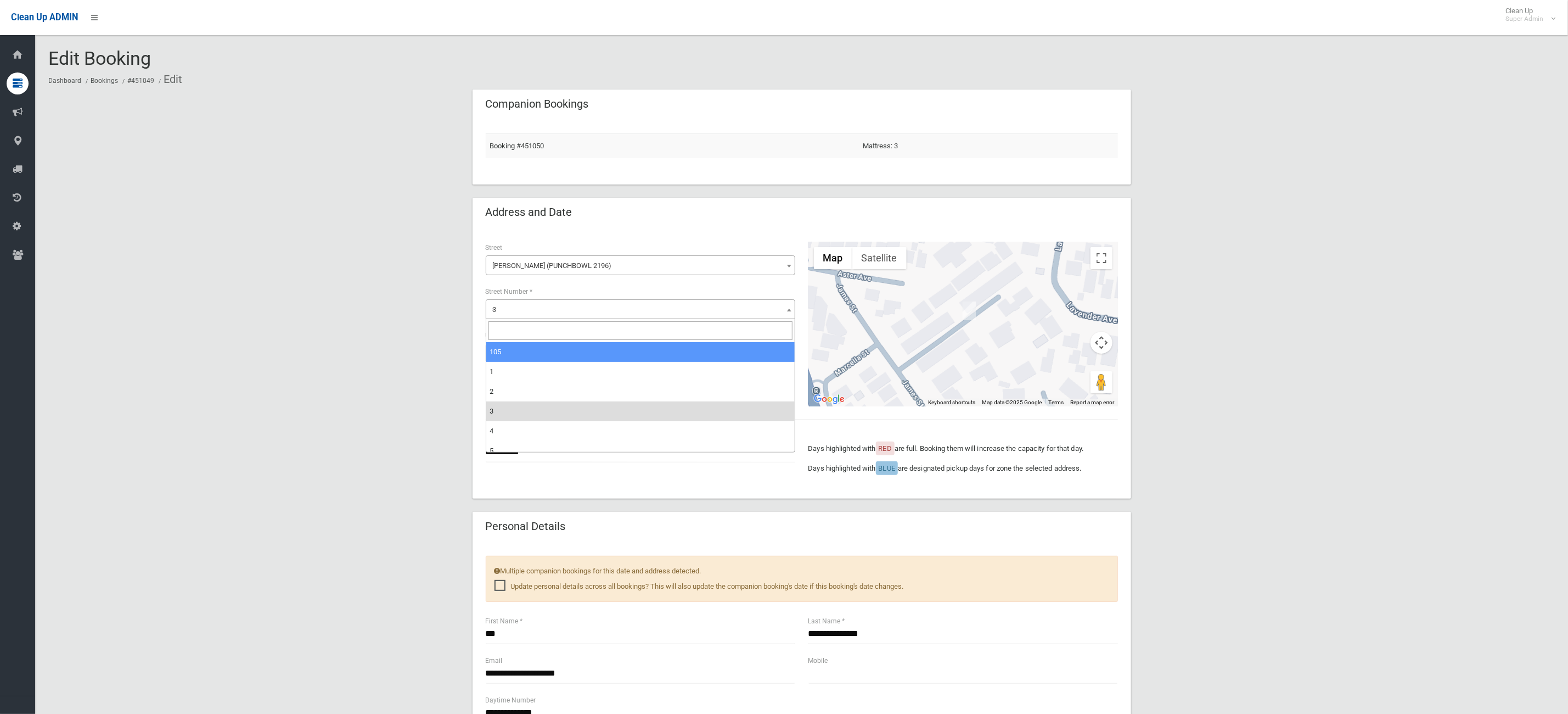
select select "***"
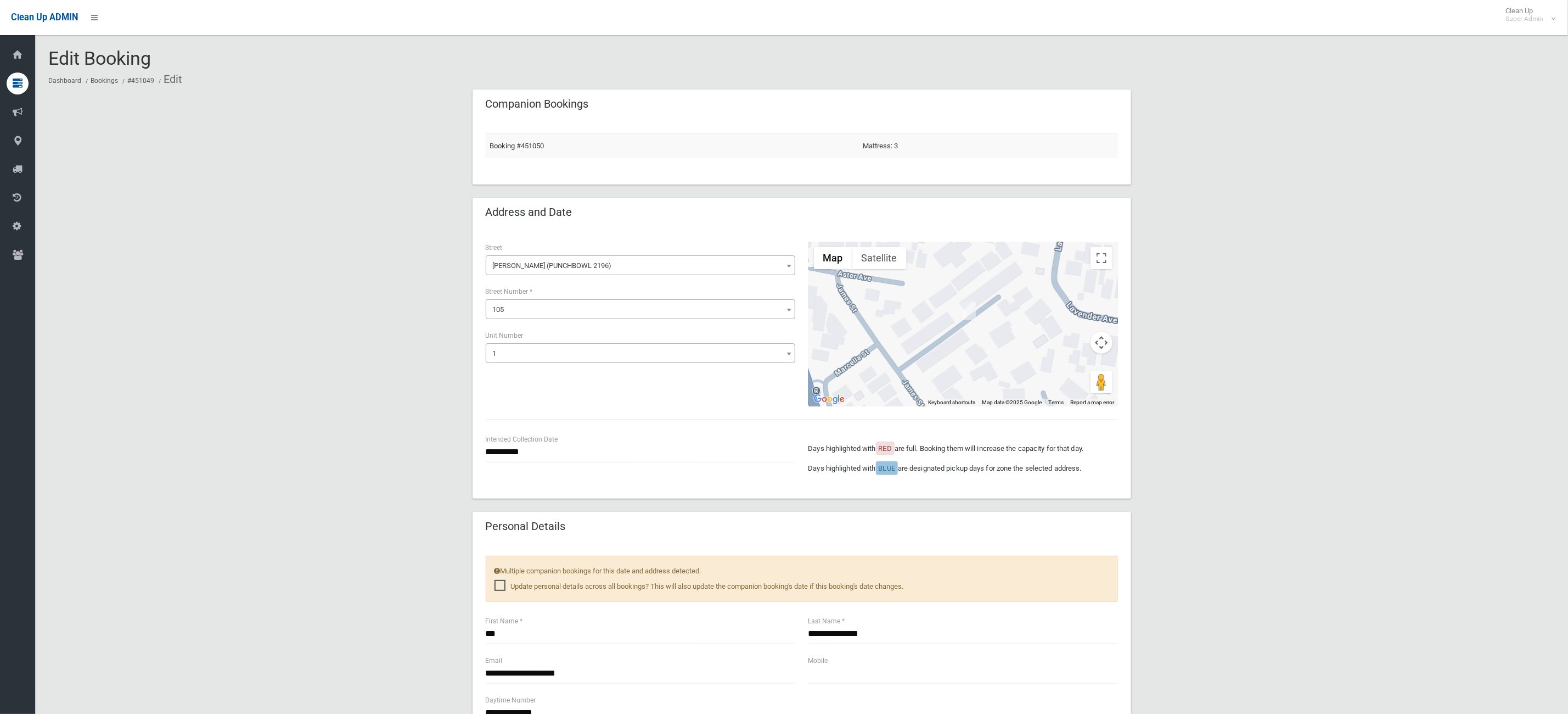
click at [525, 349] on span "1" at bounding box center [640, 353] width 304 height 15
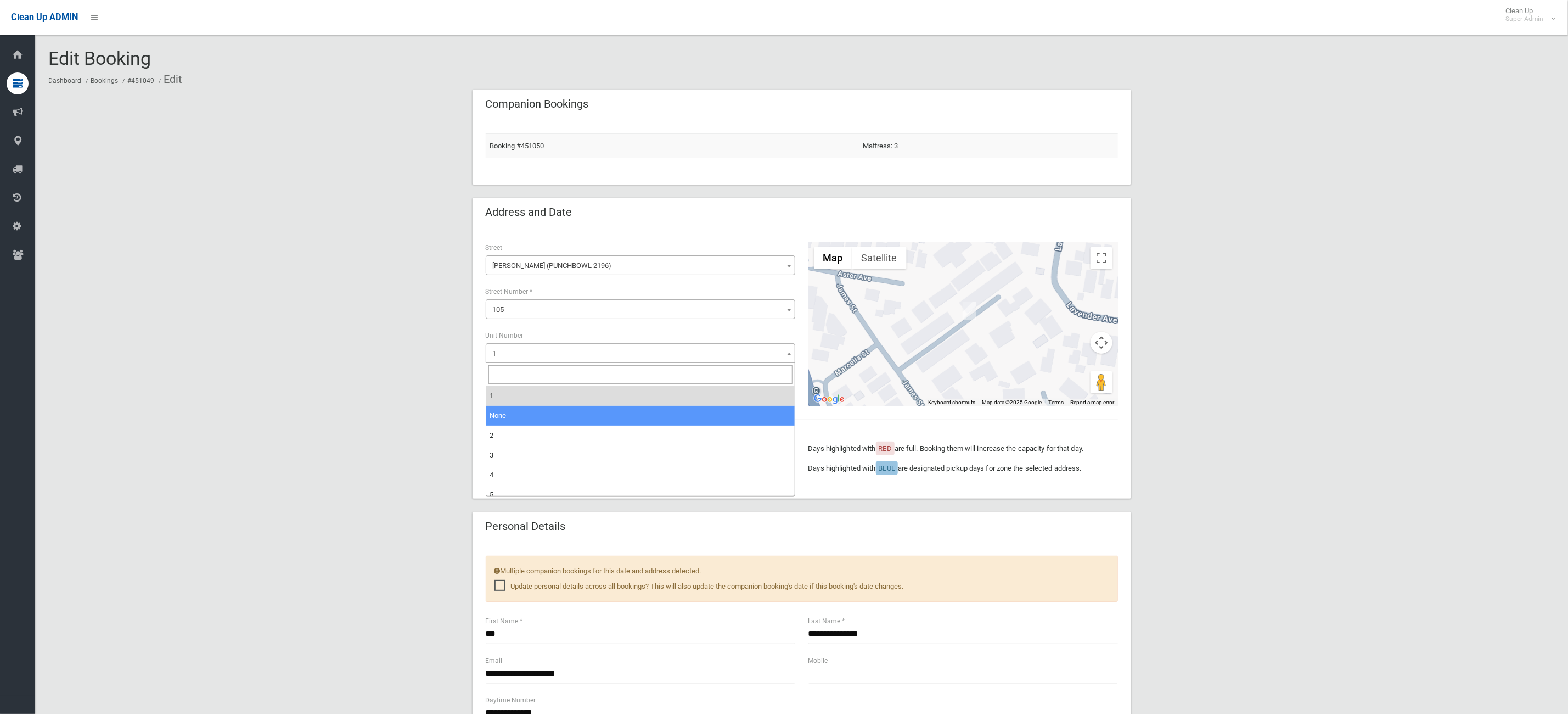
select select "*"
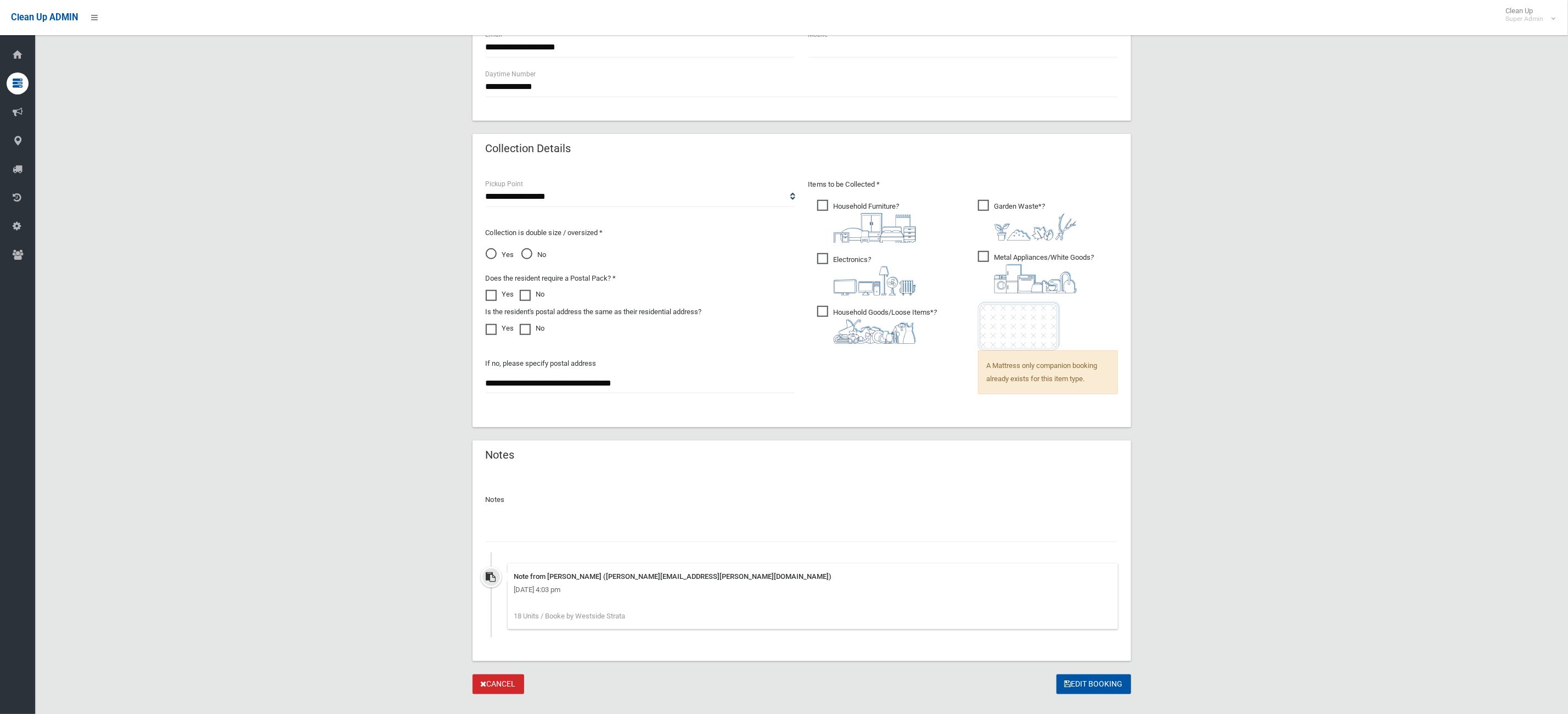
scroll to position [648, 0]
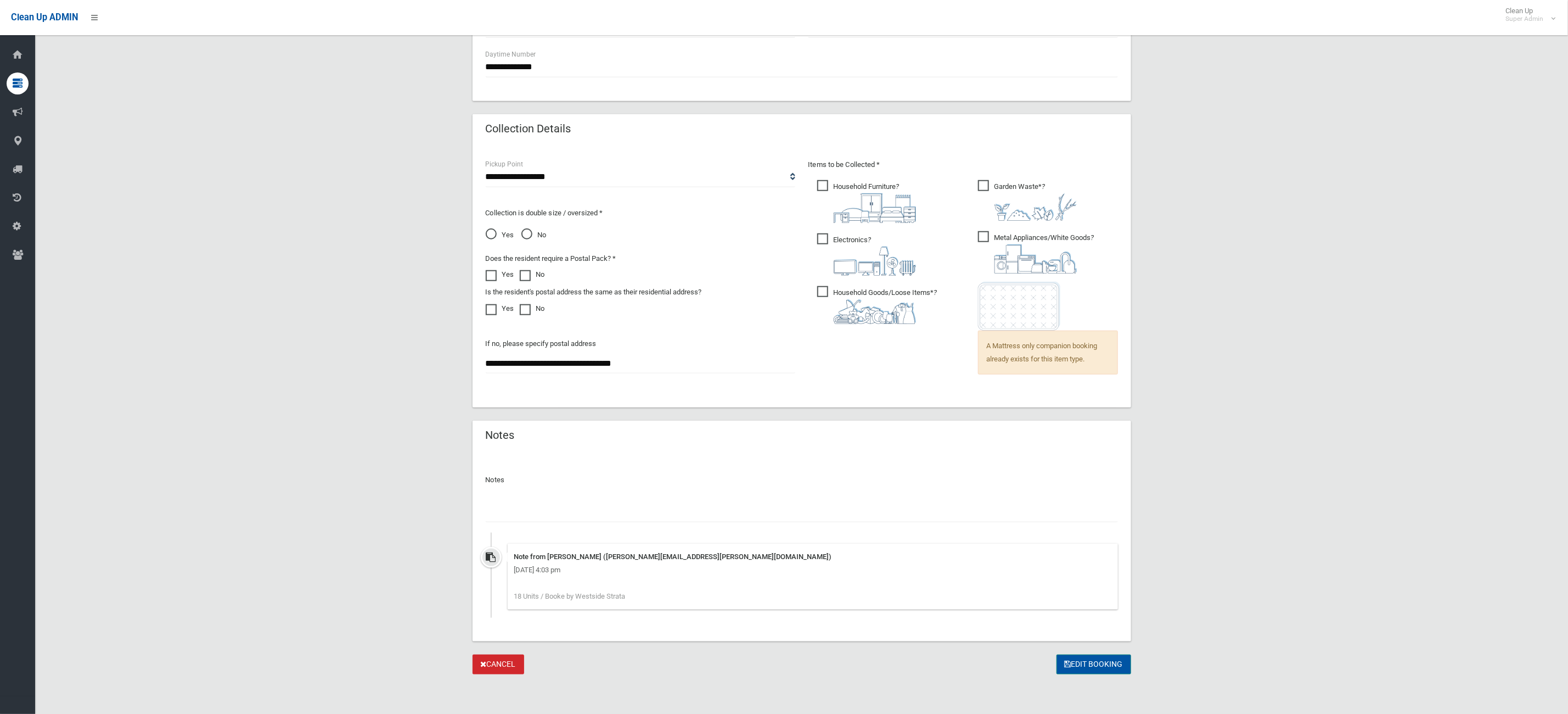
click at [1082, 664] on button "Edit Booking" at bounding box center [1094, 665] width 74 height 21
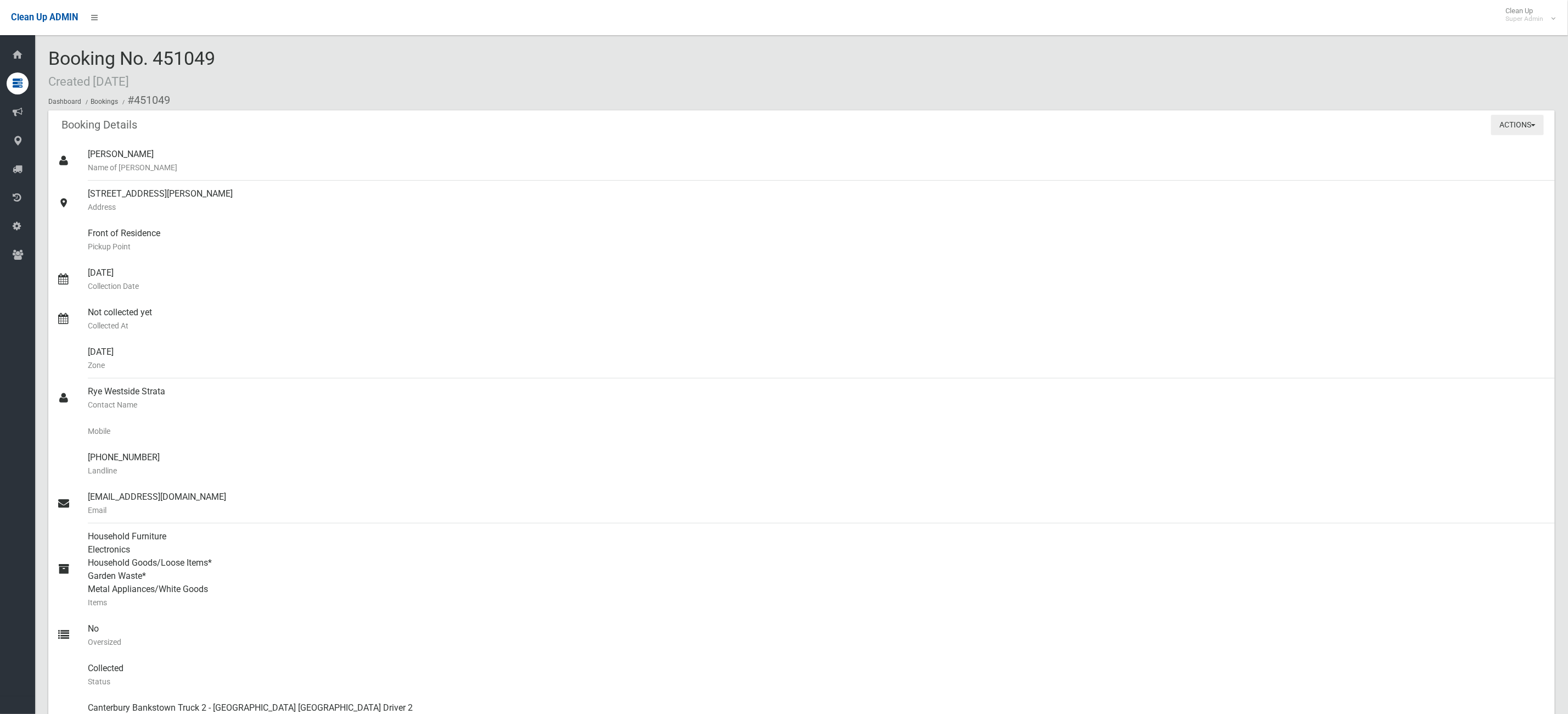
click at [1514, 131] on button "Actions" at bounding box center [1517, 125] width 52 height 21
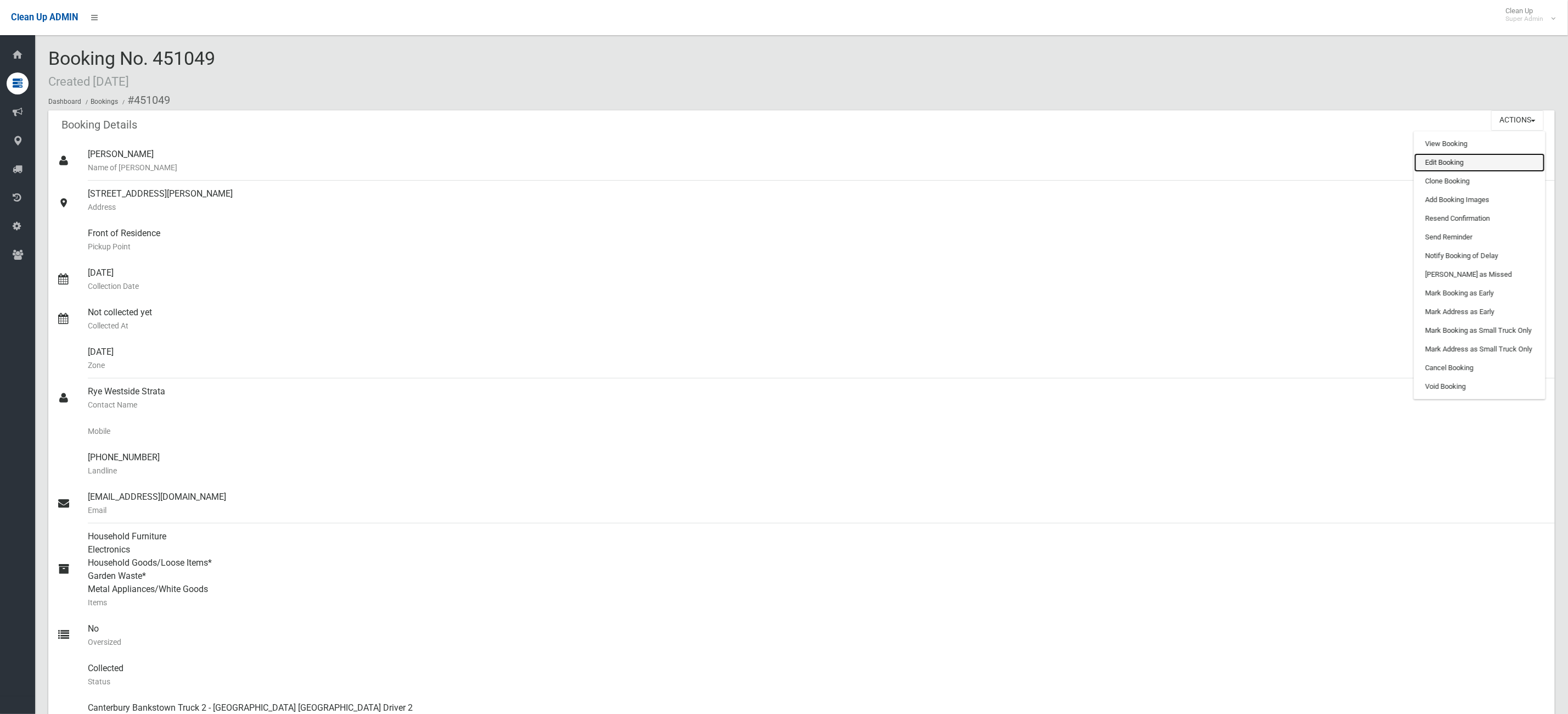
click at [1468, 160] on link "Edit Booking" at bounding box center [1479, 162] width 131 height 18
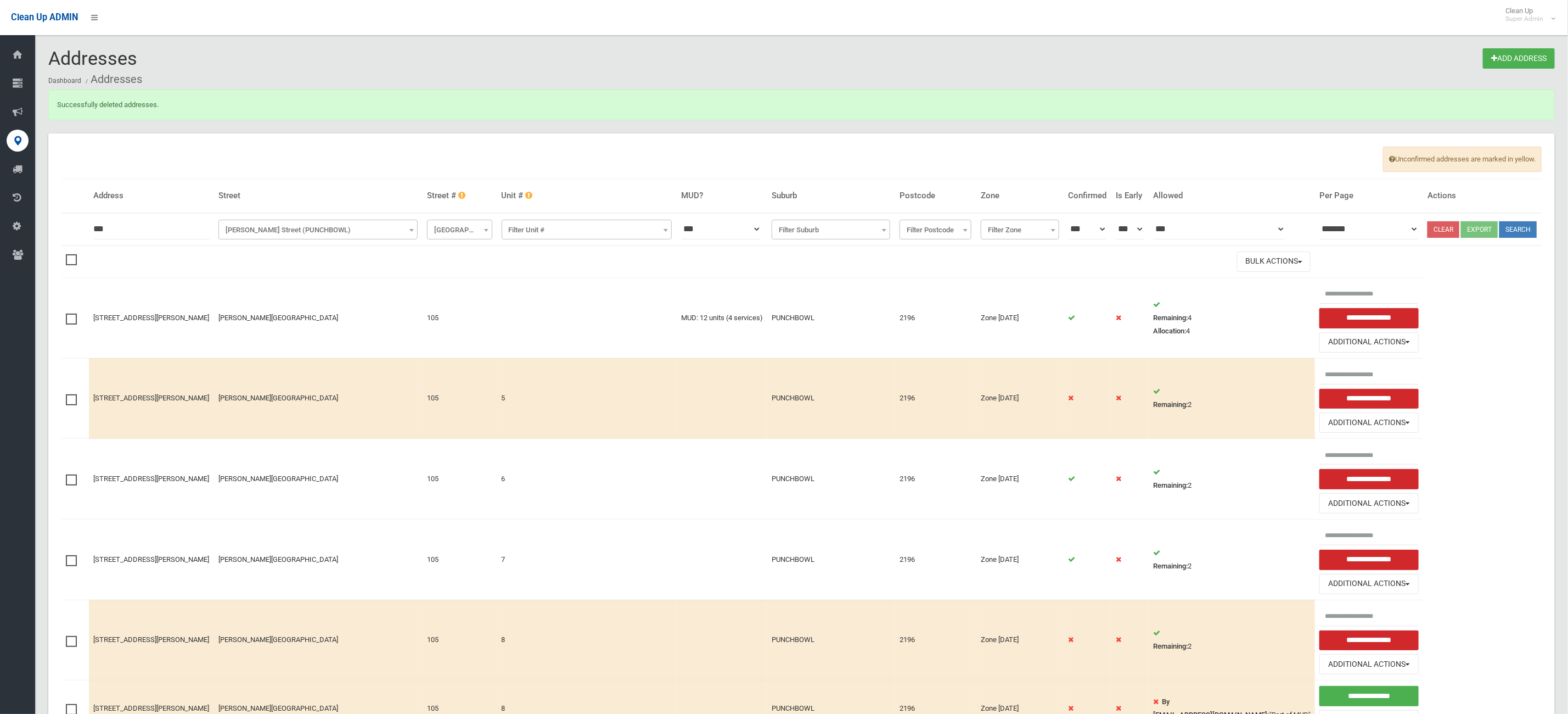
click at [70, 254] on span at bounding box center [74, 254] width 16 height 0
click at [66, 325] on label at bounding box center [74, 318] width 16 height 13
click at [1268, 271] on button "Bulk Actions" at bounding box center [1274, 262] width 74 height 21
click at [1260, 294] on link "Delete Selected" at bounding box center [1302, 285] width 131 height 18
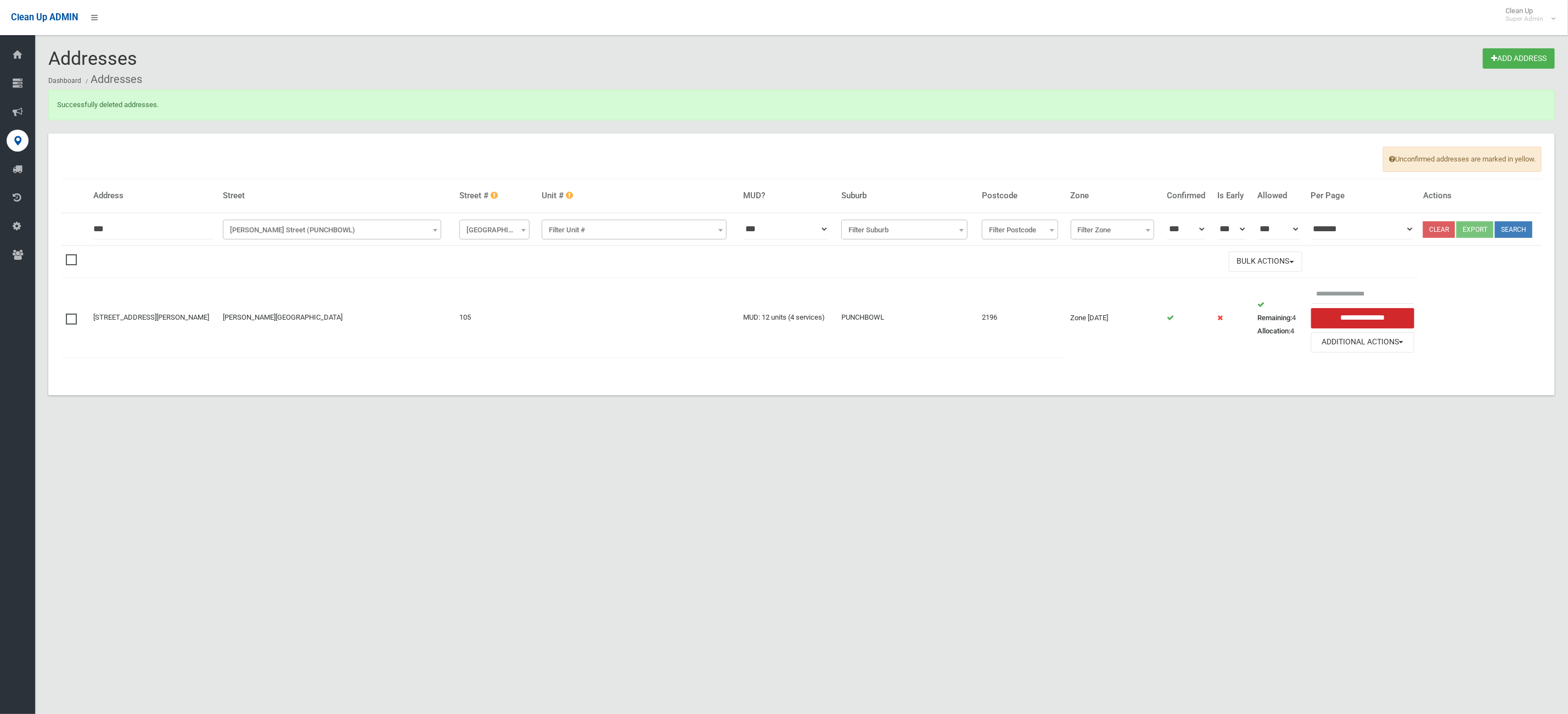
click at [468, 518] on div "Addresses Add Address Dashboard Addresses Successfully deleted addresses. Uncon…" at bounding box center [784, 370] width 1568 height 714
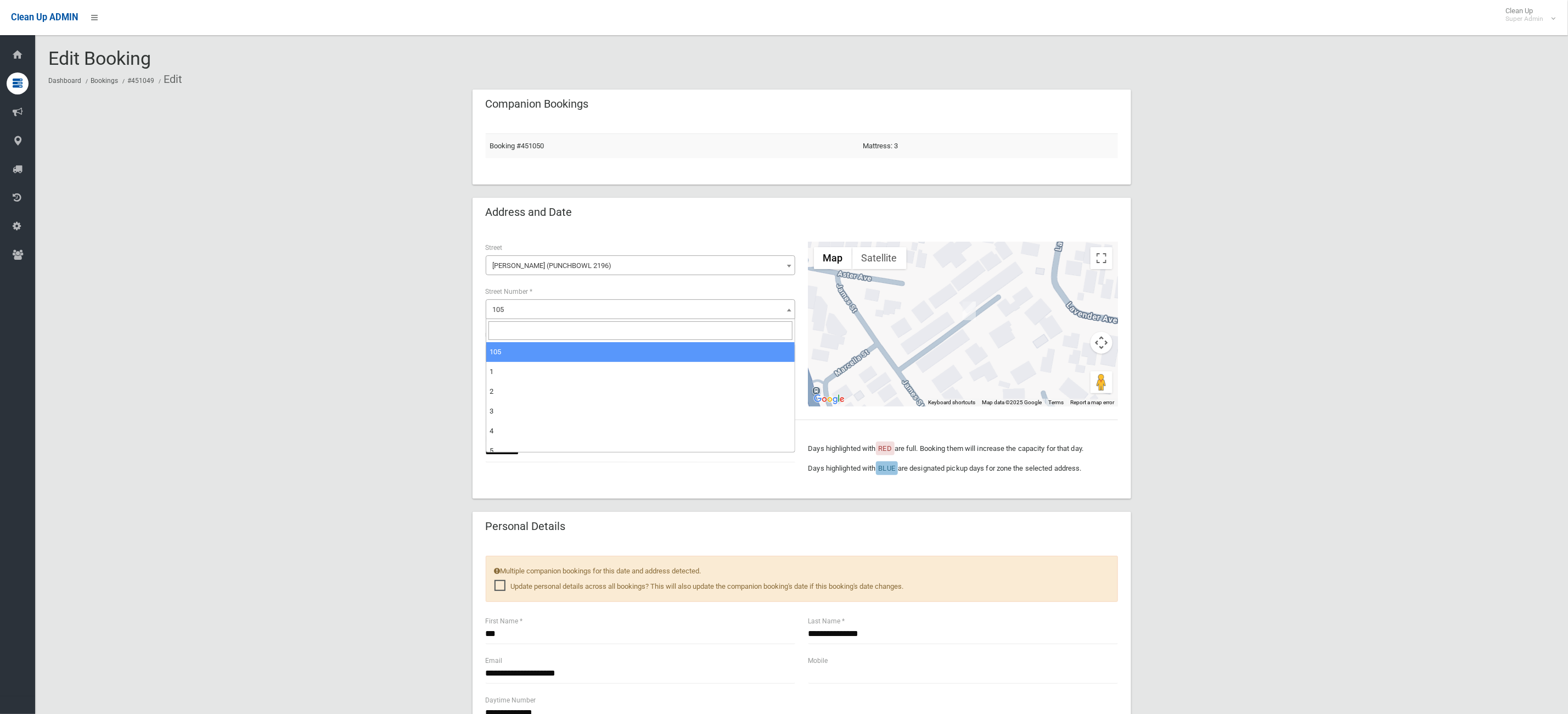
click at [620, 302] on span "105" at bounding box center [640, 309] width 304 height 15
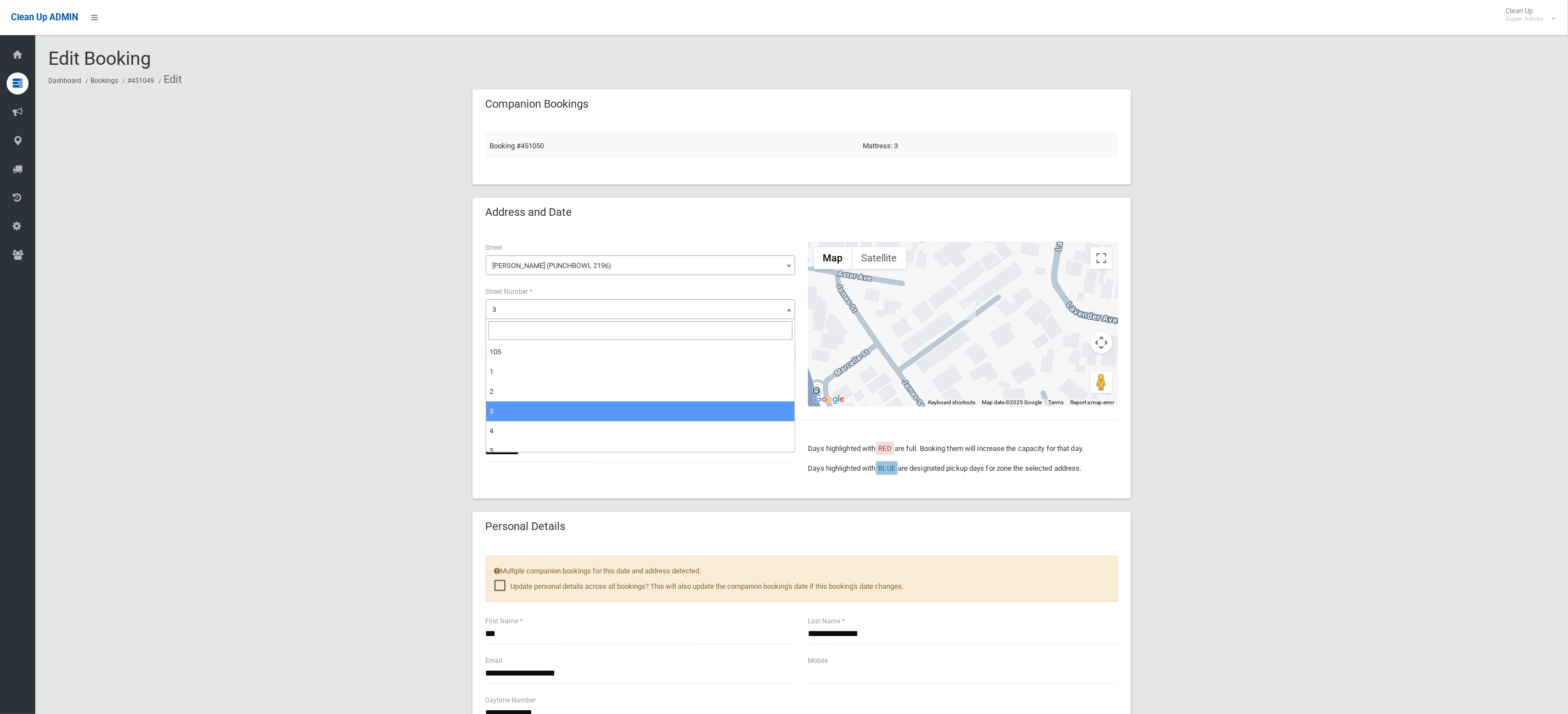
click at [578, 311] on span "3" at bounding box center [640, 309] width 304 height 15
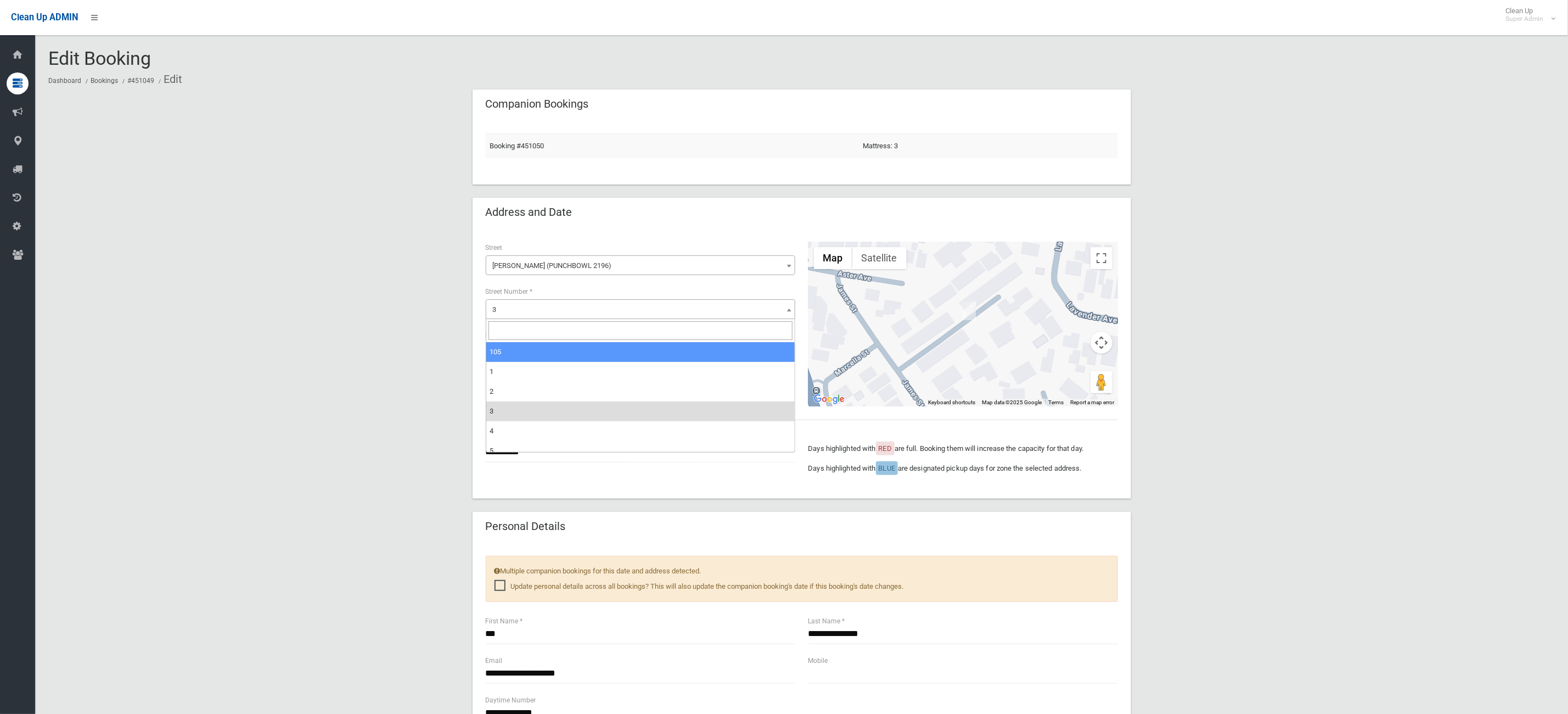
select select "***"
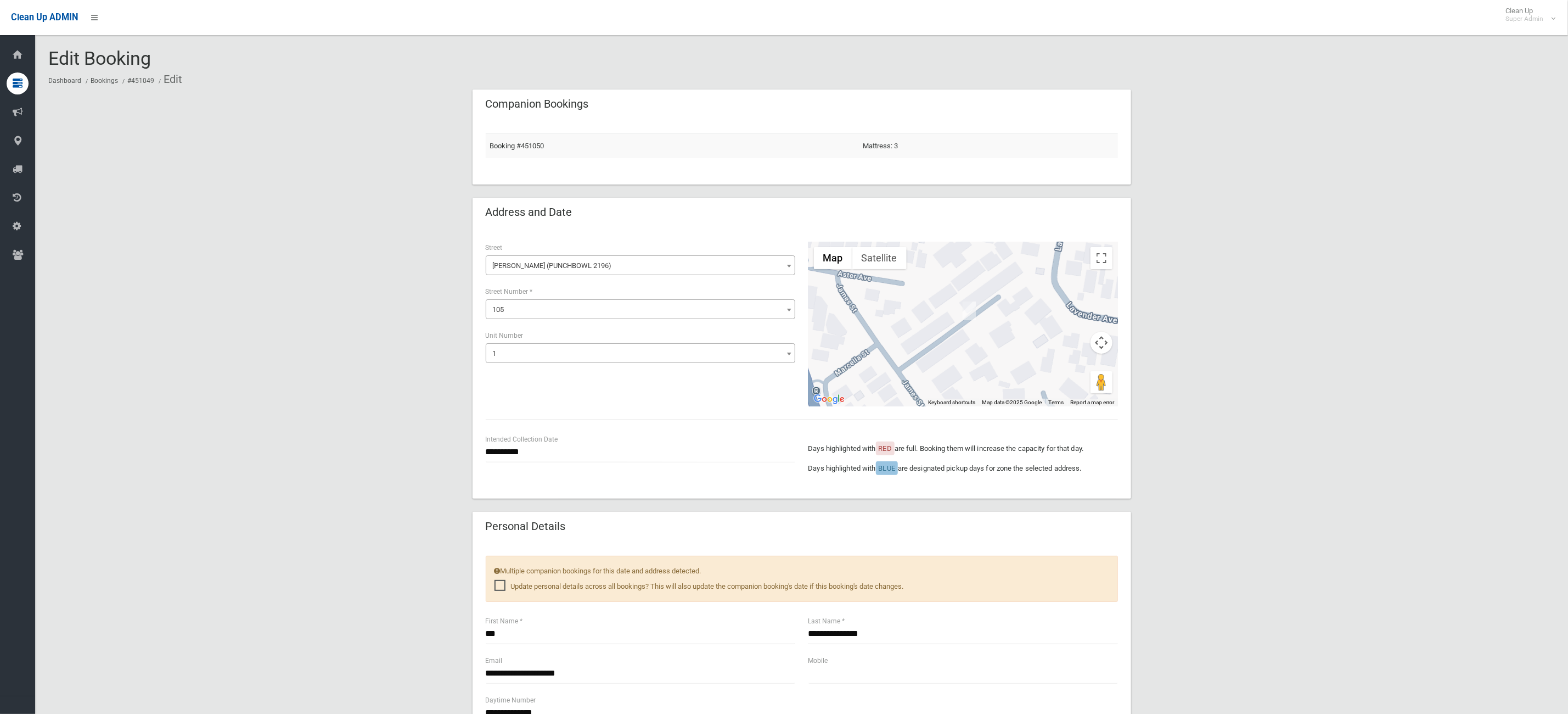
click at [648, 355] on span "1" at bounding box center [640, 353] width 304 height 15
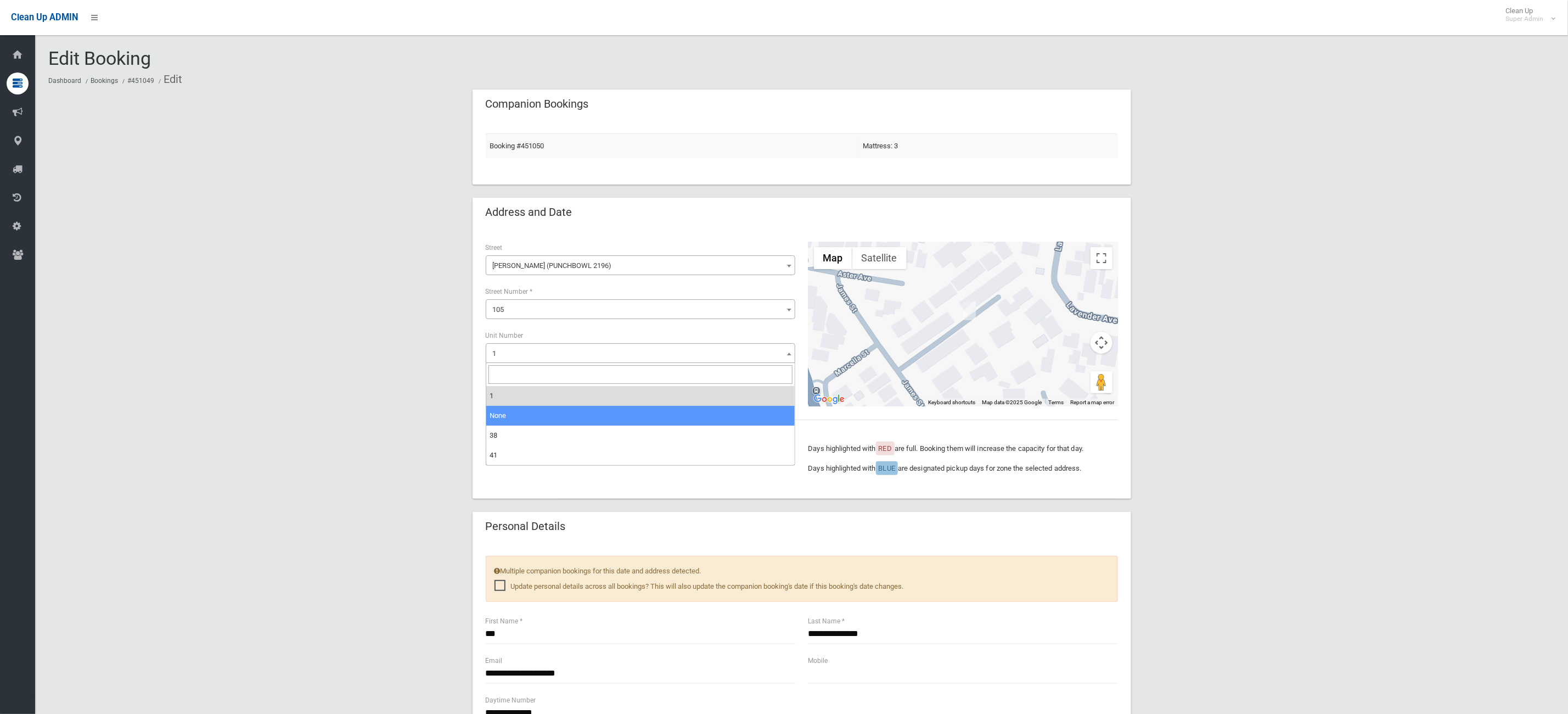
select select "*"
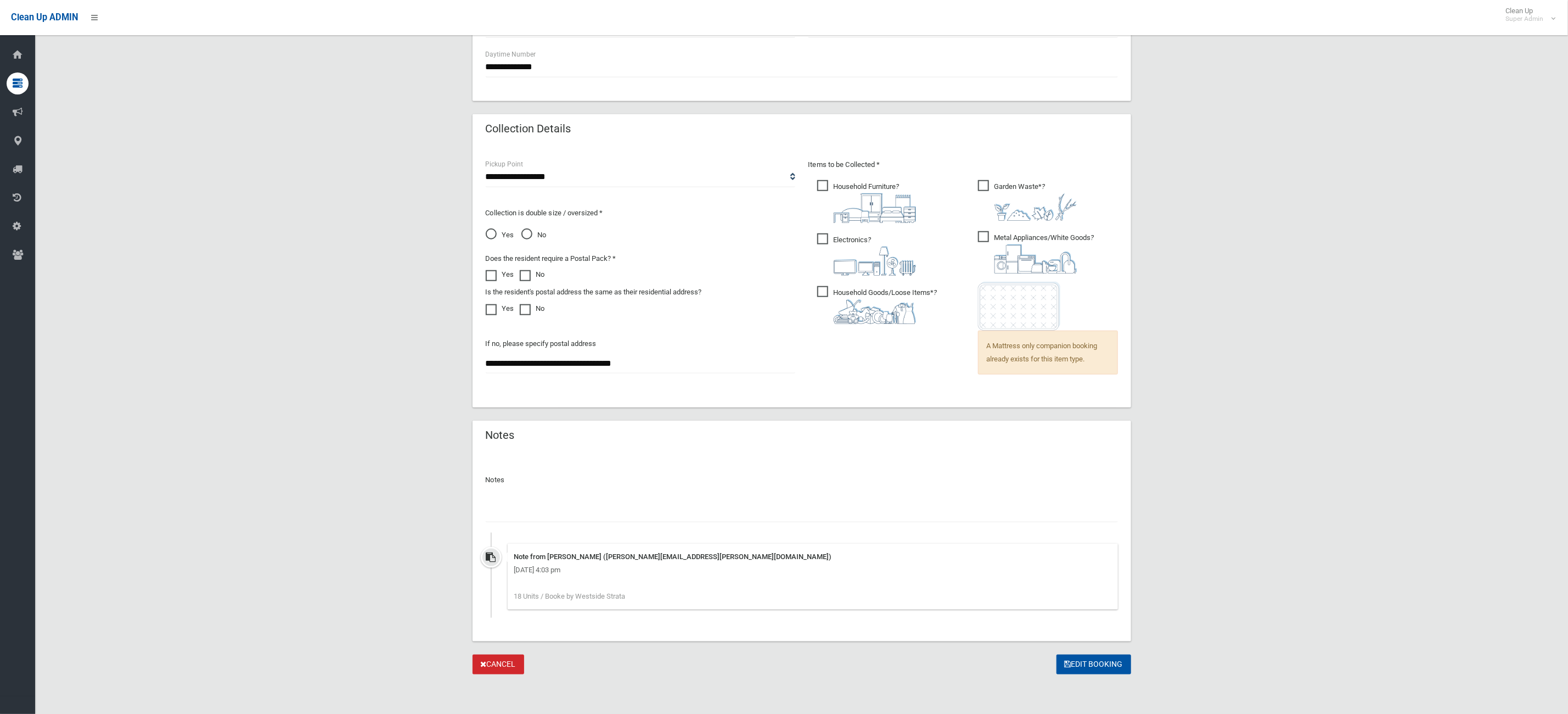
scroll to position [648, 0]
click at [1119, 675] on section "**********" at bounding box center [802, 58] width 1533 height 1311
click at [1106, 661] on button "Edit Booking" at bounding box center [1094, 665] width 74 height 21
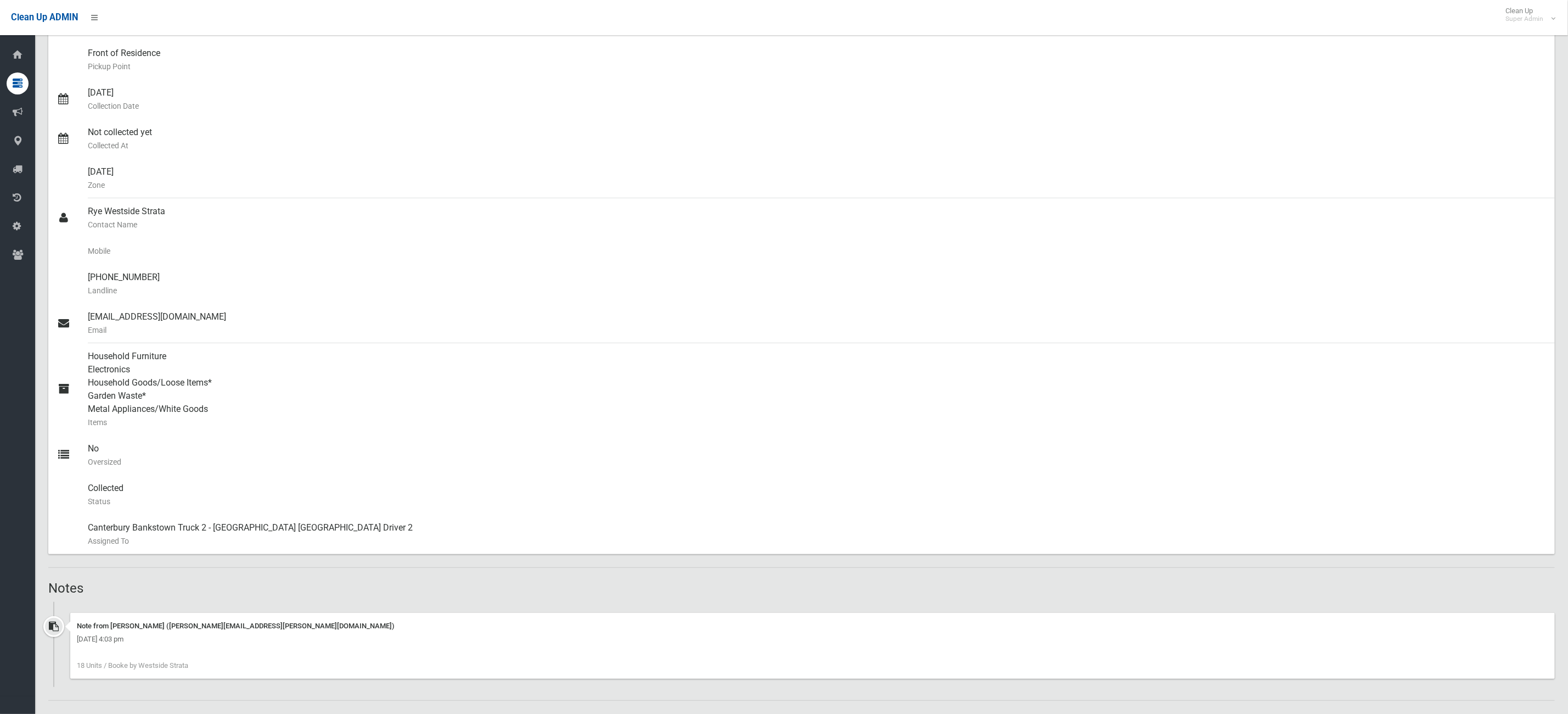
scroll to position [330, 0]
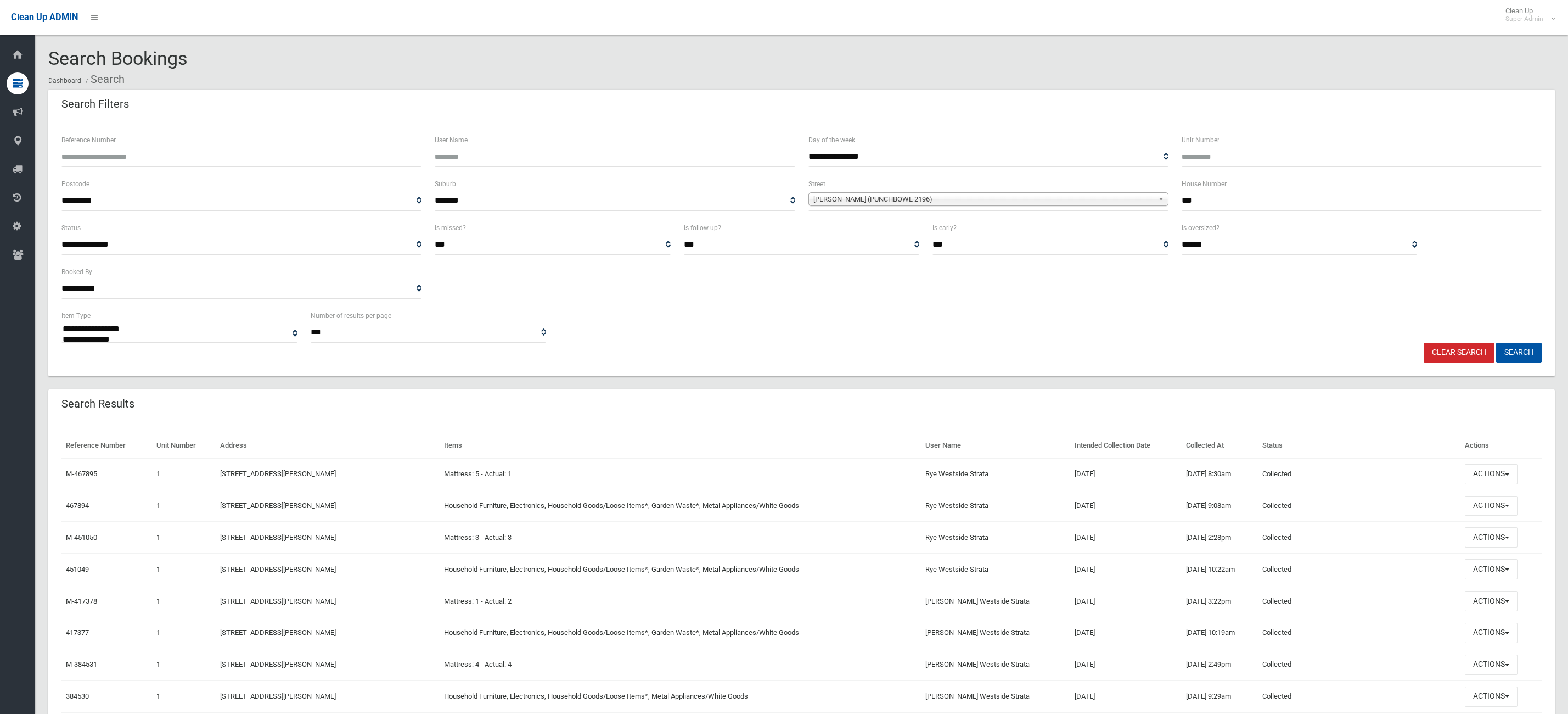
select select
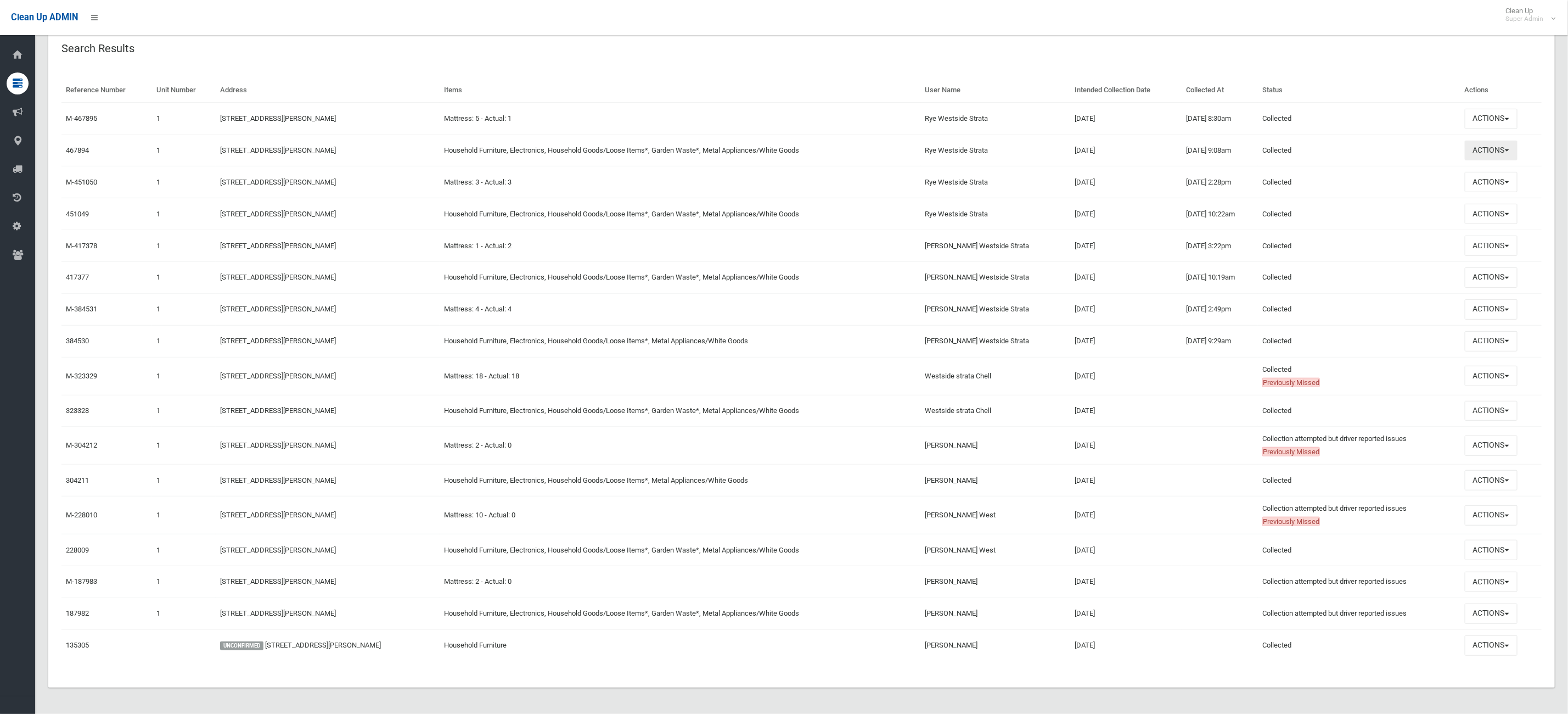
click at [1477, 141] on button "Actions" at bounding box center [1491, 151] width 52 height 21
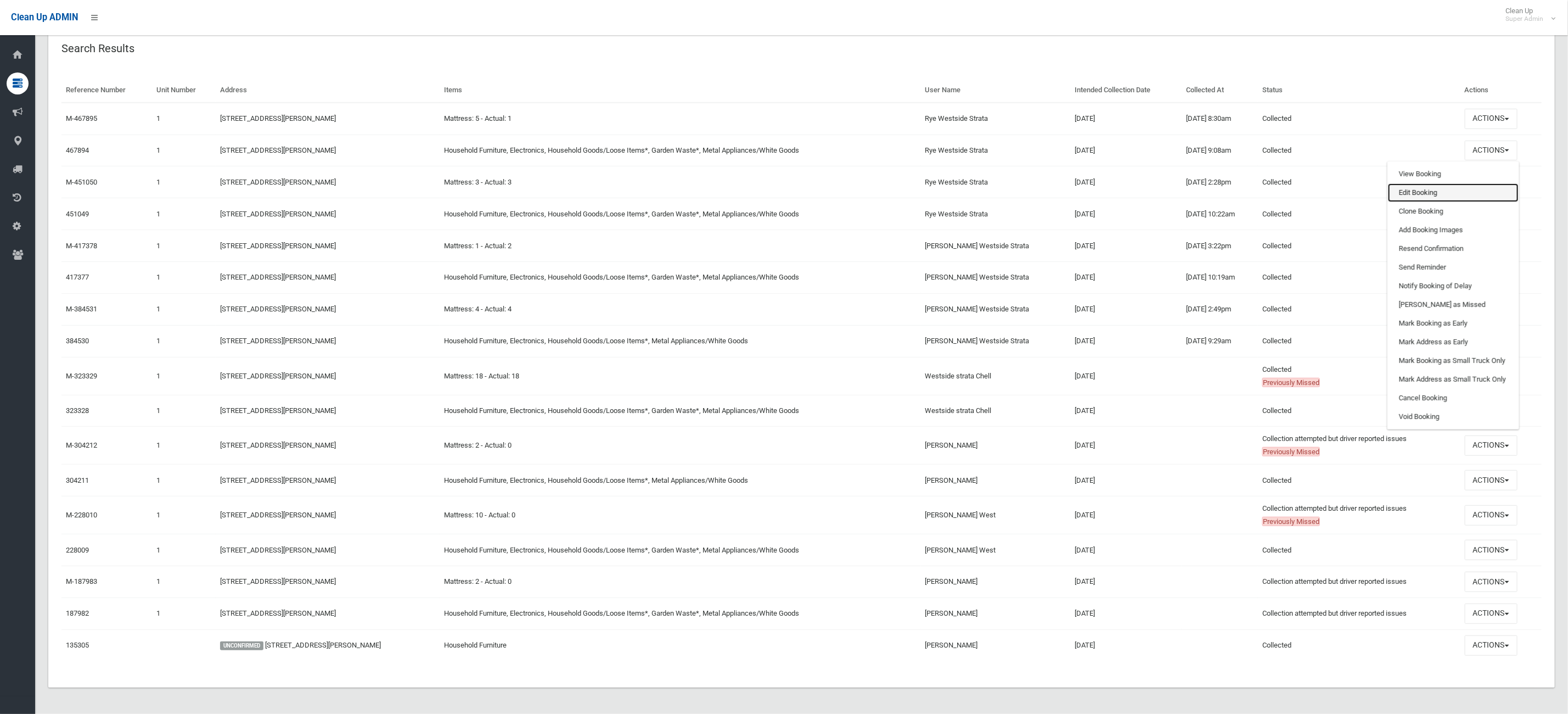
click at [1423, 184] on link "Edit Booking" at bounding box center [1453, 193] width 131 height 18
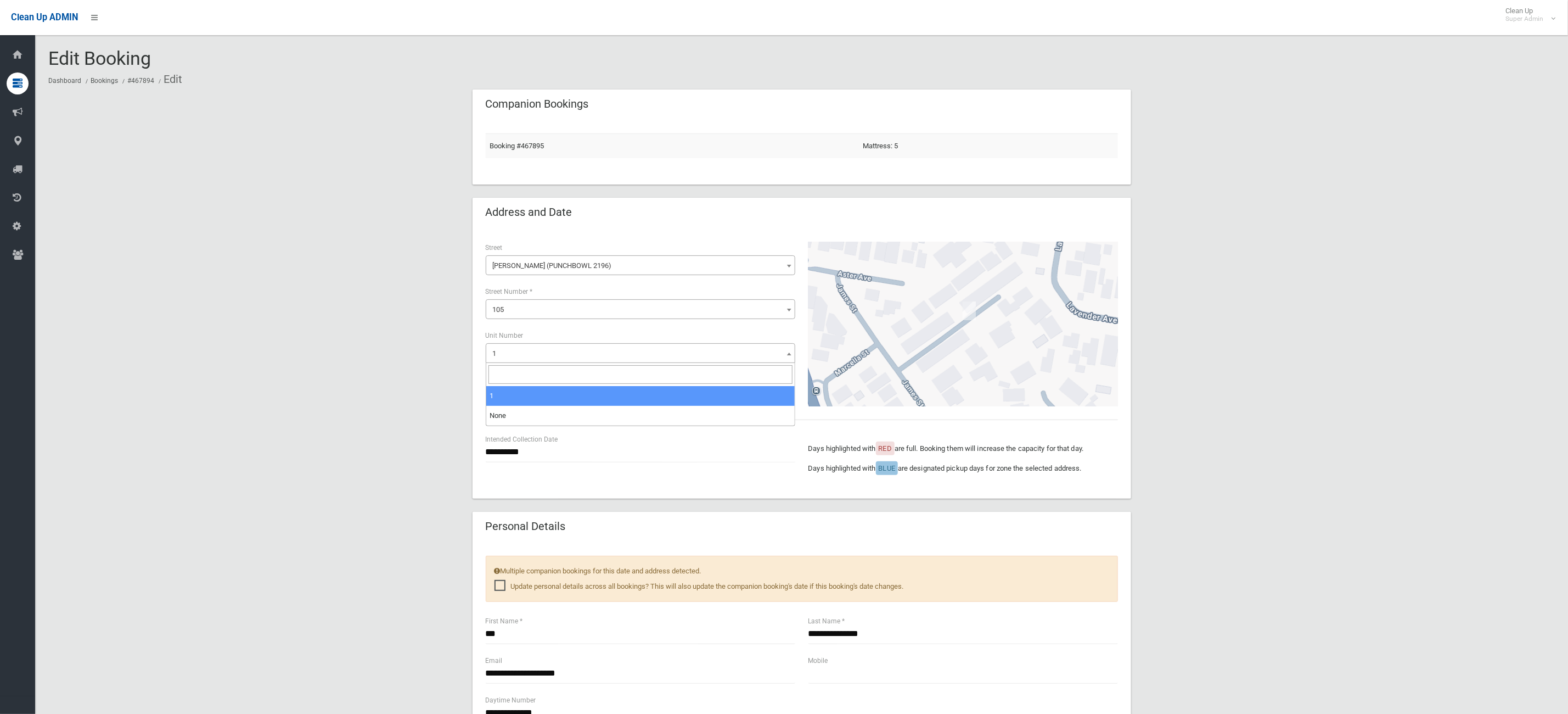
click at [511, 354] on span "1" at bounding box center [640, 353] width 304 height 15
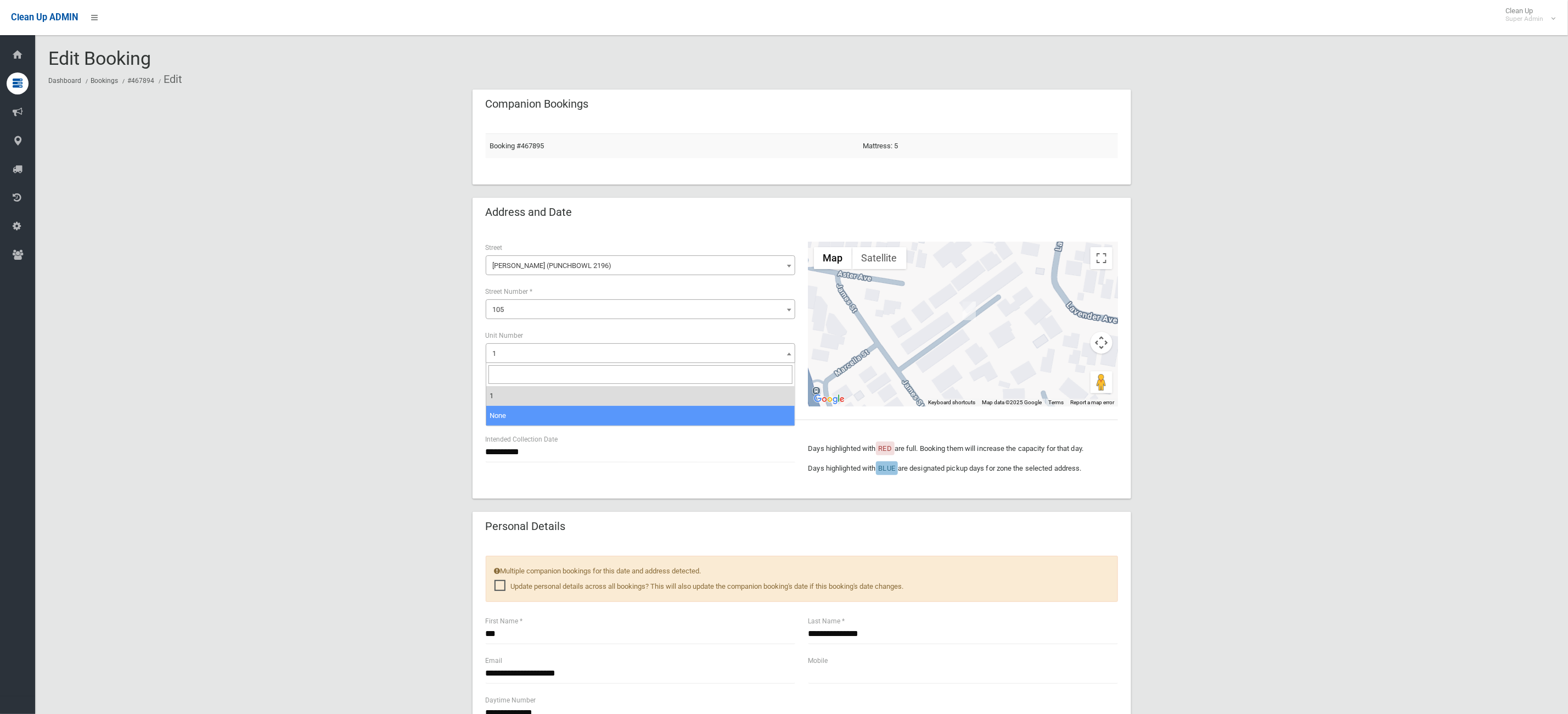
select select "*"
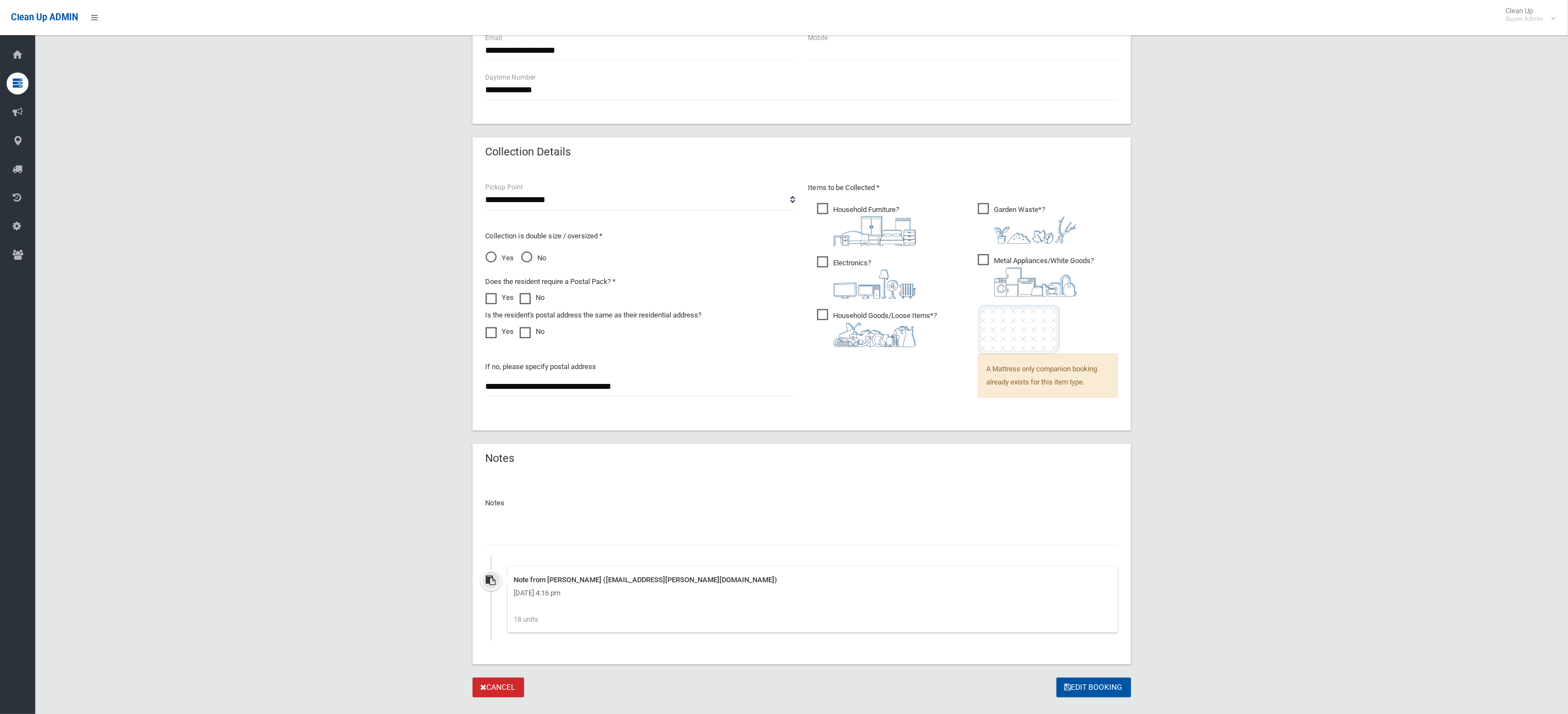
scroll to position [648, 0]
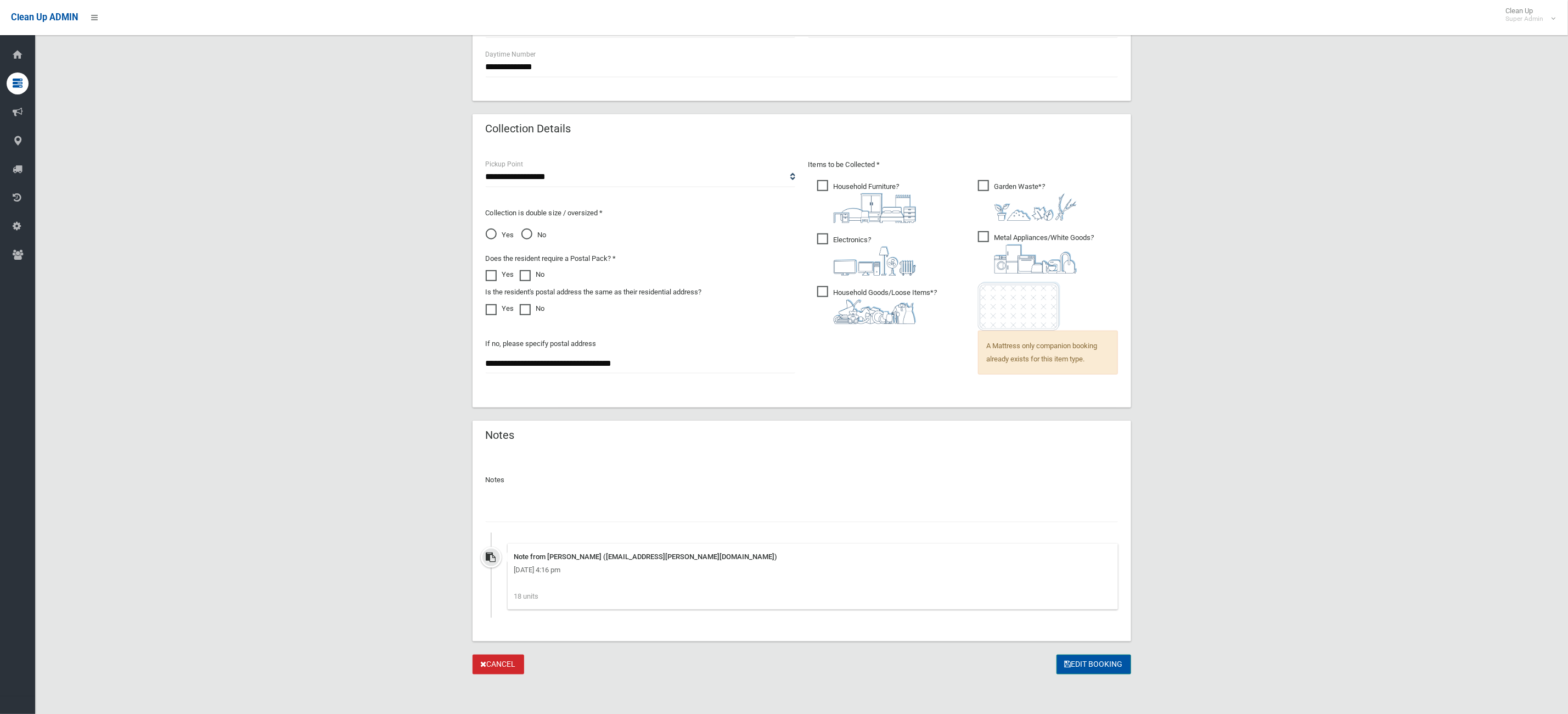
click at [1111, 654] on button "Edit Booking" at bounding box center [1094, 665] width 74 height 21
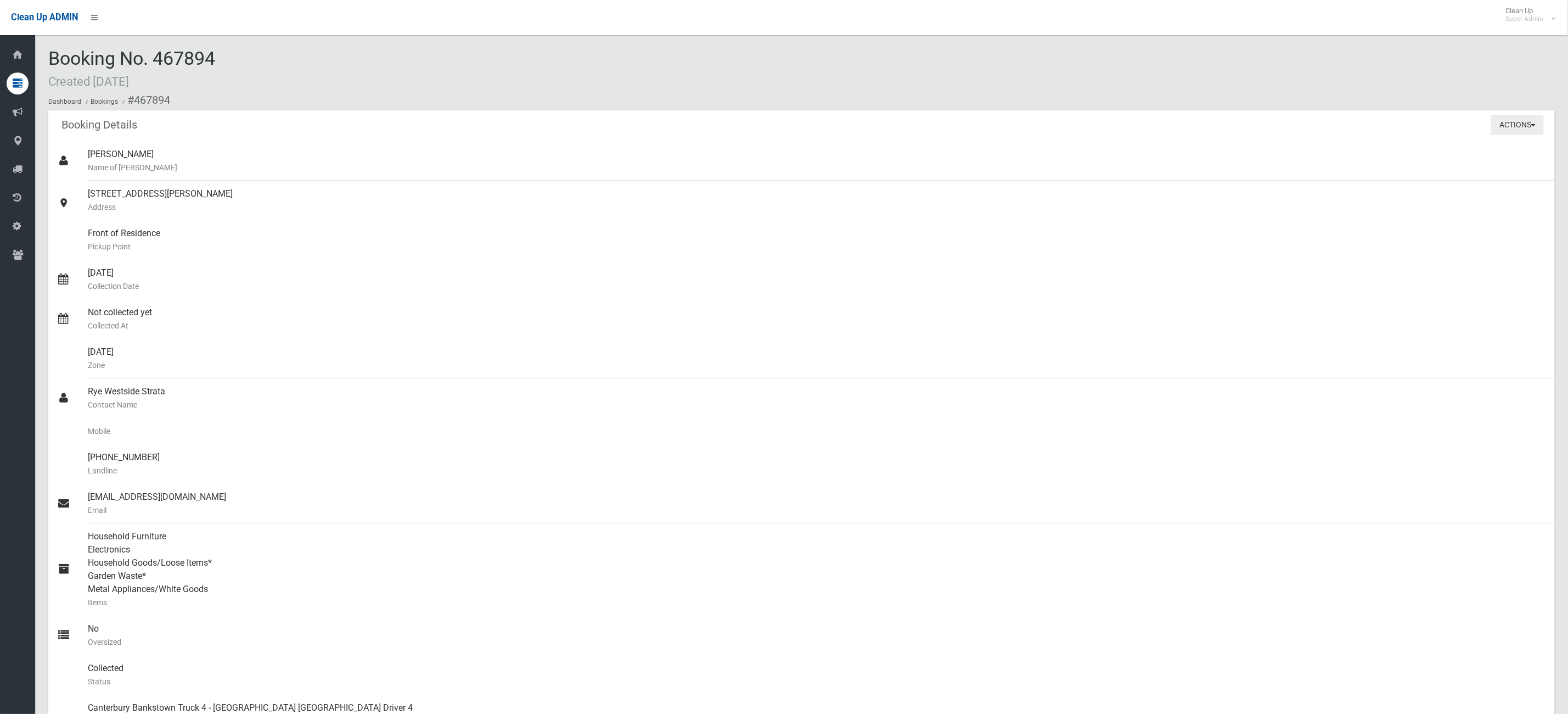
click at [1513, 123] on button "Actions" at bounding box center [1517, 125] width 52 height 21
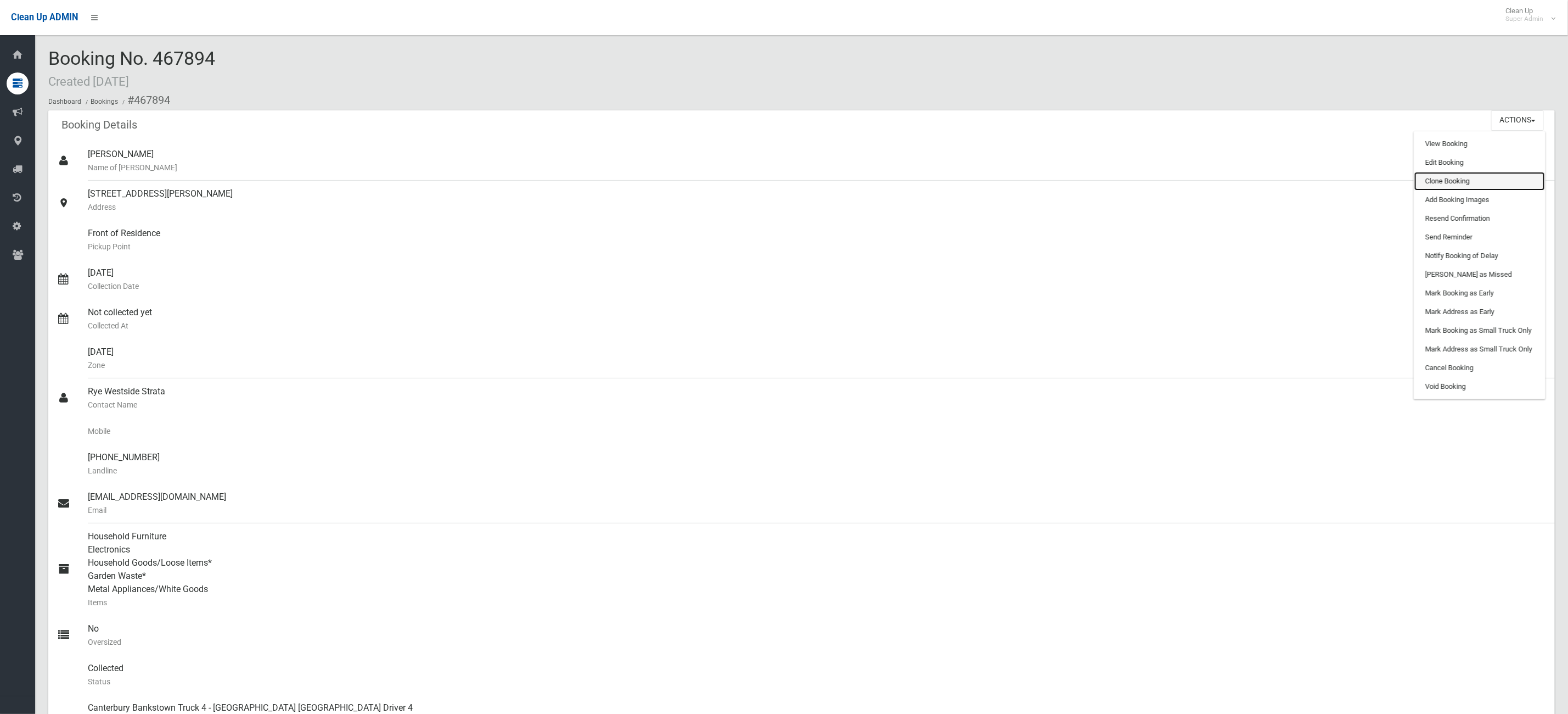
click link "Clone Booking"
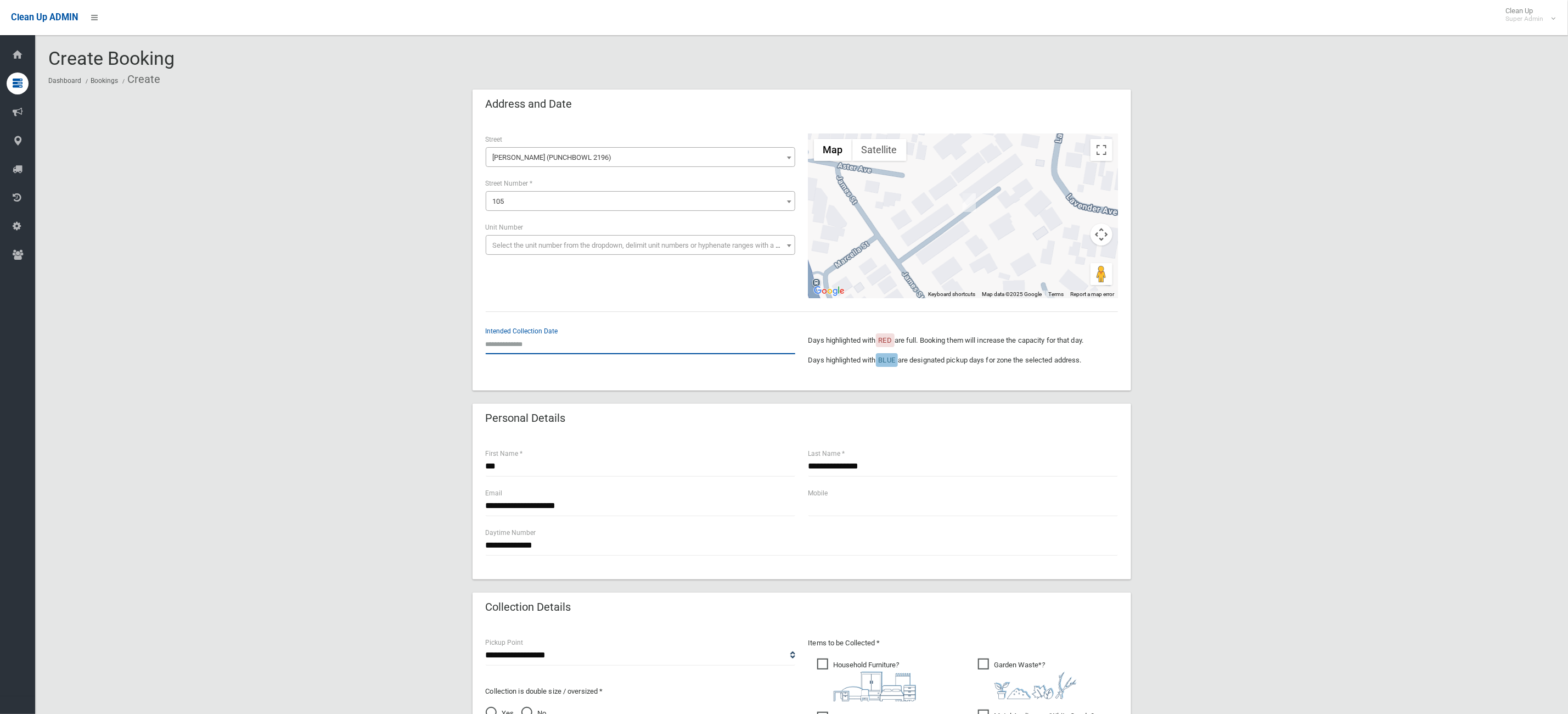
click at [595, 338] on input "text" at bounding box center [641, 344] width 310 height 21
click at [577, 190] on th "»" at bounding box center [578, 187] width 14 height 18
click at [490, 184] on th "«" at bounding box center [493, 187] width 14 height 18
click at [581, 185] on th "»" at bounding box center [578, 187] width 14 height 18
click at [506, 244] on td "8" at bounding box center [507, 243] width 15 height 18
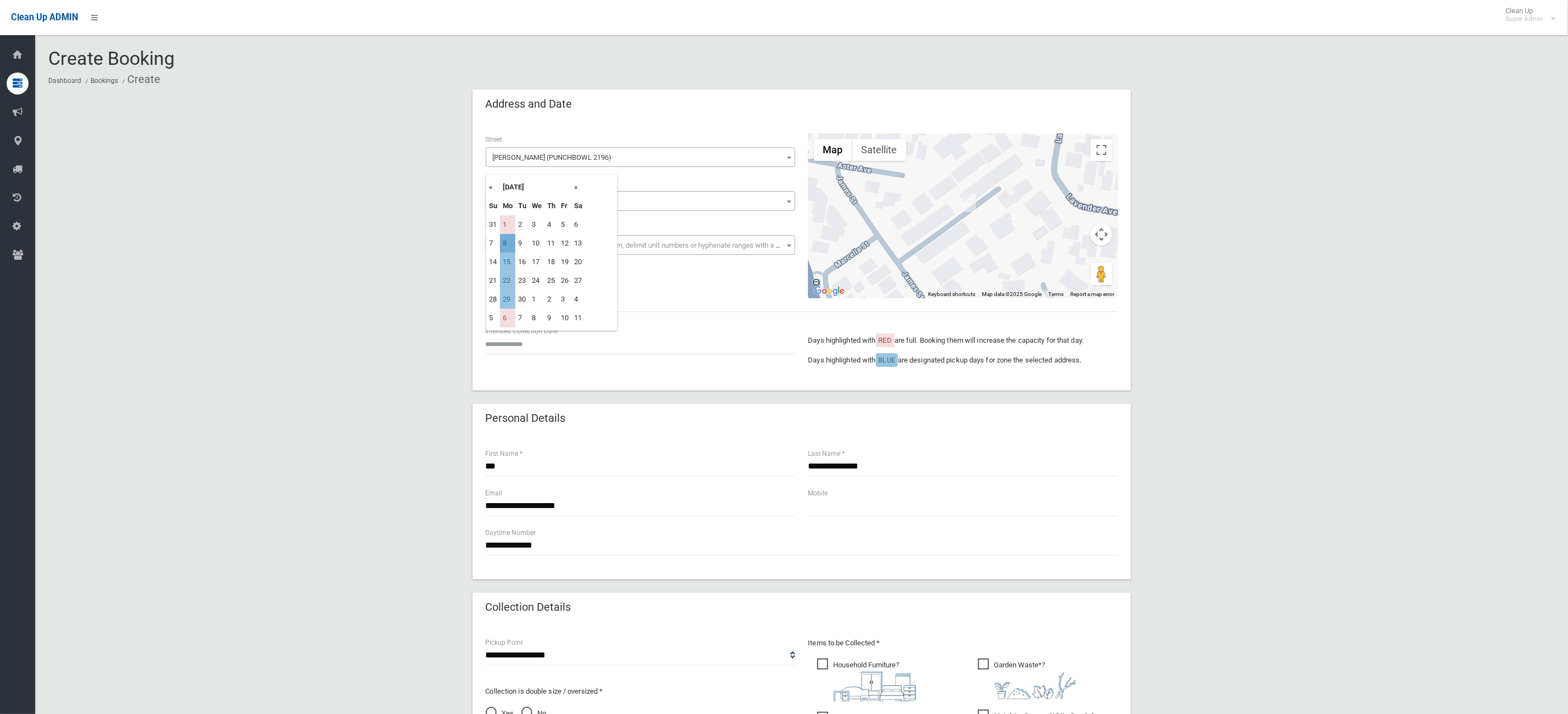
type input "**********"
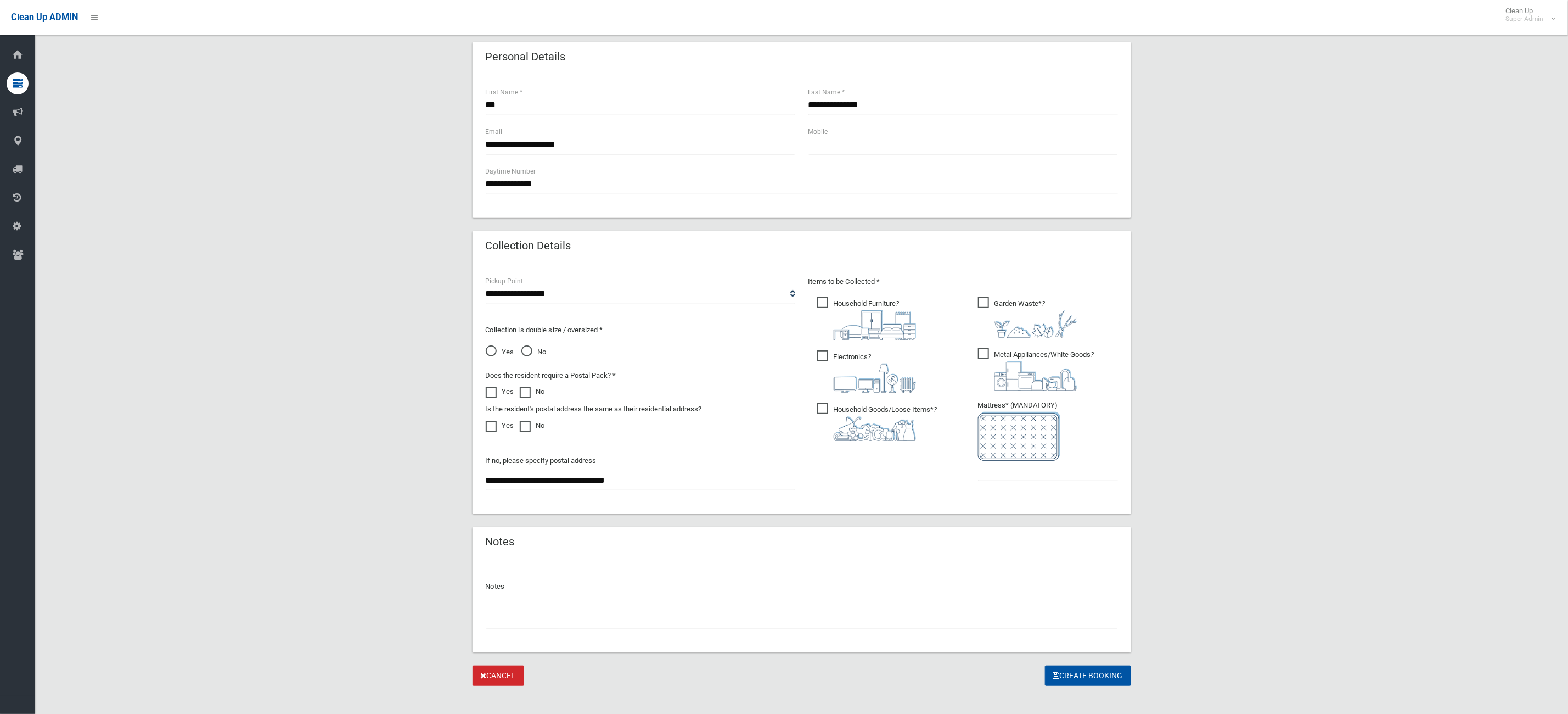
scroll to position [374, 0]
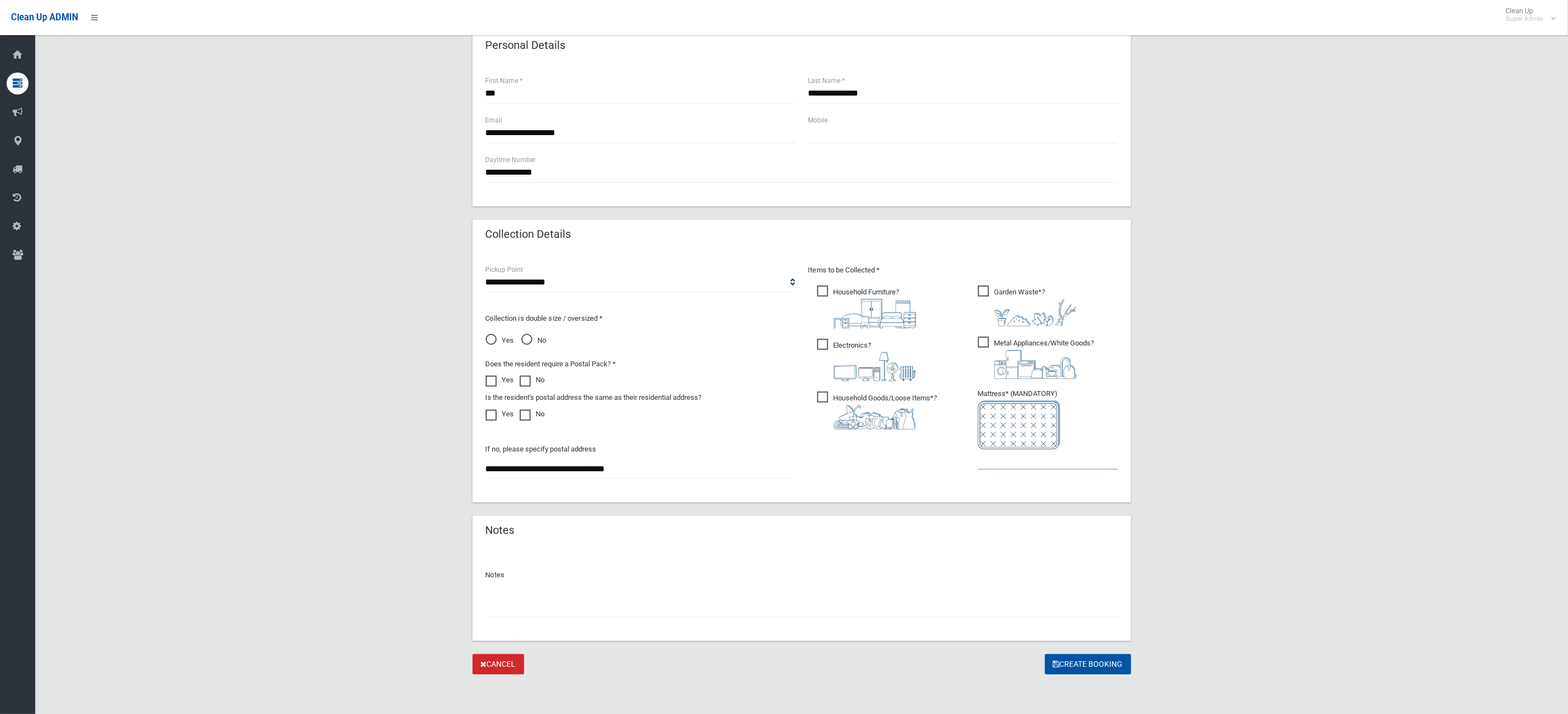
click at [1005, 457] on input "text" at bounding box center [1048, 460] width 140 height 21
type input "*"
click at [1373, 476] on div "**********" at bounding box center [801, 195] width 1507 height 957
click at [1079, 654] on button "Create Booking" at bounding box center [1088, 664] width 86 height 21
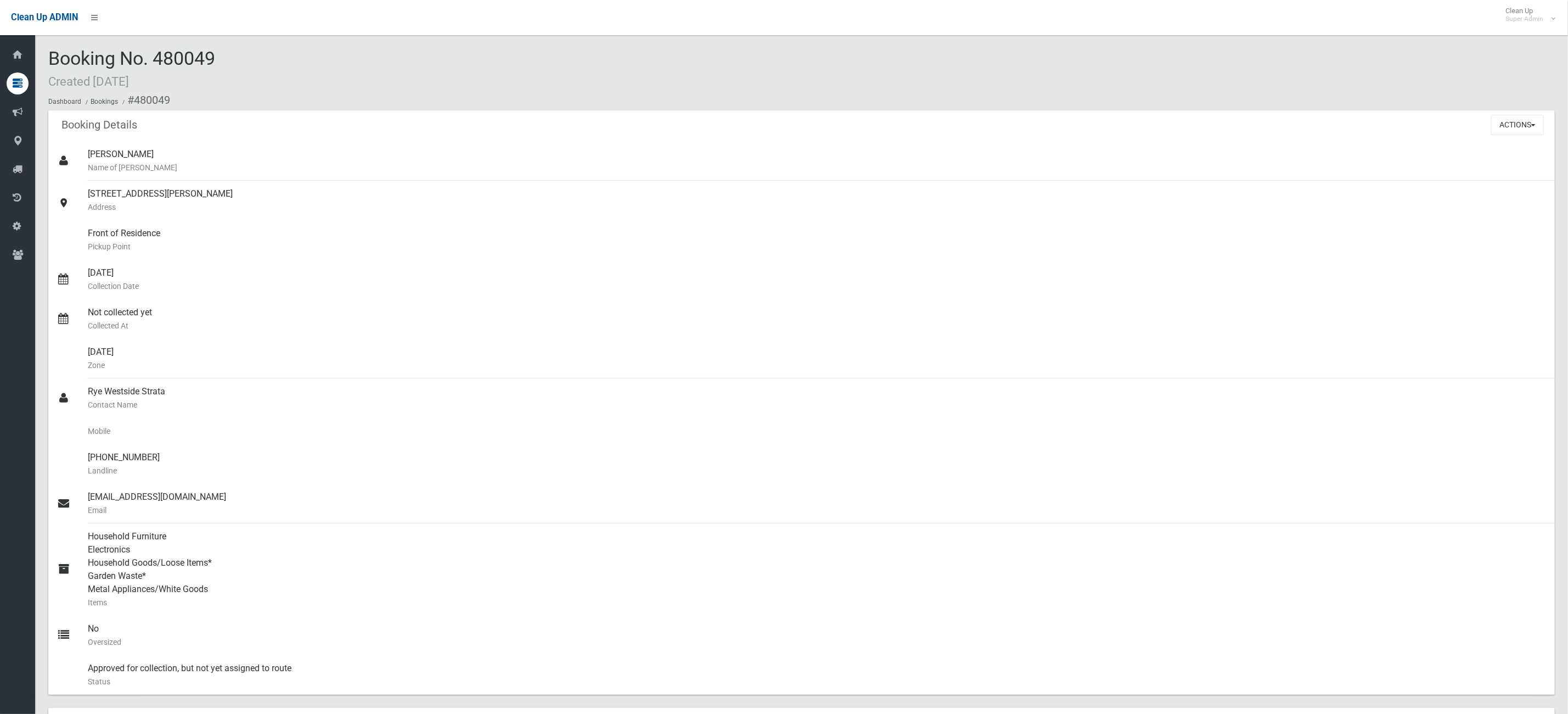
drag, startPoint x: 218, startPoint y: 61, endPoint x: 163, endPoint y: 57, distance: 55.1
click at [163, 57] on div "Booking No. 480049 Created [DATE] Dashboard Bookings #480049" at bounding box center [801, 79] width 1507 height 62
click at [280, 106] on ol "Dashboard Bookings #480049" at bounding box center [801, 100] width 1507 height 21
click at [267, 81] on div "Booking No. 480049 Created [DATE] Dashboard Bookings #480049" at bounding box center [801, 79] width 1507 height 62
drag, startPoint x: 267, startPoint y: 68, endPoint x: 261, endPoint y: 81, distance: 14.3
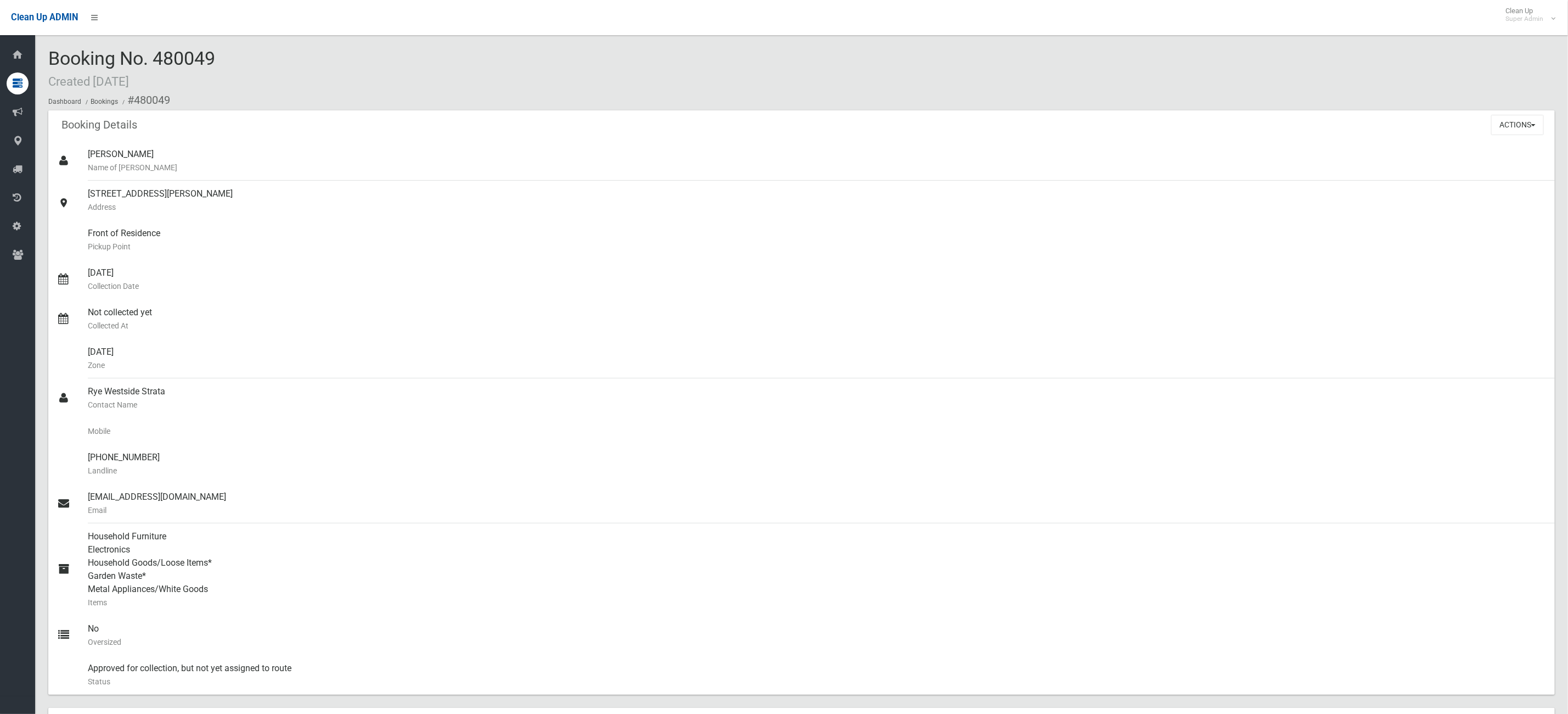
click at [198, 52] on div "Booking No. 480049 Created [DATE] Dashboard Bookings #480049" at bounding box center [801, 79] width 1507 height 62
click at [231, 72] on div "Booking No. 480049 Created [DATE] Dashboard Bookings #480049" at bounding box center [801, 79] width 1507 height 62
drag, startPoint x: 237, startPoint y: 89, endPoint x: 204, endPoint y: 73, distance: 36.7
click at [204, 73] on div "Booking No. 480049 Created [DATE] Dashboard Bookings #480049" at bounding box center [801, 79] width 1507 height 62
click at [261, 70] on div "Booking No. 480049 Created [DATE] Dashboard Bookings #480049" at bounding box center [801, 79] width 1507 height 62
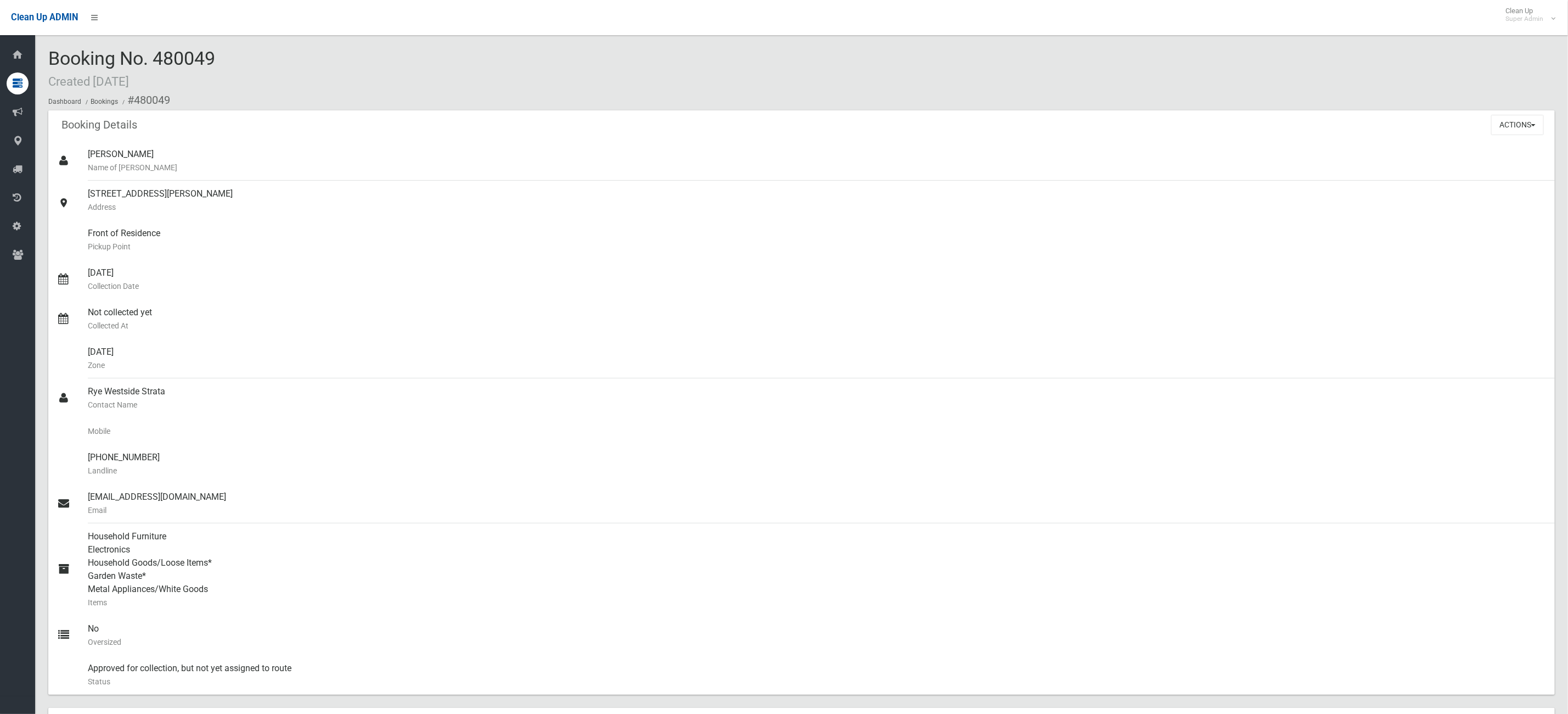
drag, startPoint x: 269, startPoint y: 76, endPoint x: 226, endPoint y: 79, distance: 43.1
click at [208, 71] on div "Booking No. 480049 Created [DATE] Dashboard Bookings #480049" at bounding box center [801, 79] width 1507 height 62
click at [293, 84] on div "Booking No. 480049 Created [DATE] Dashboard Bookings #480049" at bounding box center [801, 79] width 1507 height 62
